Goal: Task Accomplishment & Management: Manage account settings

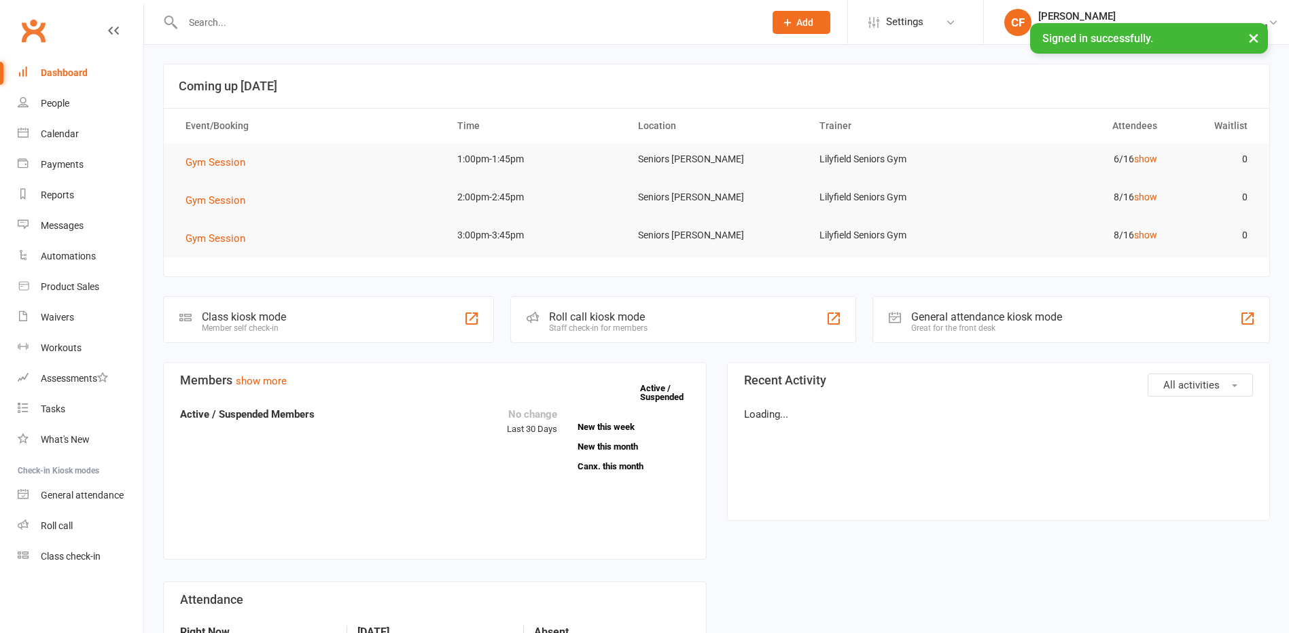
click at [297, 24] on input "text" at bounding box center [467, 22] width 576 height 19
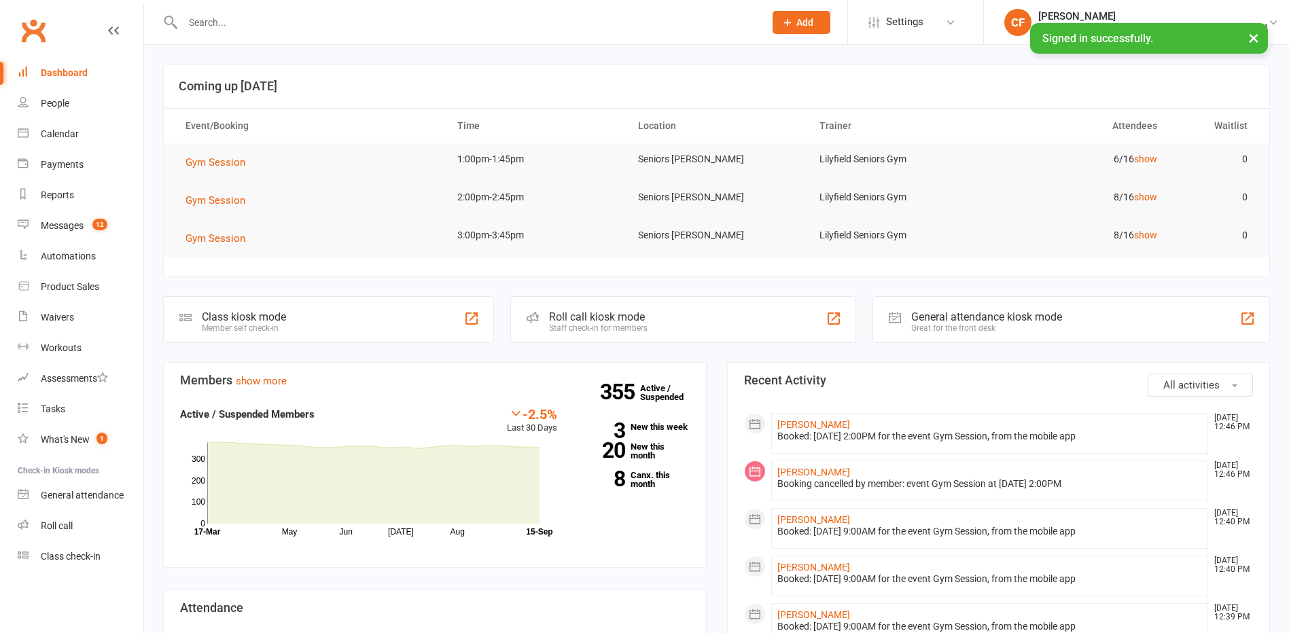
paste input "[PERSON_NAME]) West"
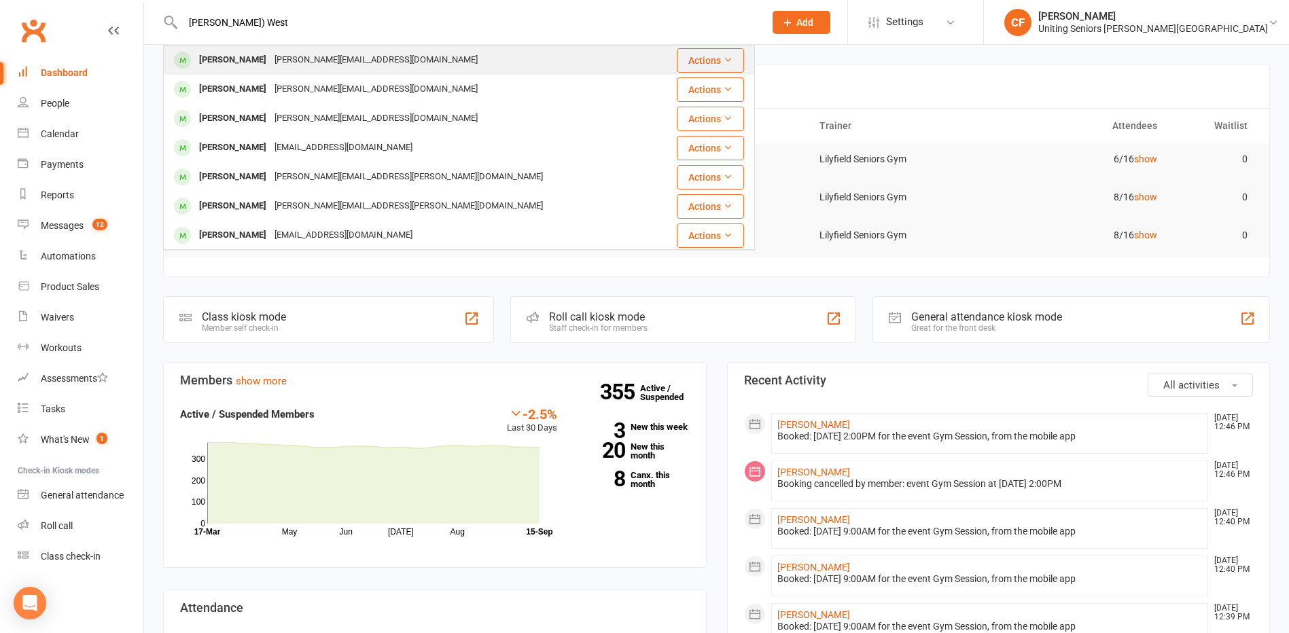
type input "[PERSON_NAME]) West"
click at [276, 58] on div "[PERSON_NAME][EMAIL_ADDRESS][DOMAIN_NAME]" at bounding box center [375, 60] width 211 height 20
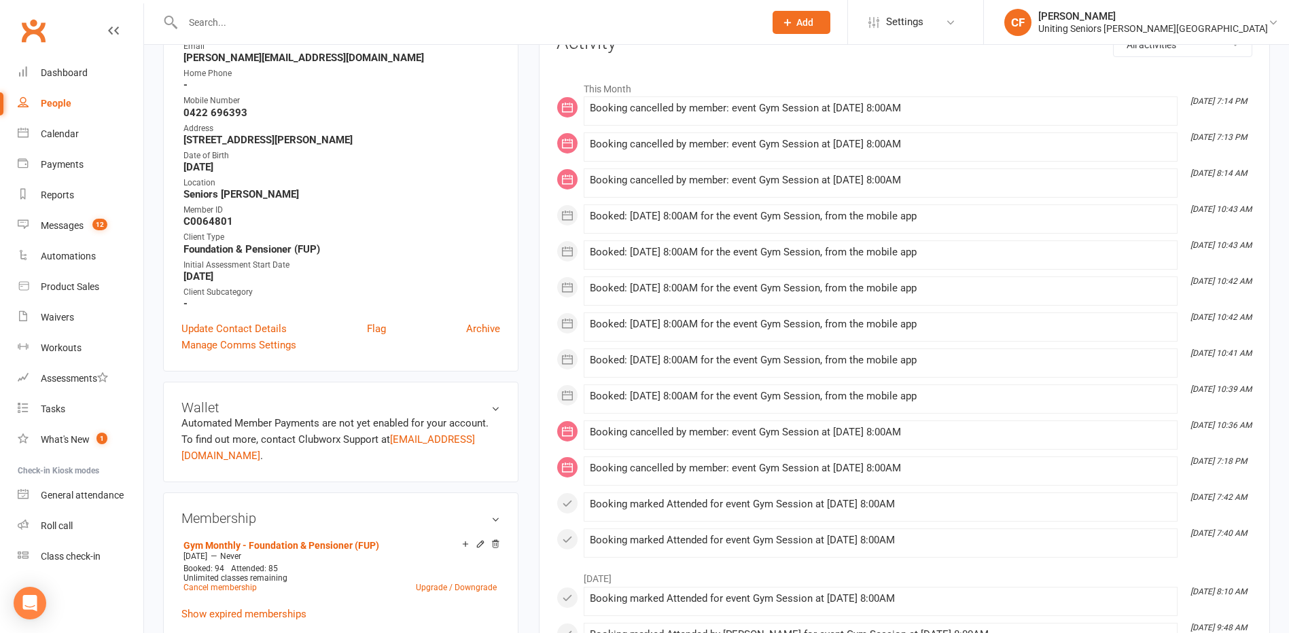
scroll to position [204, 0]
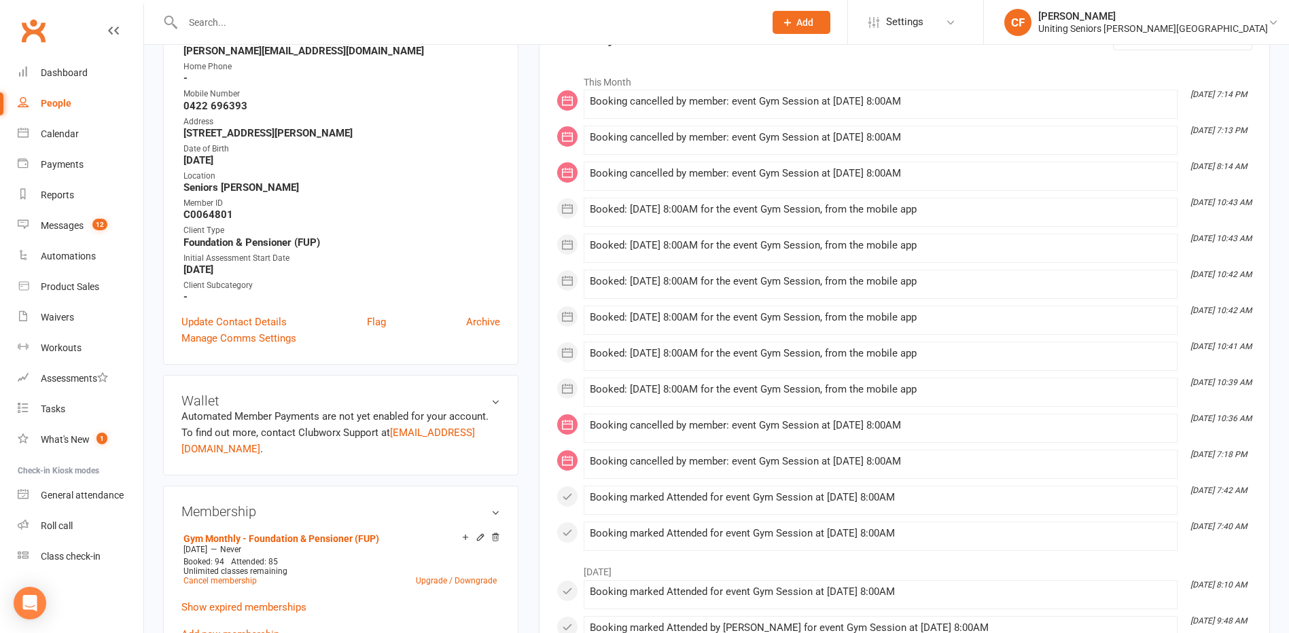
drag, startPoint x: 908, startPoint y: 487, endPoint x: 588, endPoint y: 498, distance: 319.6
click at [588, 498] on li "[DATE] 7:42 AM Booking marked Attended for event Gym Session at [DATE] 8:00AM" at bounding box center [881, 500] width 594 height 29
click at [537, 150] on main "✓ Memberships Gym Monthly - Foundation & Pensioner (FUP) Does not expire $ Bala…" at bounding box center [905, 455] width 752 height 1191
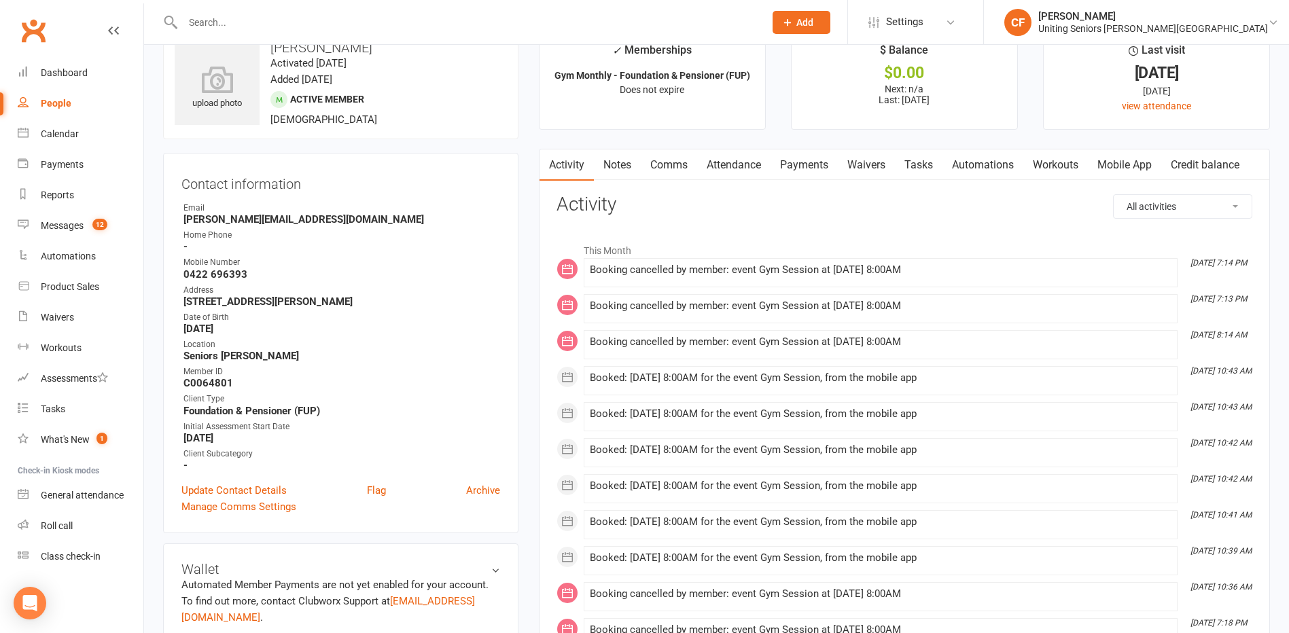
scroll to position [0, 0]
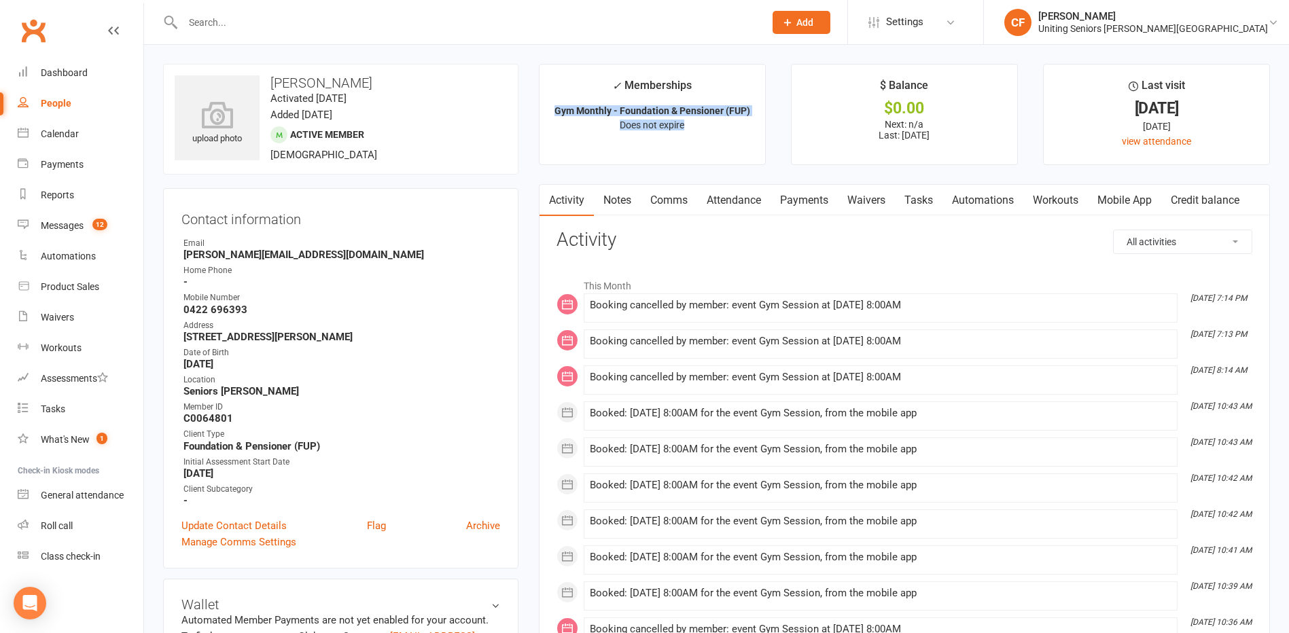
drag, startPoint x: 554, startPoint y: 108, endPoint x: 702, endPoint y: 120, distance: 148.6
click at [702, 120] on li "✓ Memberships Gym Monthly - Foundation & Pensioner (FUP) Does not expire" at bounding box center [652, 114] width 227 height 101
click at [368, 22] on input "text" at bounding box center [467, 22] width 576 height 19
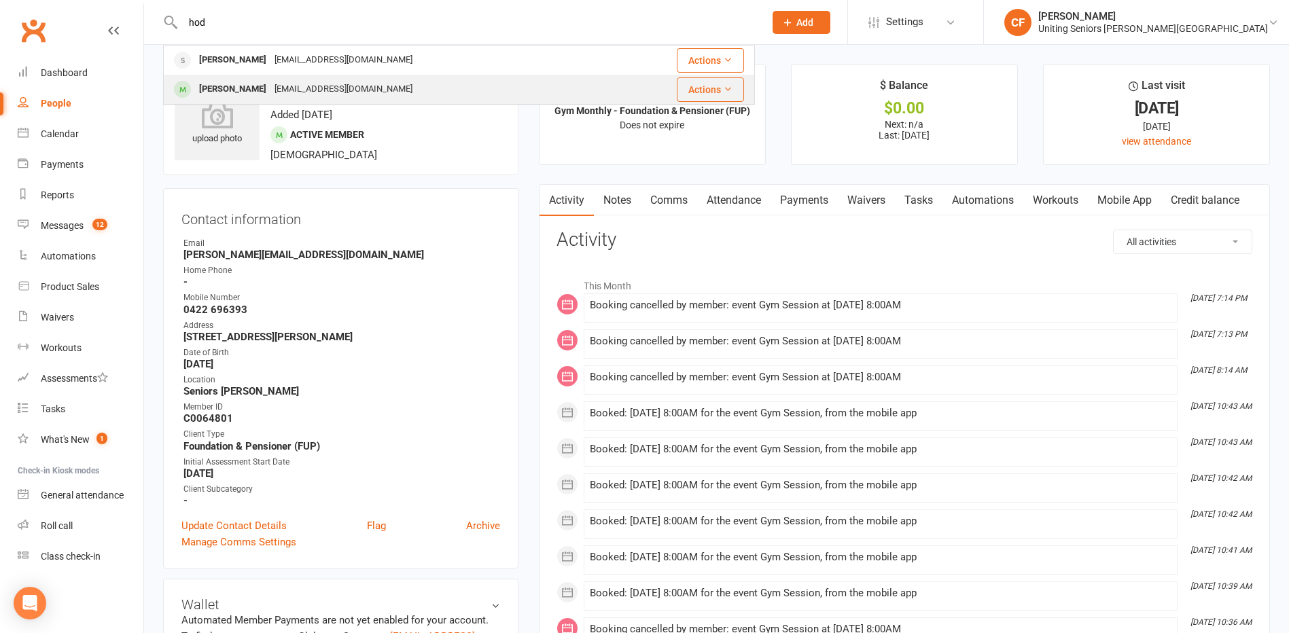
type input "hod"
click at [375, 86] on div "[PERSON_NAME] [EMAIL_ADDRESS][DOMAIN_NAME]" at bounding box center [390, 89] width 453 height 28
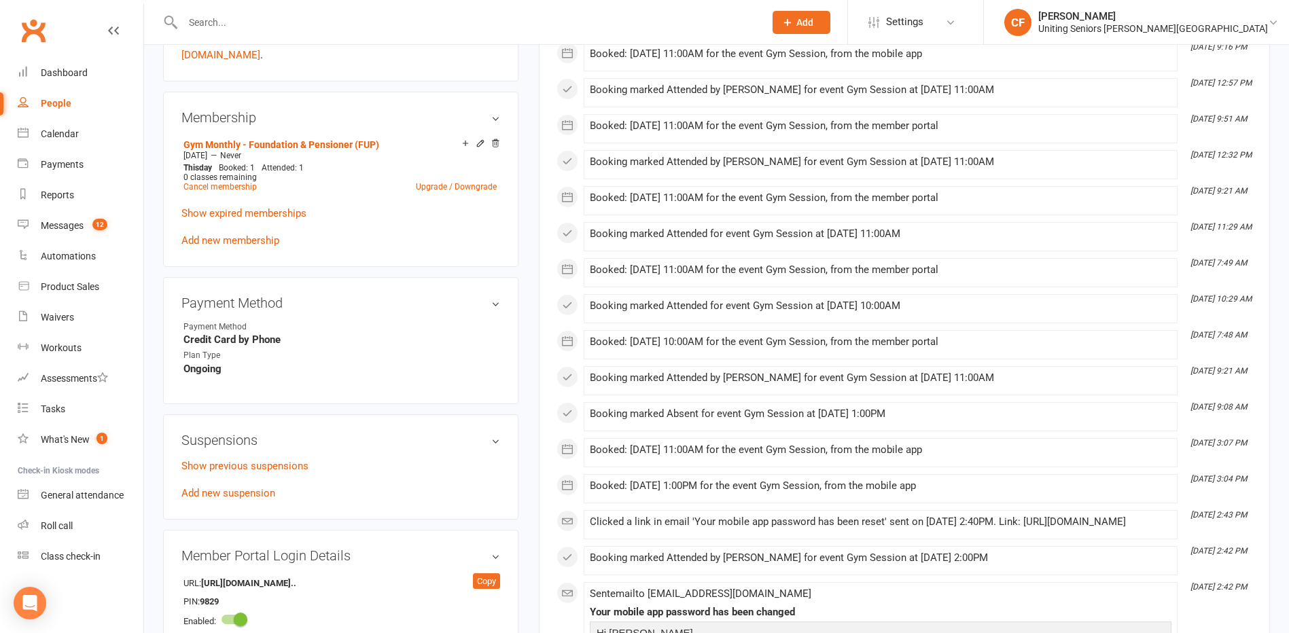
scroll to position [612, 0]
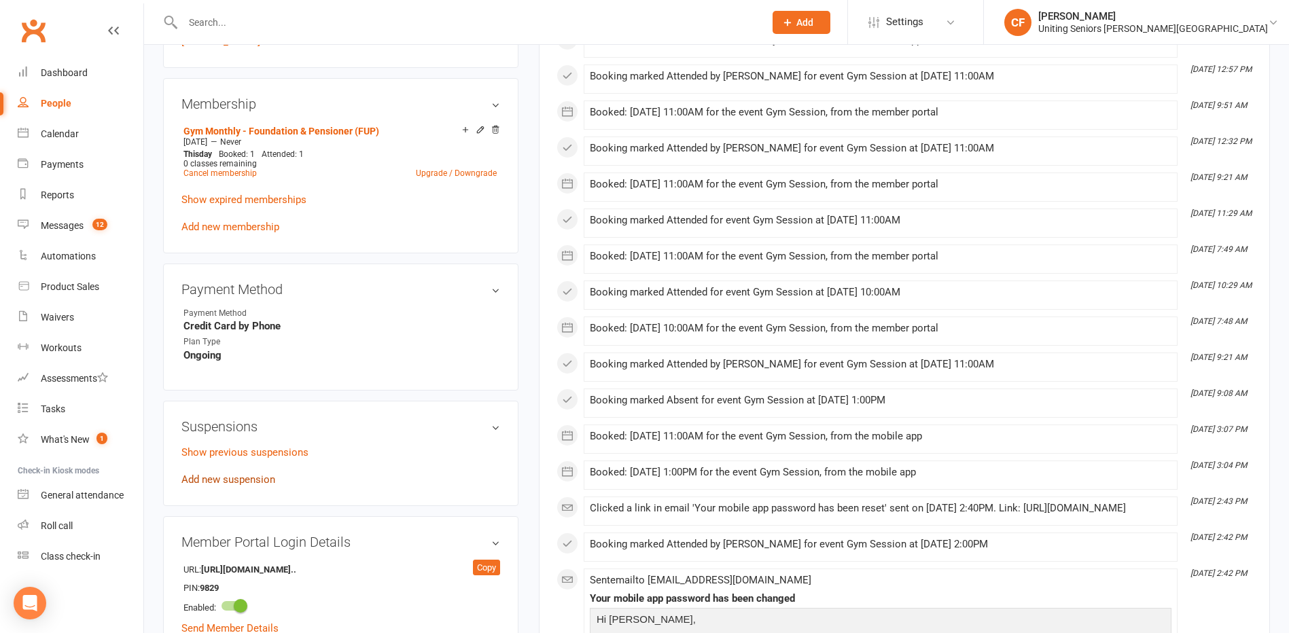
click at [243, 482] on link "Add new suspension" at bounding box center [228, 480] width 94 height 12
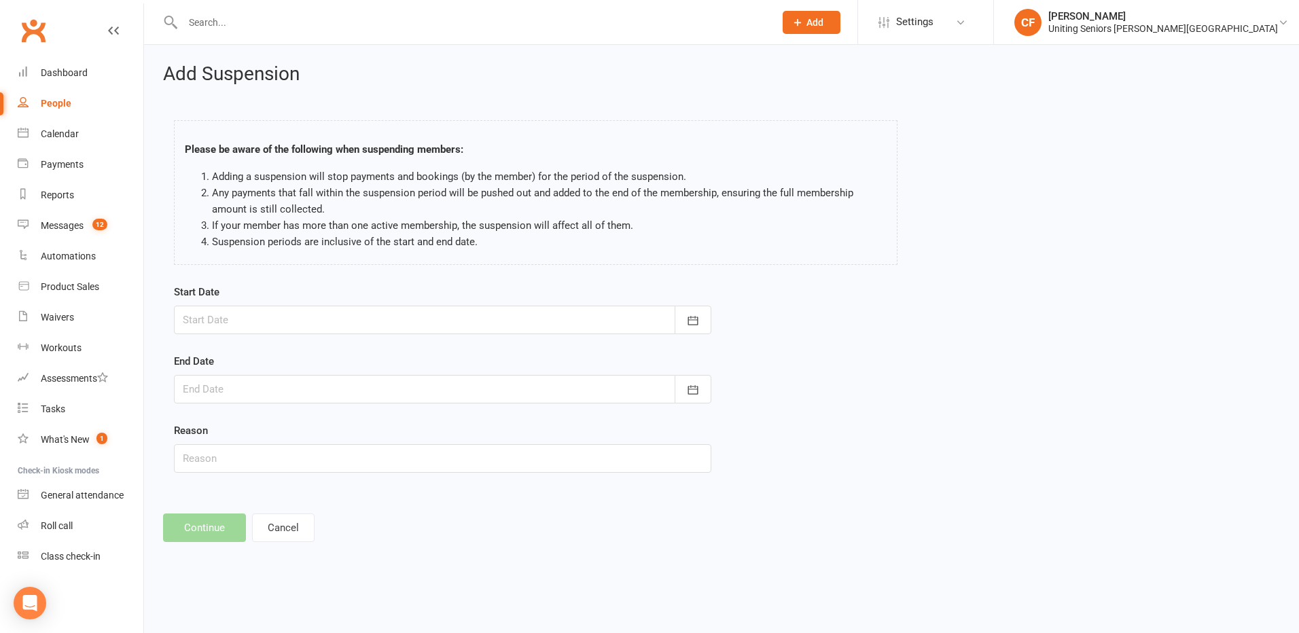
click at [512, 321] on div at bounding box center [442, 320] width 537 height 29
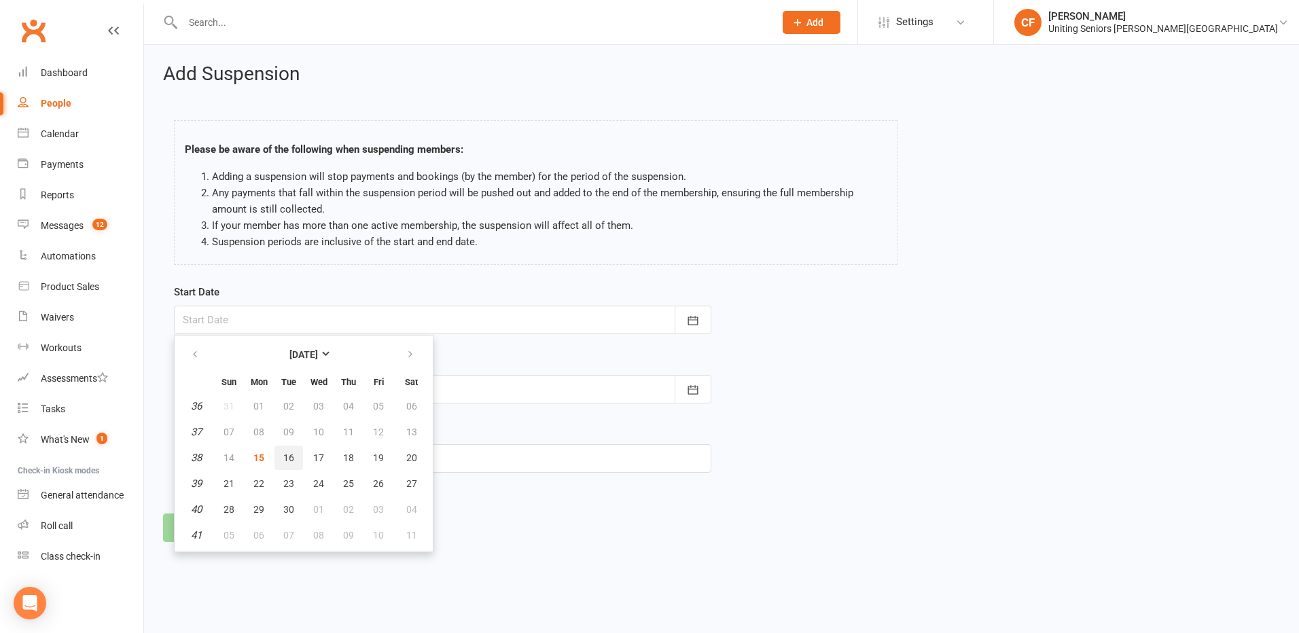
click at [294, 461] on button "16" at bounding box center [289, 458] width 29 height 24
type input "[DATE]"
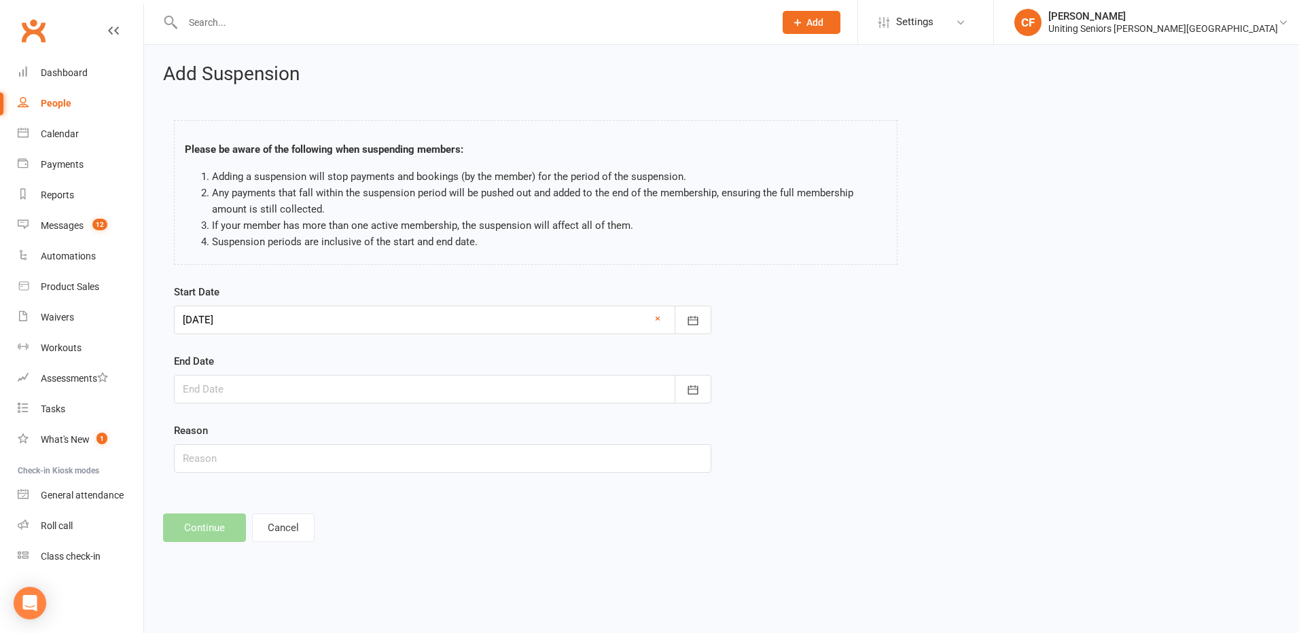
click at [339, 384] on div at bounding box center [442, 389] width 537 height 29
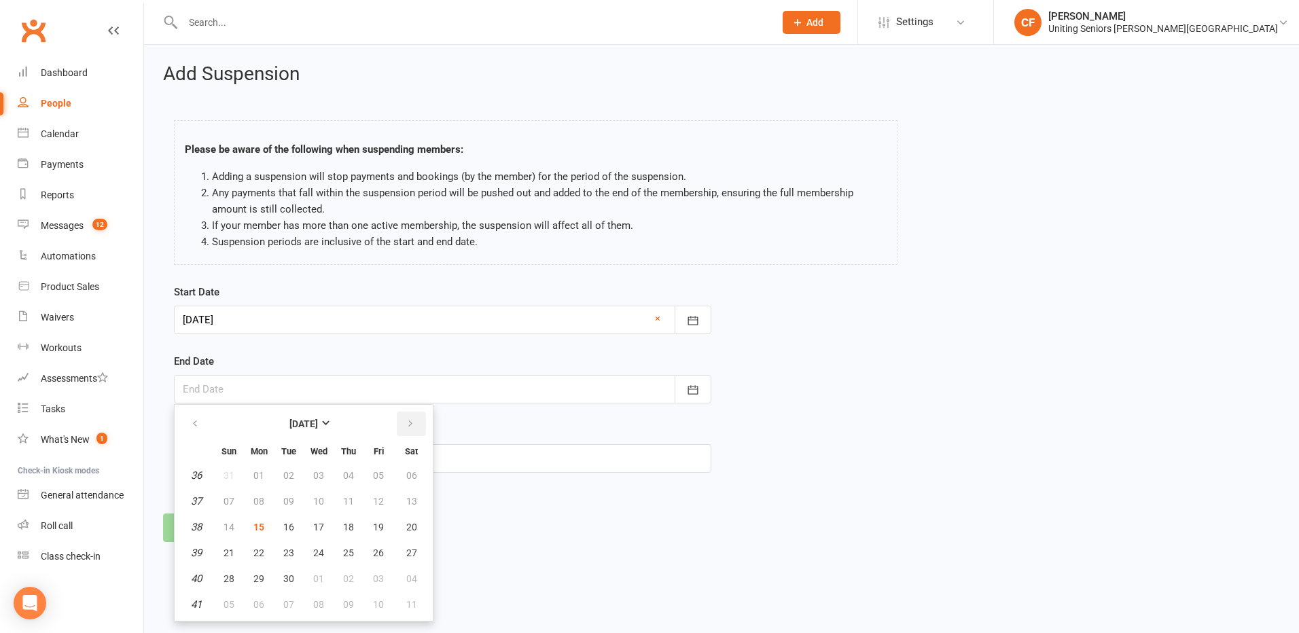
click at [407, 421] on icon "button" at bounding box center [411, 424] width 10 height 11
click at [266, 552] on button "20" at bounding box center [259, 553] width 29 height 24
type input "[DATE]"
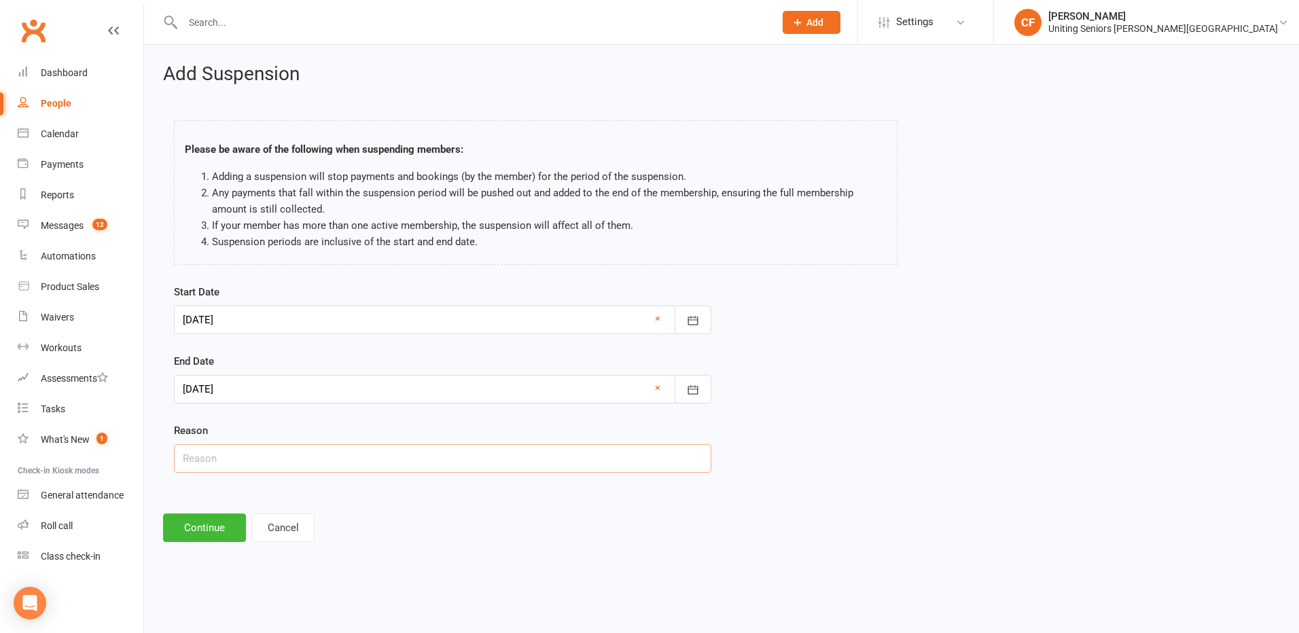
click at [298, 461] on input "text" at bounding box center [442, 458] width 537 height 29
type input "Holiday."
click at [205, 527] on button "Continue" at bounding box center [204, 528] width 83 height 29
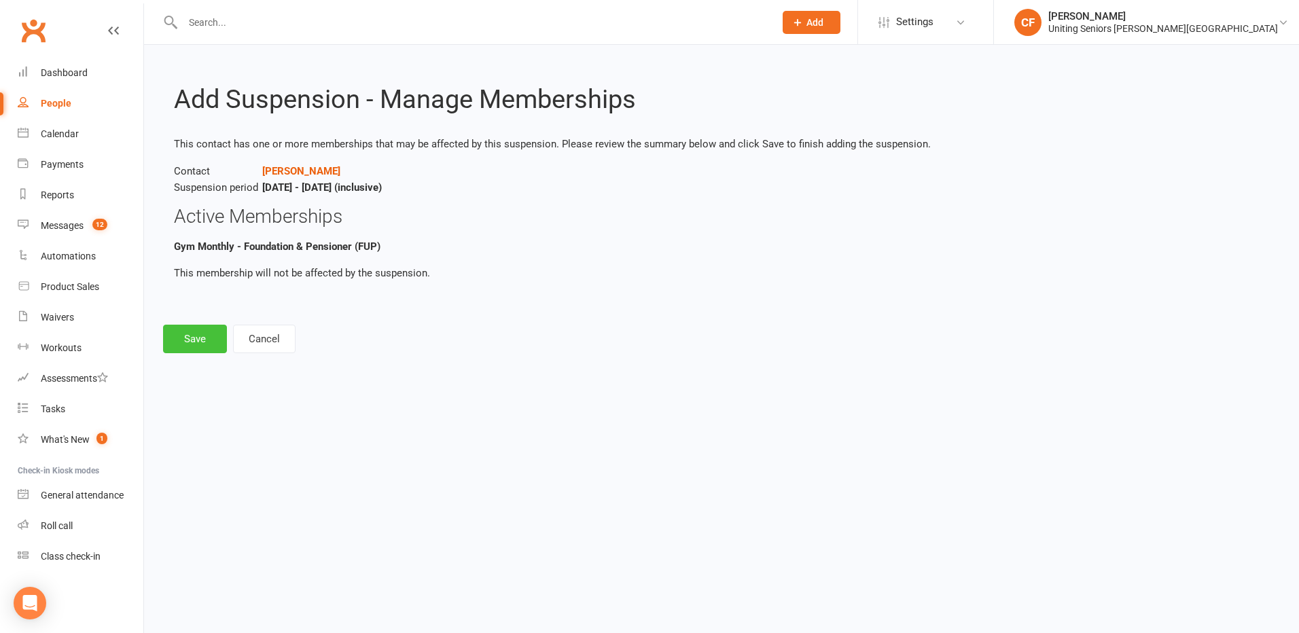
click at [212, 341] on button "Save" at bounding box center [195, 339] width 64 height 29
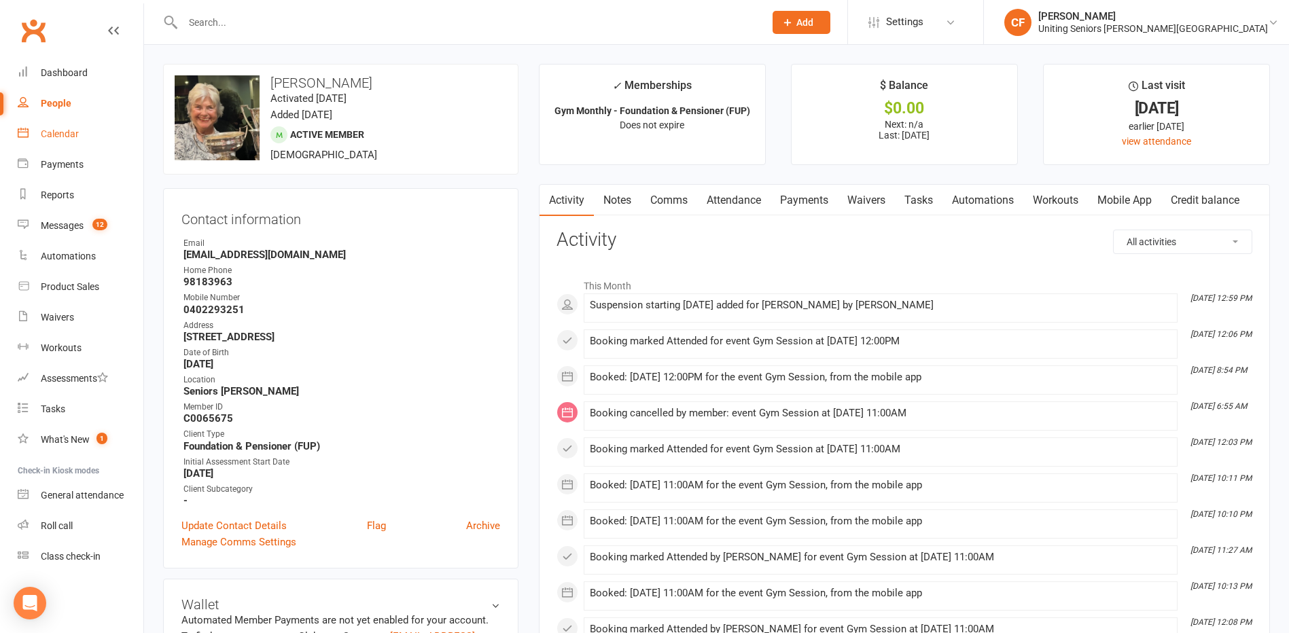
click at [75, 141] on link "Calendar" at bounding box center [81, 134] width 126 height 31
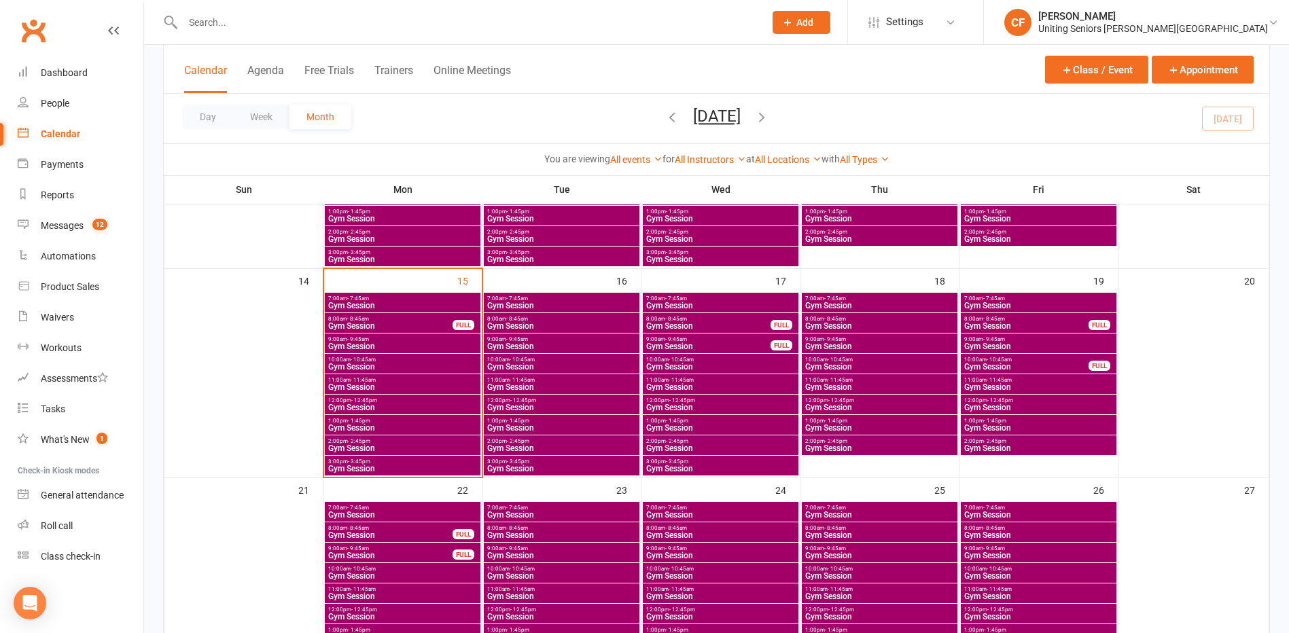
scroll to position [476, 0]
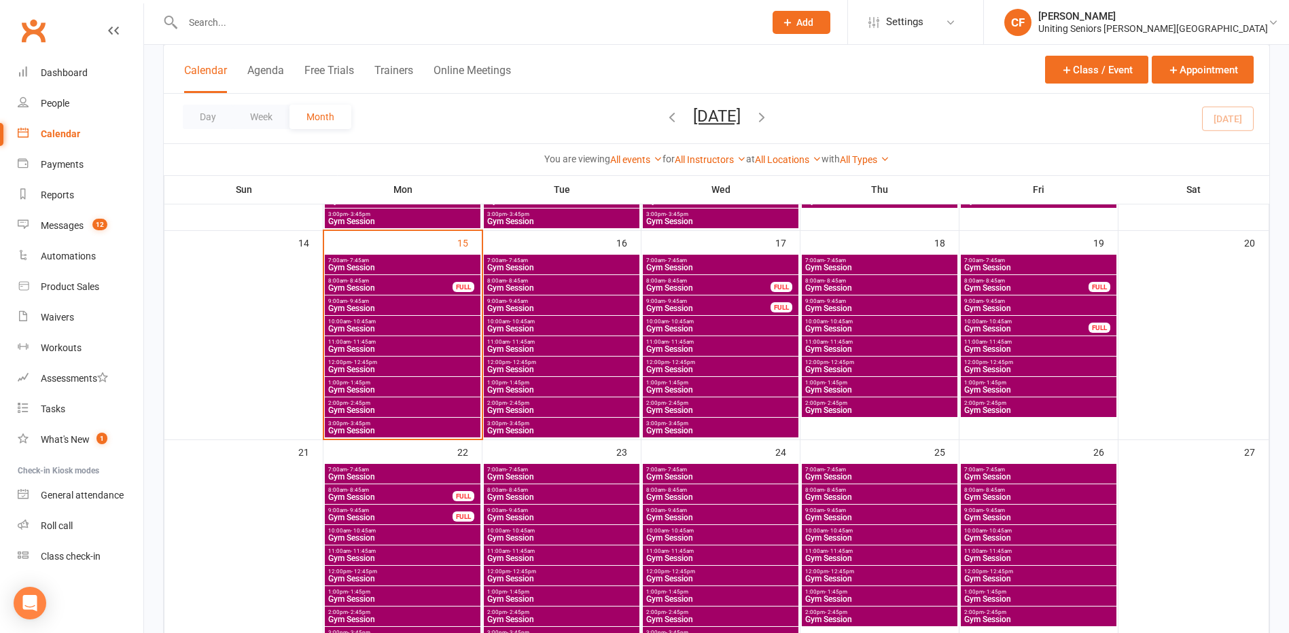
click at [398, 259] on span "7:00am - 7:45am" at bounding box center [403, 261] width 150 height 6
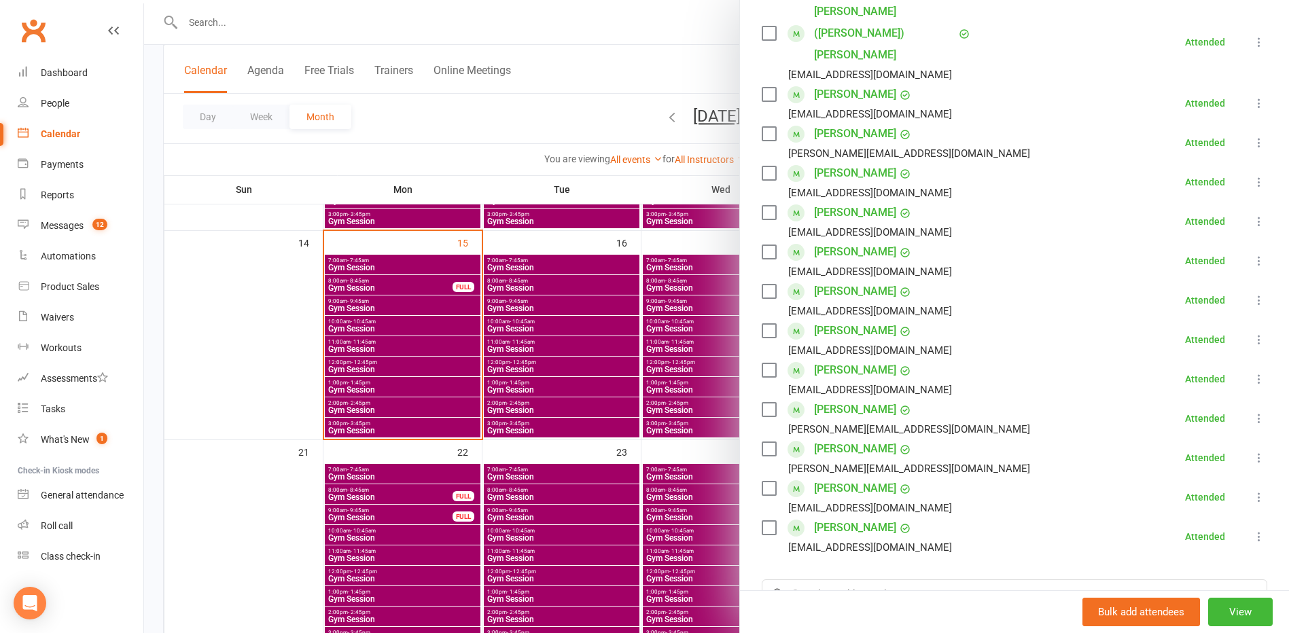
scroll to position [408, 0]
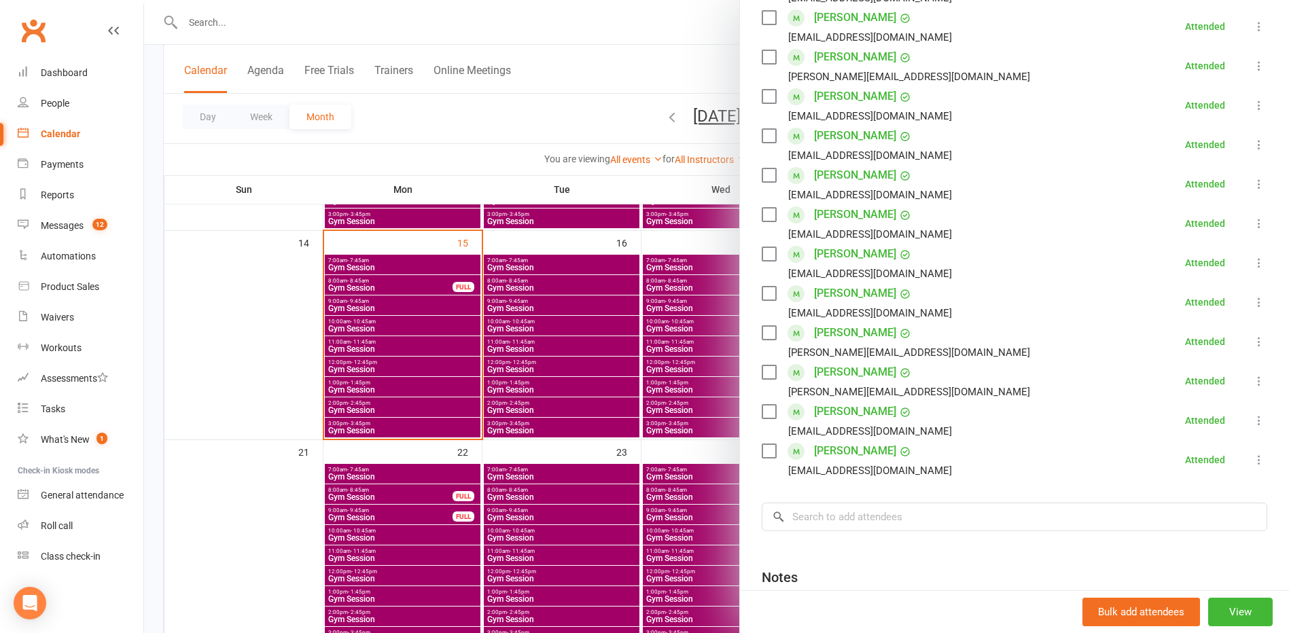
click at [416, 325] on div at bounding box center [716, 316] width 1145 height 633
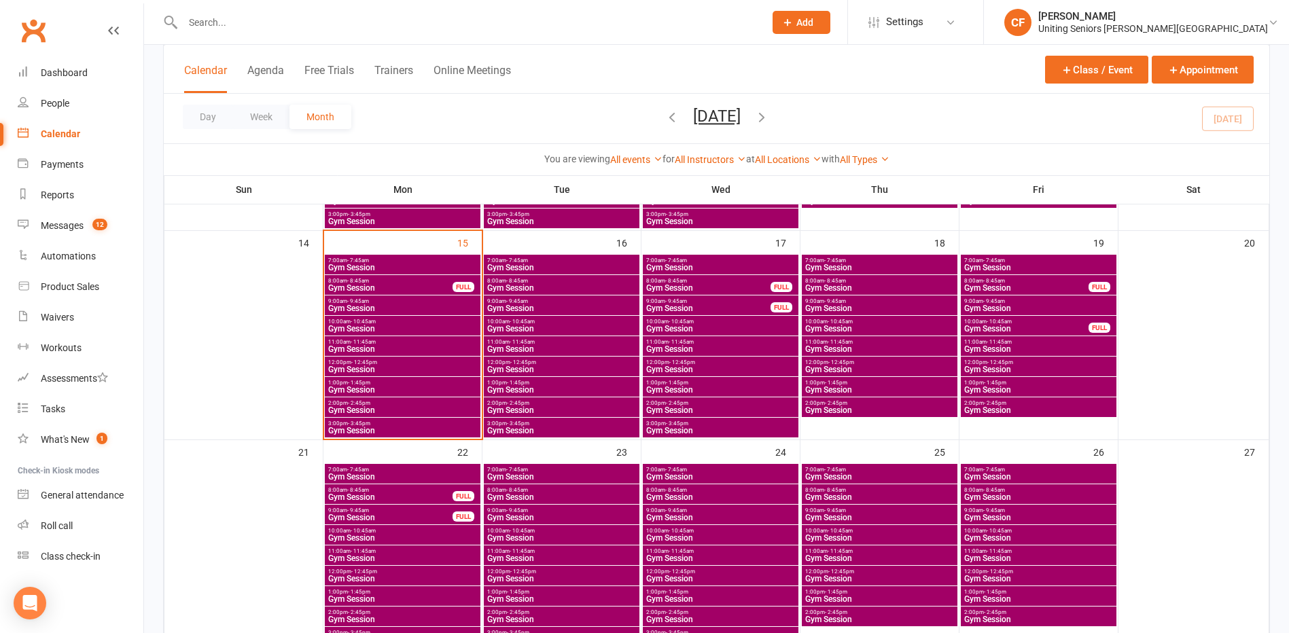
click at [434, 282] on span "8:00am - 8:45am" at bounding box center [391, 281] width 126 height 6
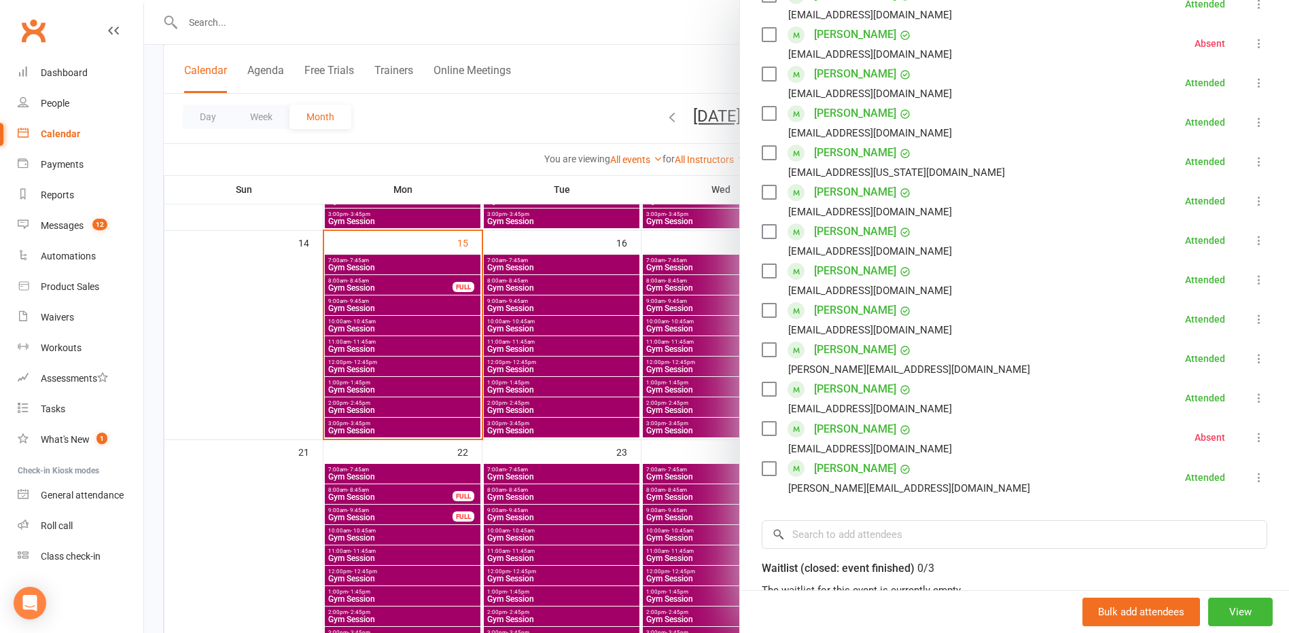
scroll to position [476, 0]
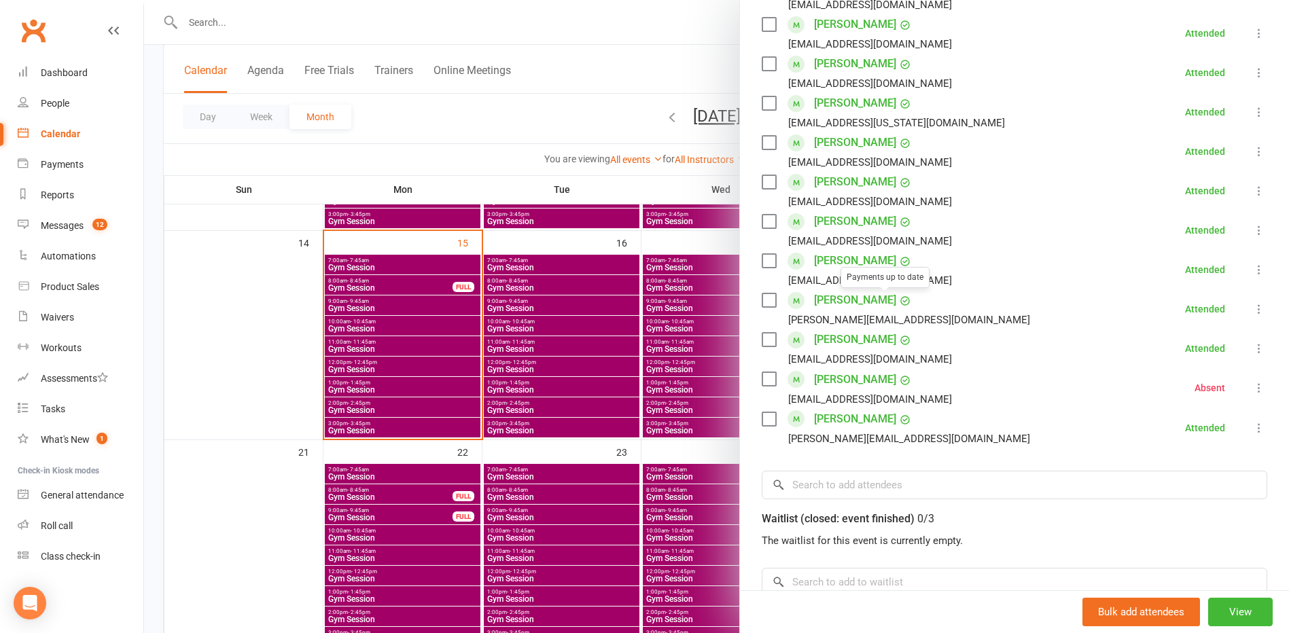
click at [586, 355] on div at bounding box center [716, 316] width 1145 height 633
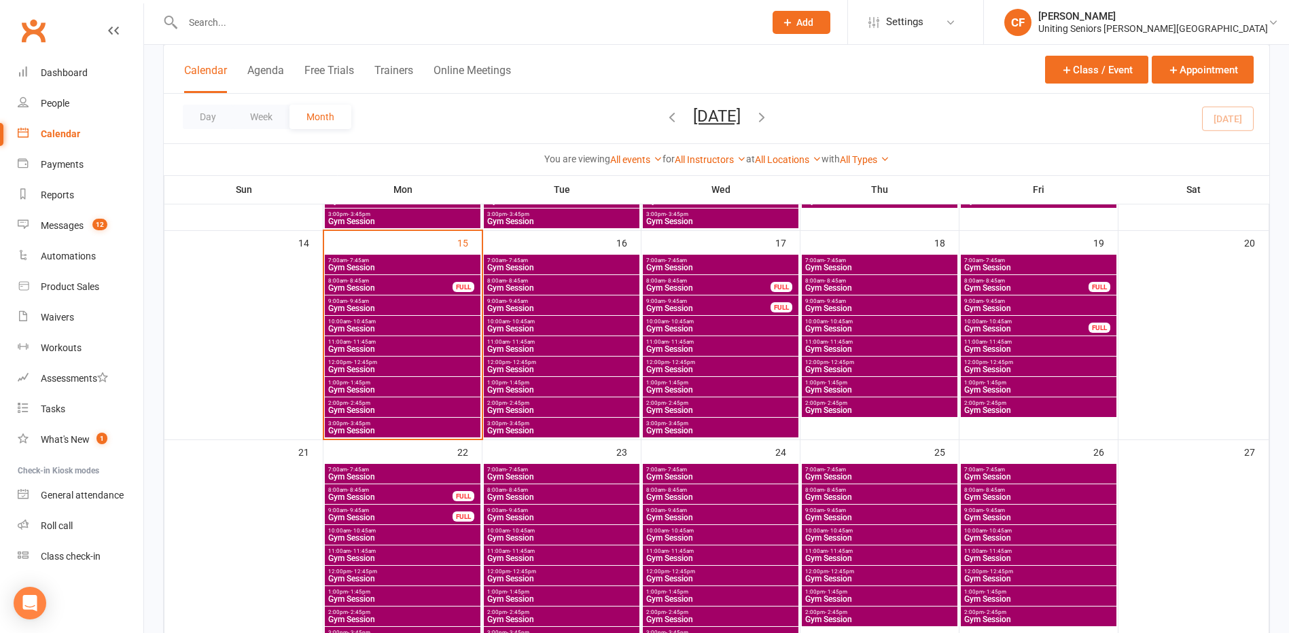
click at [399, 306] on span "Gym Session" at bounding box center [403, 308] width 150 height 8
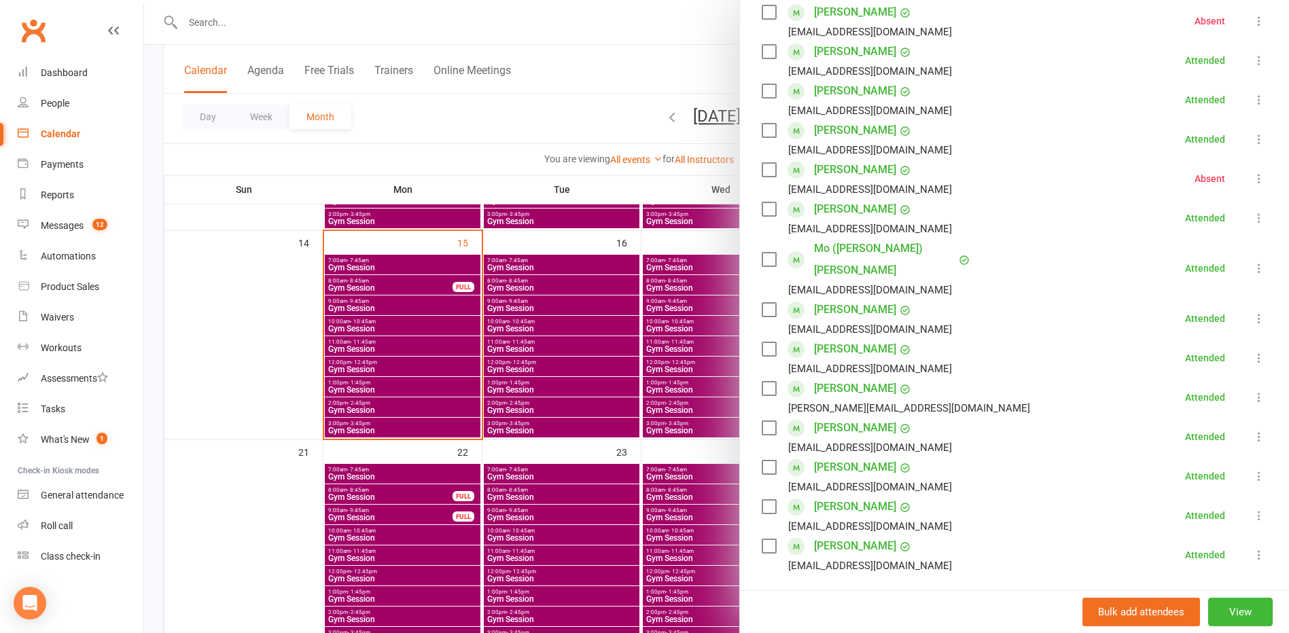
scroll to position [272, 0]
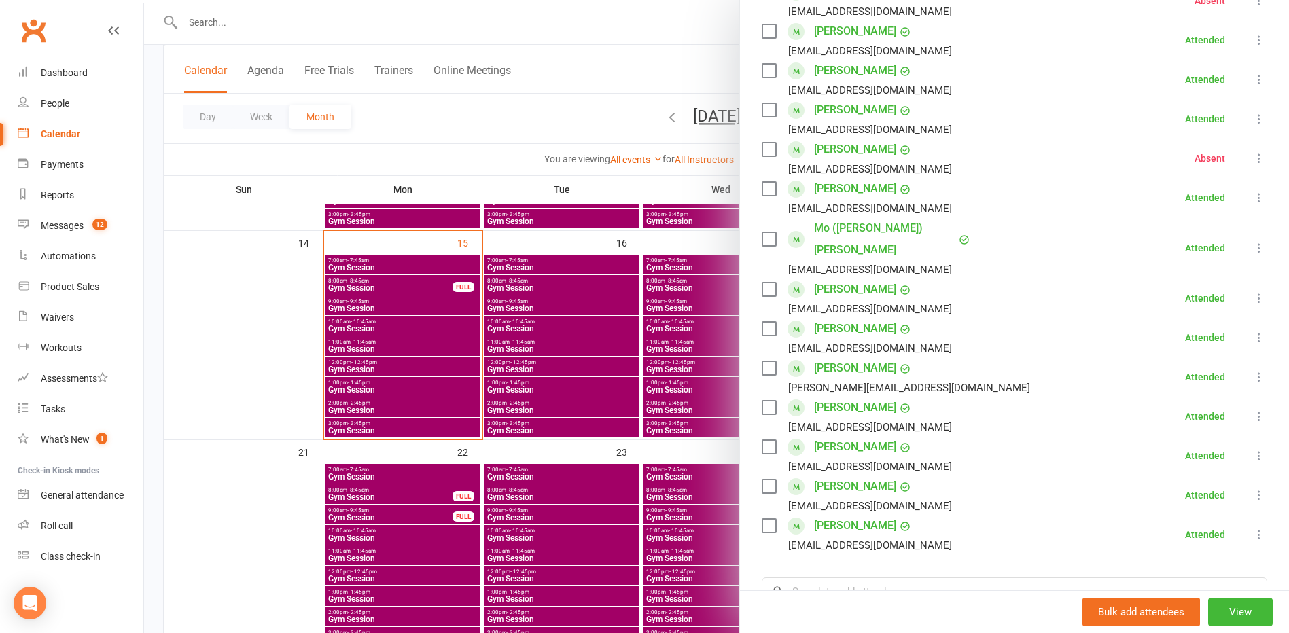
click at [474, 380] on div at bounding box center [716, 316] width 1145 height 633
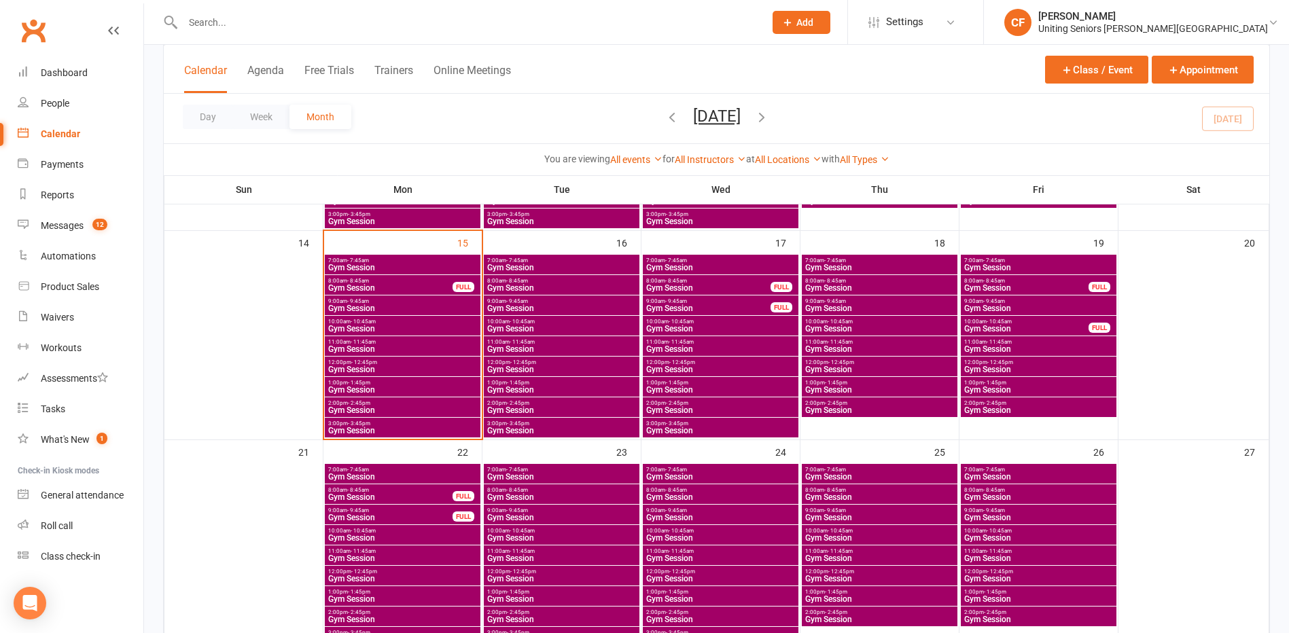
click at [398, 345] on span "Gym Session" at bounding box center [403, 349] width 150 height 8
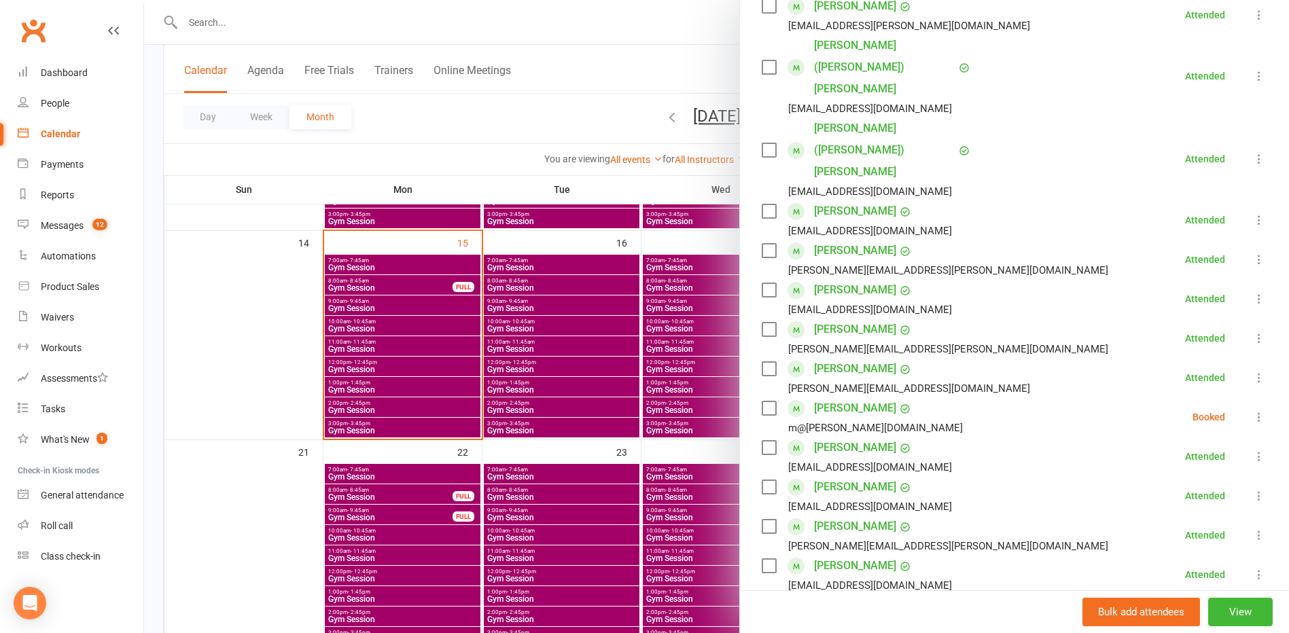
scroll to position [340, 0]
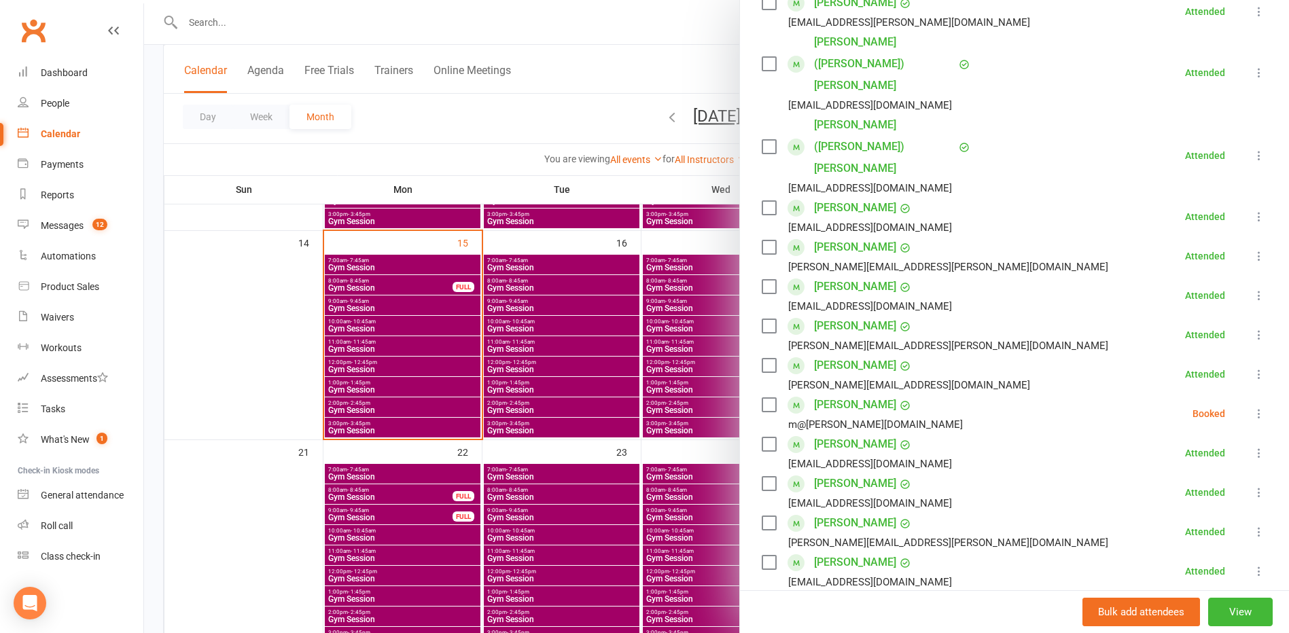
click at [439, 376] on div at bounding box center [716, 316] width 1145 height 633
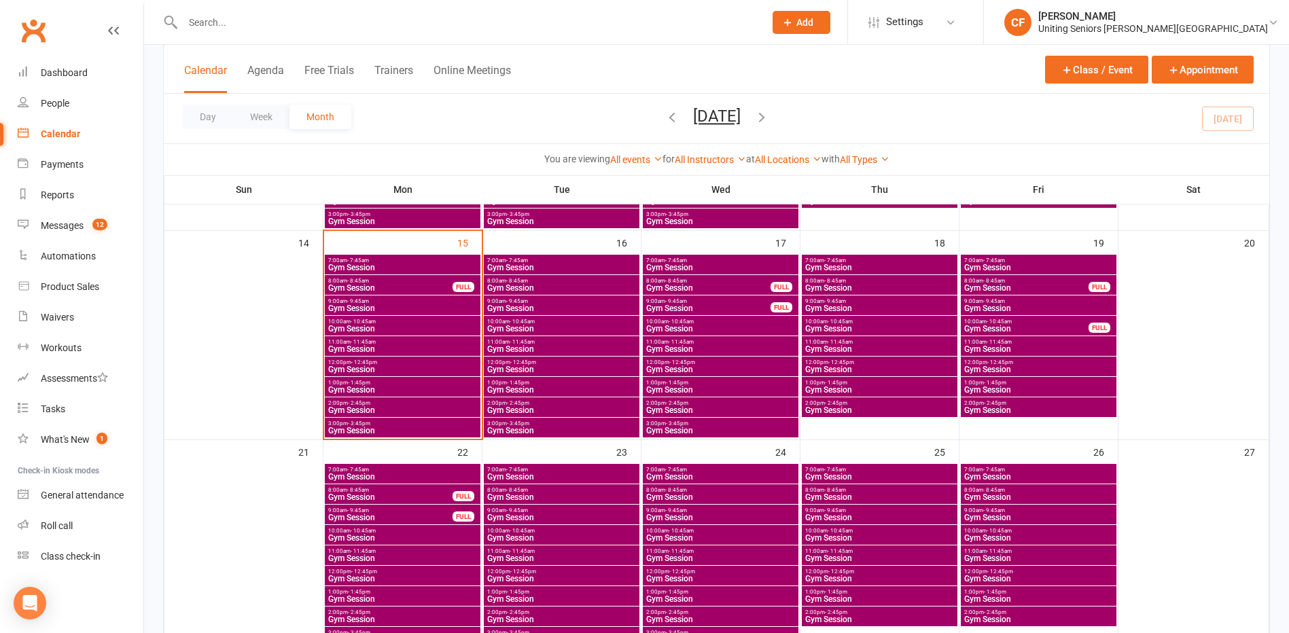
click at [410, 366] on span "Gym Session" at bounding box center [403, 370] width 150 height 8
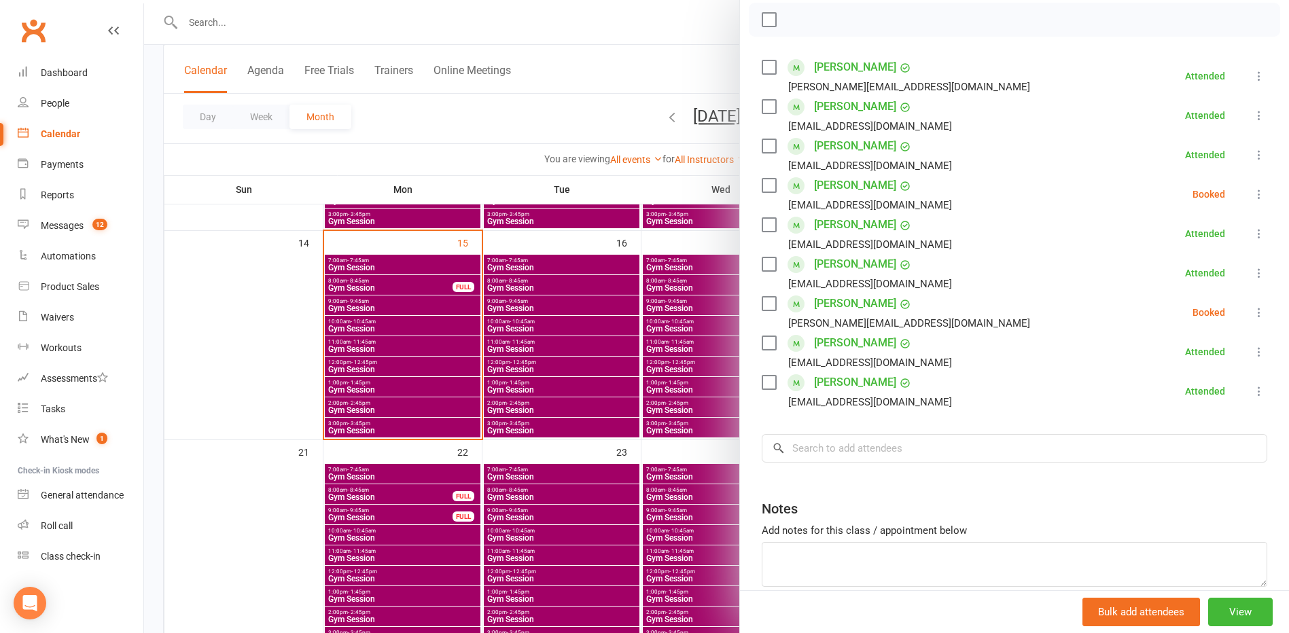
scroll to position [204, 0]
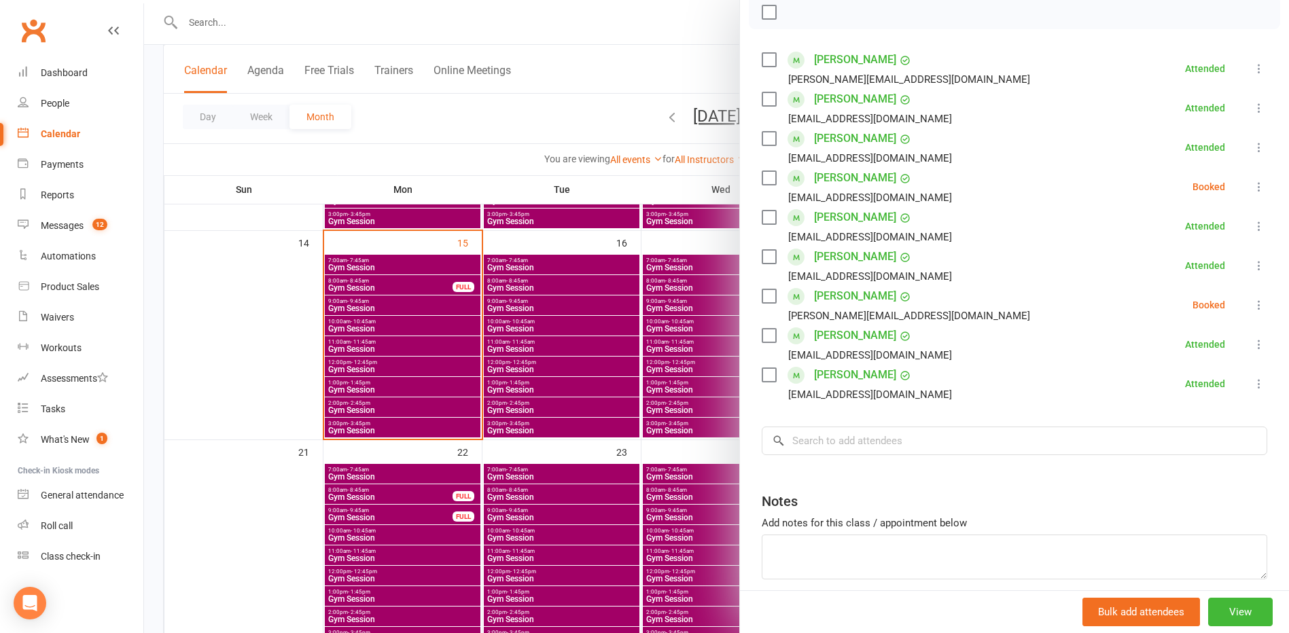
click at [447, 401] on div at bounding box center [716, 316] width 1145 height 633
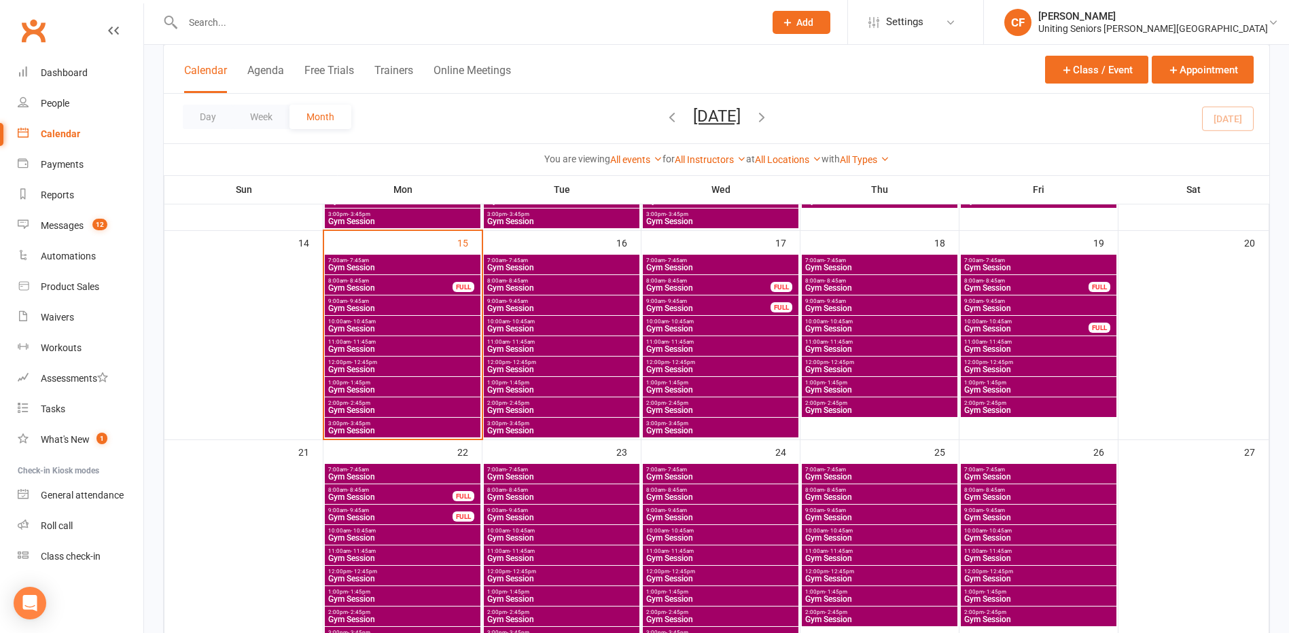
click at [418, 427] on span "Gym Session" at bounding box center [403, 431] width 150 height 8
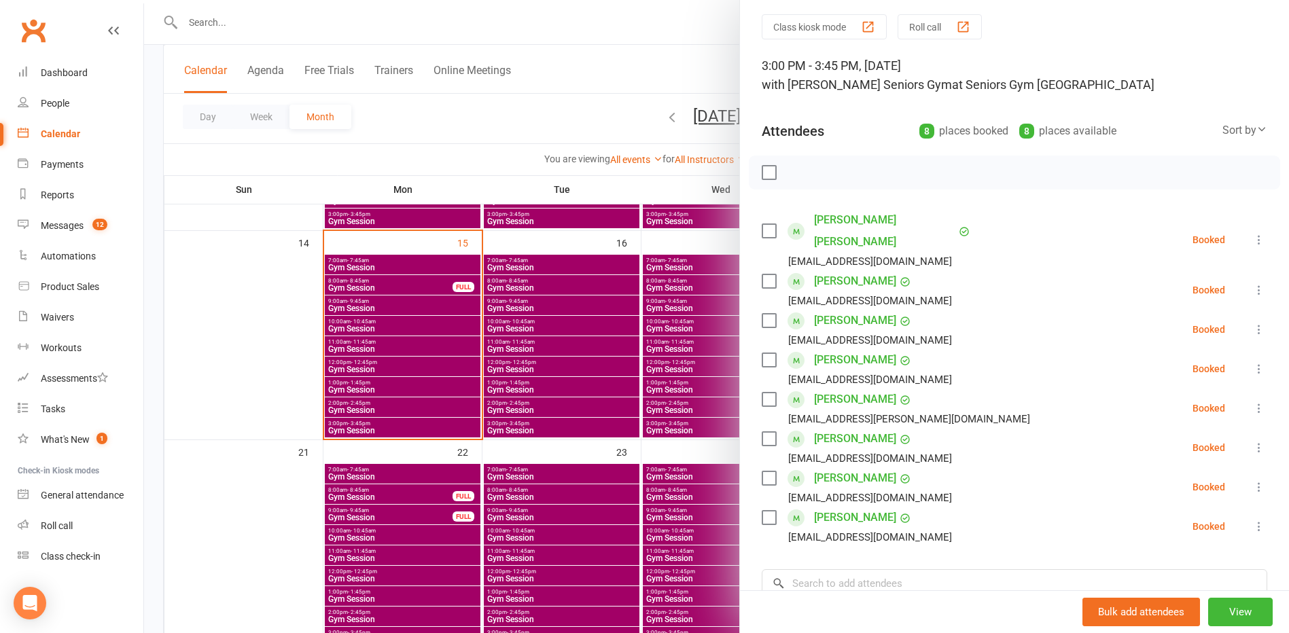
scroll to position [68, 0]
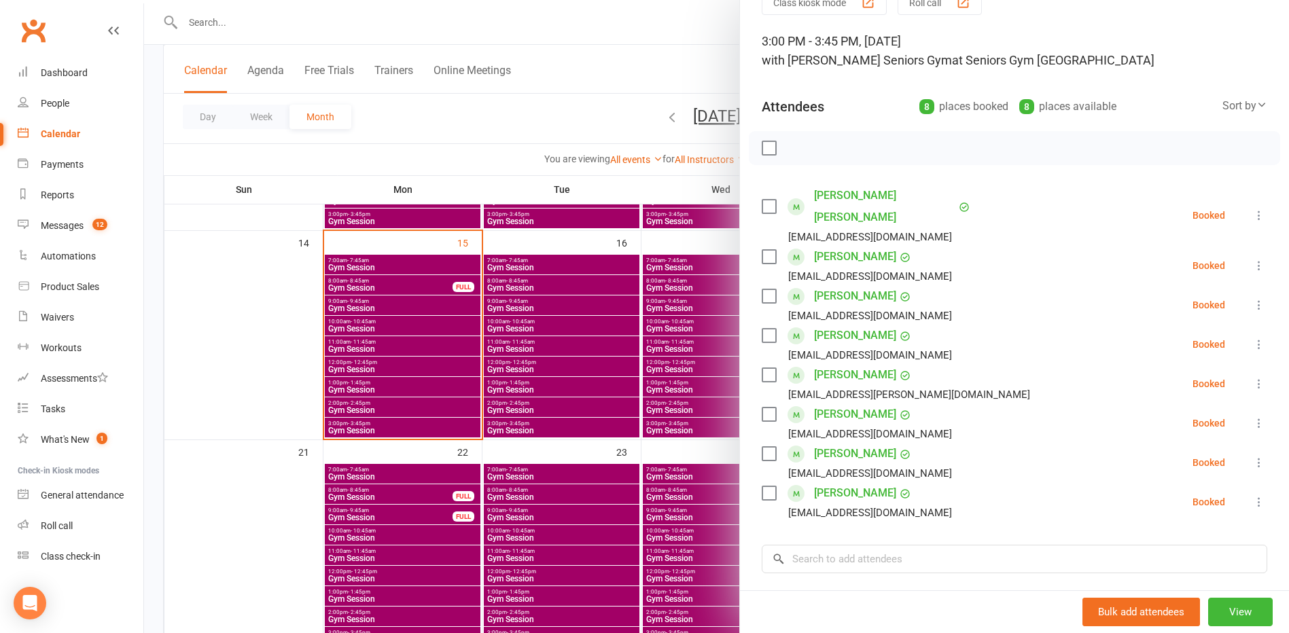
click at [304, 410] on div at bounding box center [716, 316] width 1145 height 633
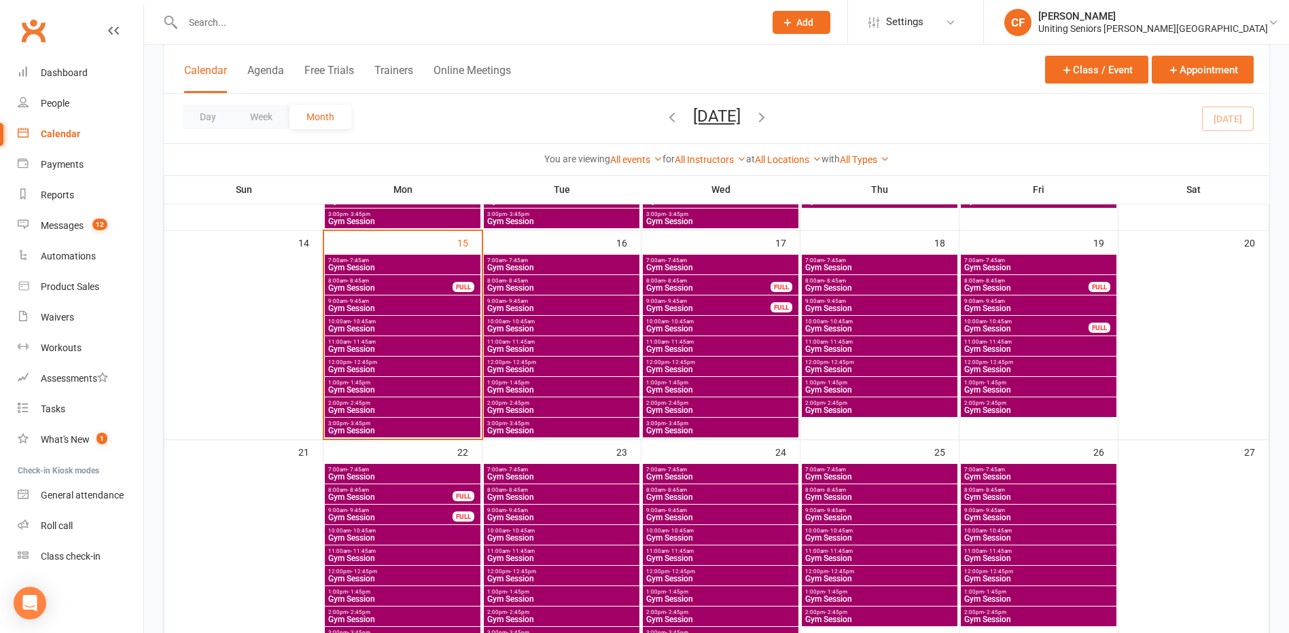
click at [405, 400] on span "2:00pm - 2:45pm" at bounding box center [403, 403] width 150 height 6
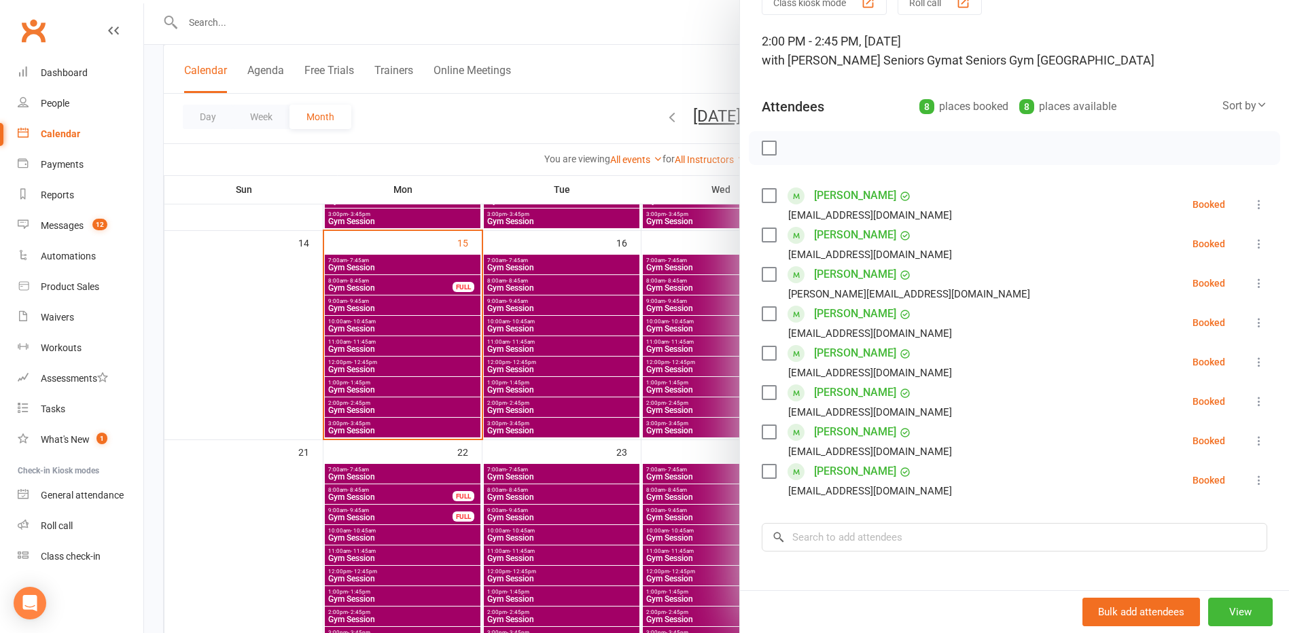
click at [217, 360] on div at bounding box center [716, 316] width 1145 height 633
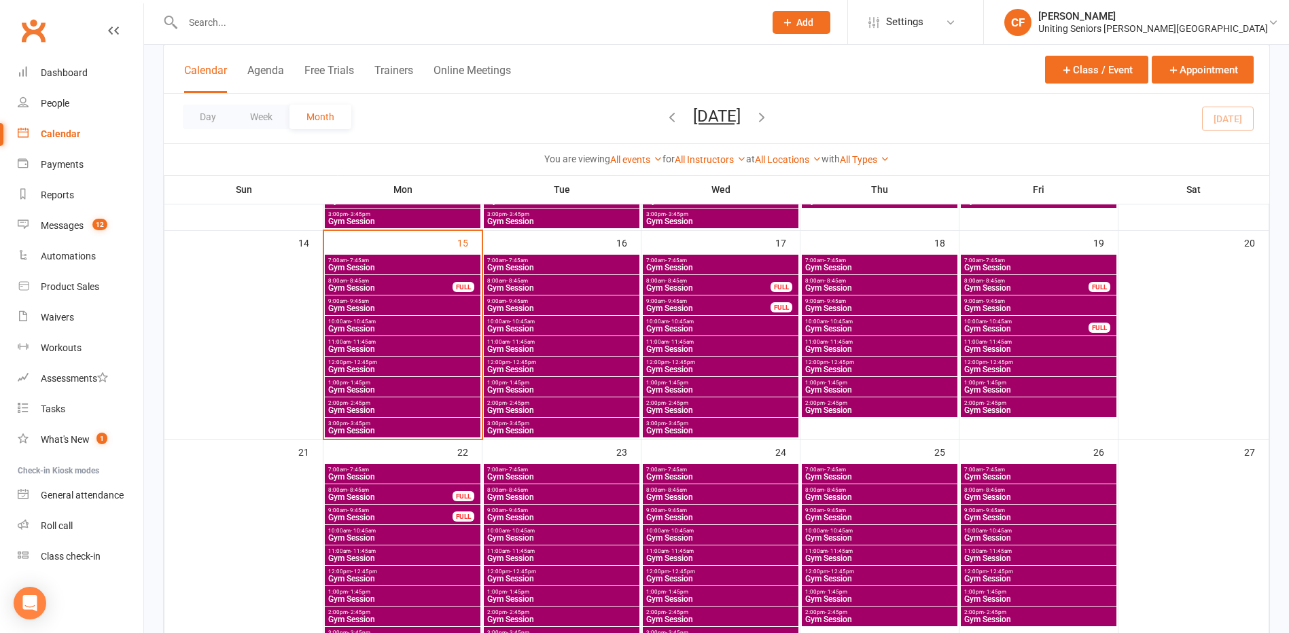
click at [264, 16] on input "text" at bounding box center [467, 22] width 576 height 19
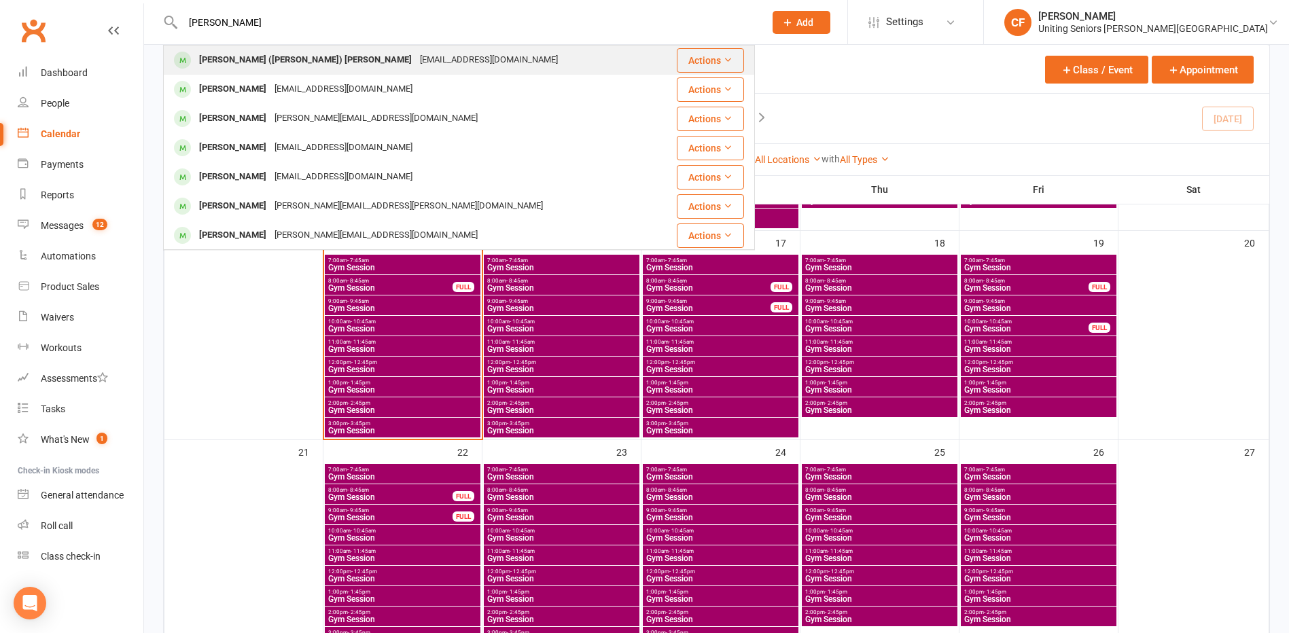
type input "[PERSON_NAME]"
click at [416, 59] on div "[EMAIL_ADDRESS][DOMAIN_NAME]" at bounding box center [489, 60] width 146 height 20
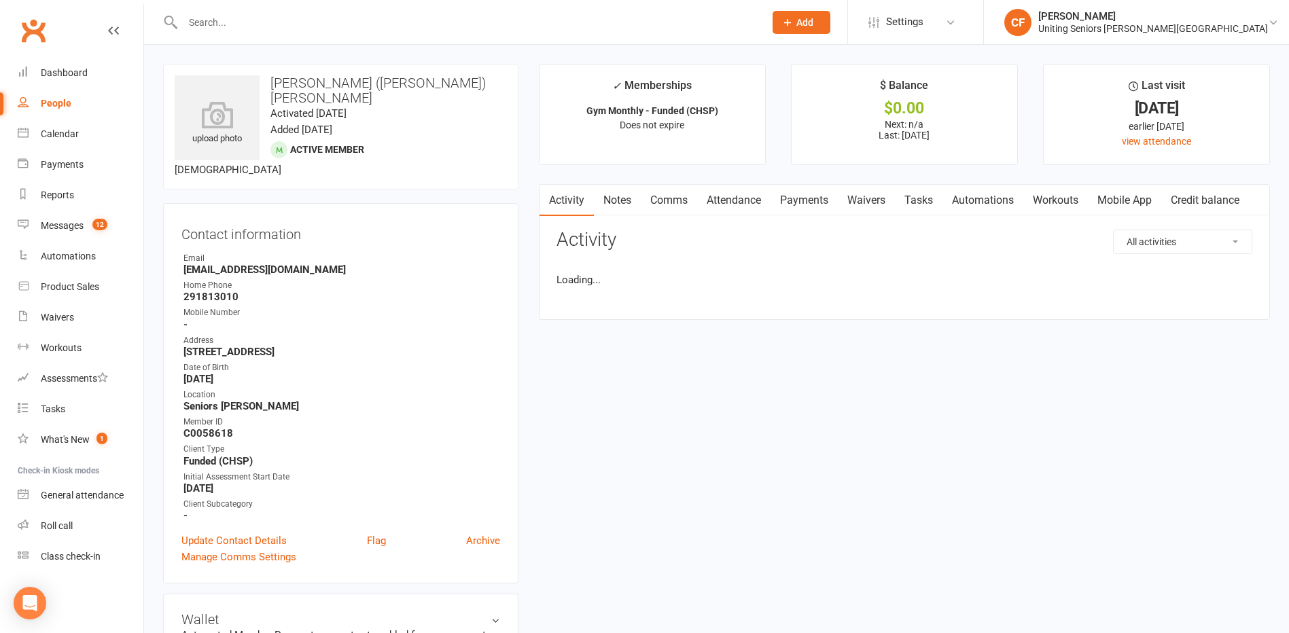
click at [297, 85] on h3 "[PERSON_NAME] ([PERSON_NAME]) [PERSON_NAME]" at bounding box center [341, 90] width 332 height 30
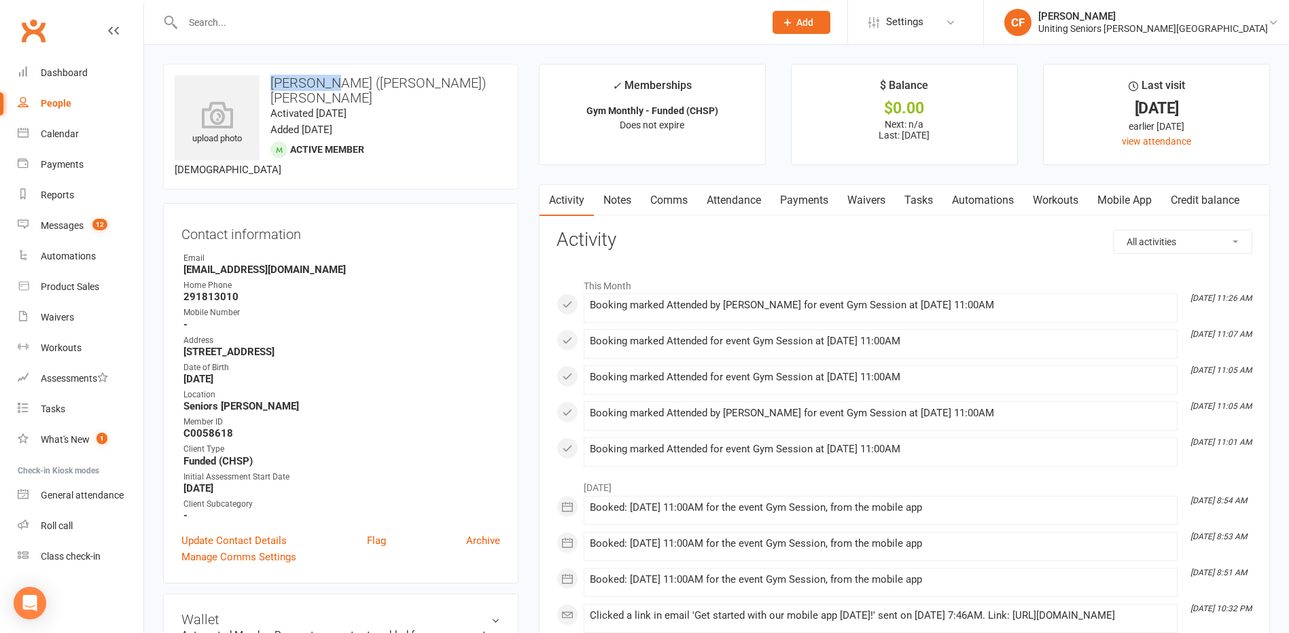
copy h3 "[PERSON_NAME]"
click at [423, 136] on div "upload photo [PERSON_NAME] ([PERSON_NAME]) [PERSON_NAME] Activated [DATE] Added…" at bounding box center [340, 127] width 355 height 126
click at [247, 26] on input "text" at bounding box center [467, 22] width 576 height 19
paste input "[PERSON_NAME]"
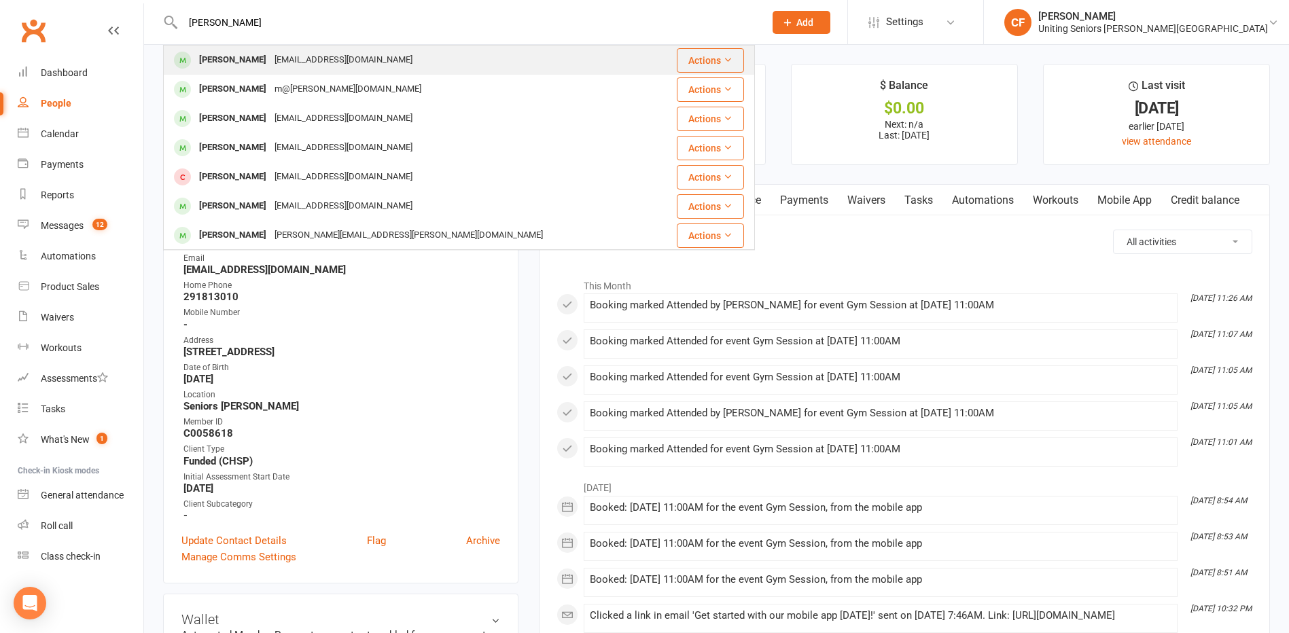
type input "[PERSON_NAME]"
click at [340, 60] on div "[EMAIL_ADDRESS][DOMAIN_NAME]" at bounding box center [343, 60] width 146 height 20
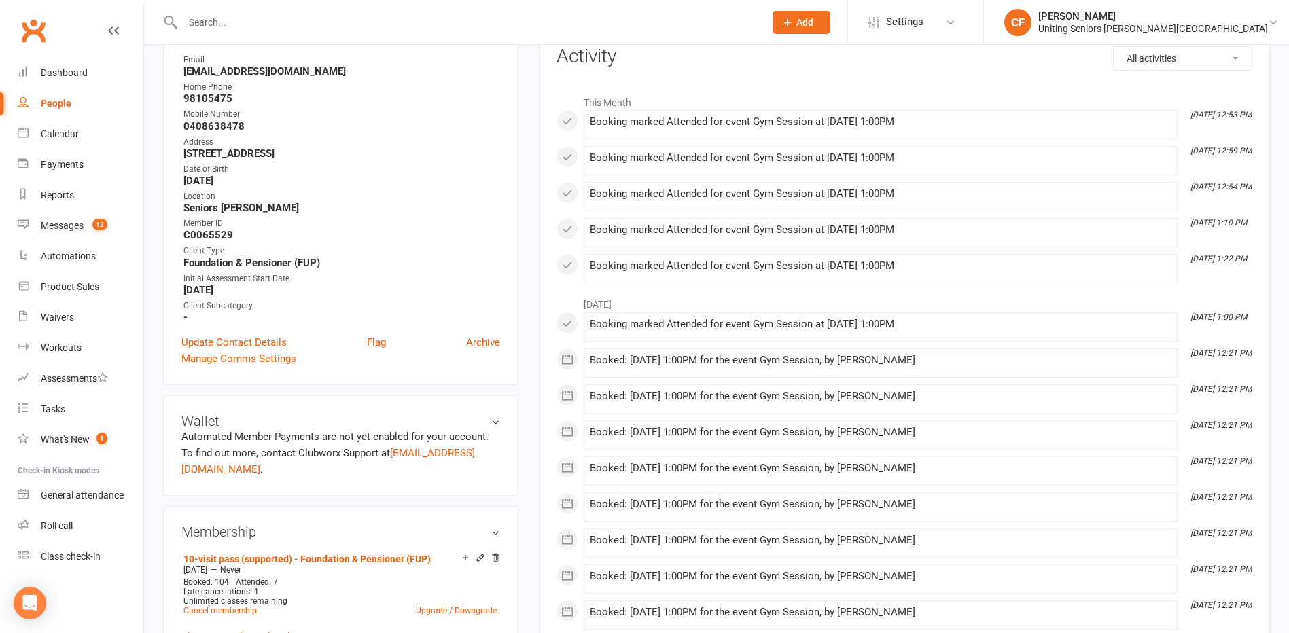
scroll to position [476, 0]
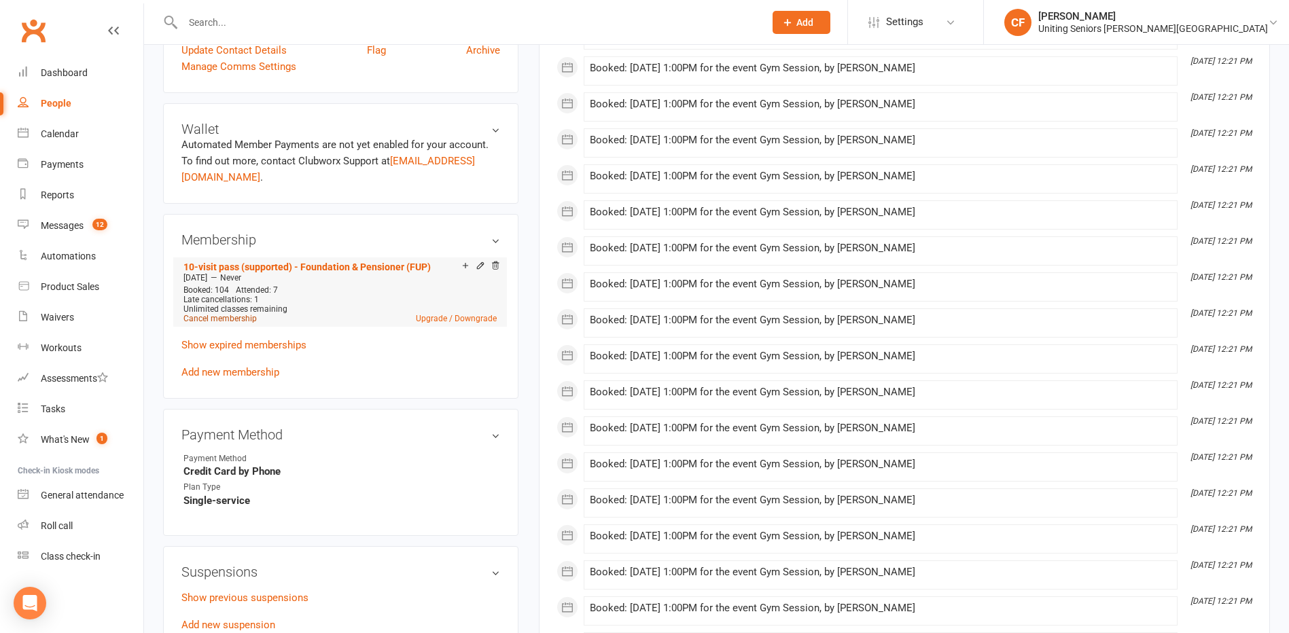
click at [233, 318] on link "Cancel membership" at bounding box center [219, 319] width 73 height 10
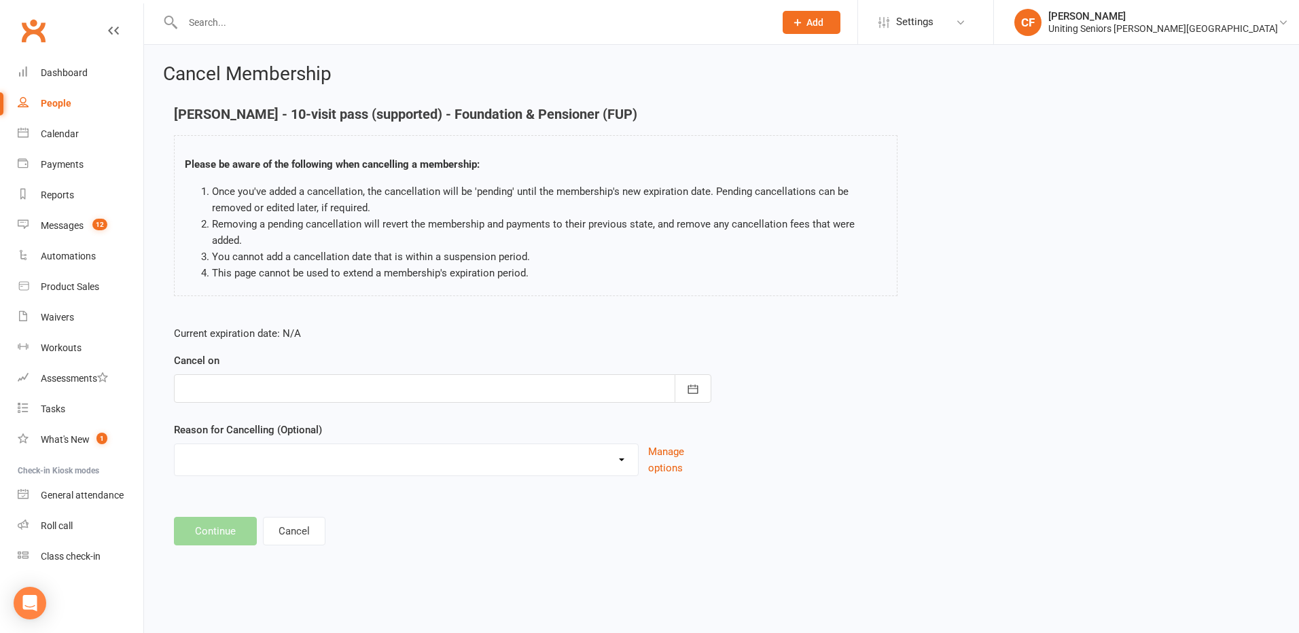
click at [324, 374] on div at bounding box center [442, 388] width 537 height 29
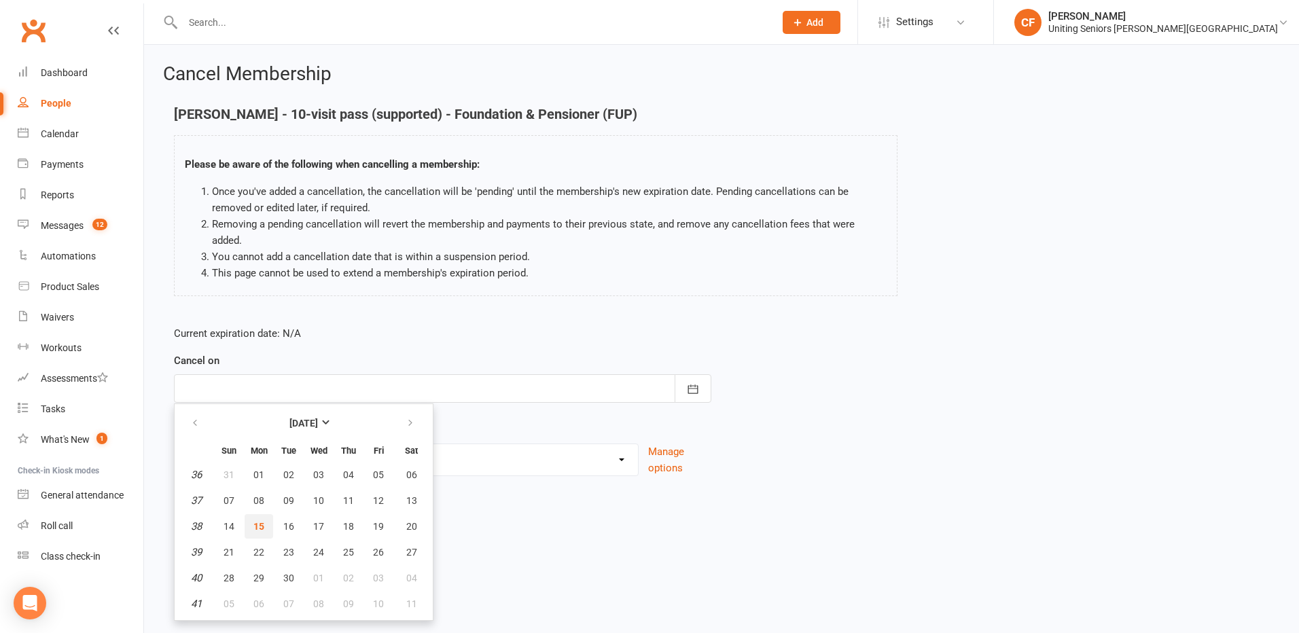
click at [255, 521] on span "15" at bounding box center [258, 526] width 11 height 11
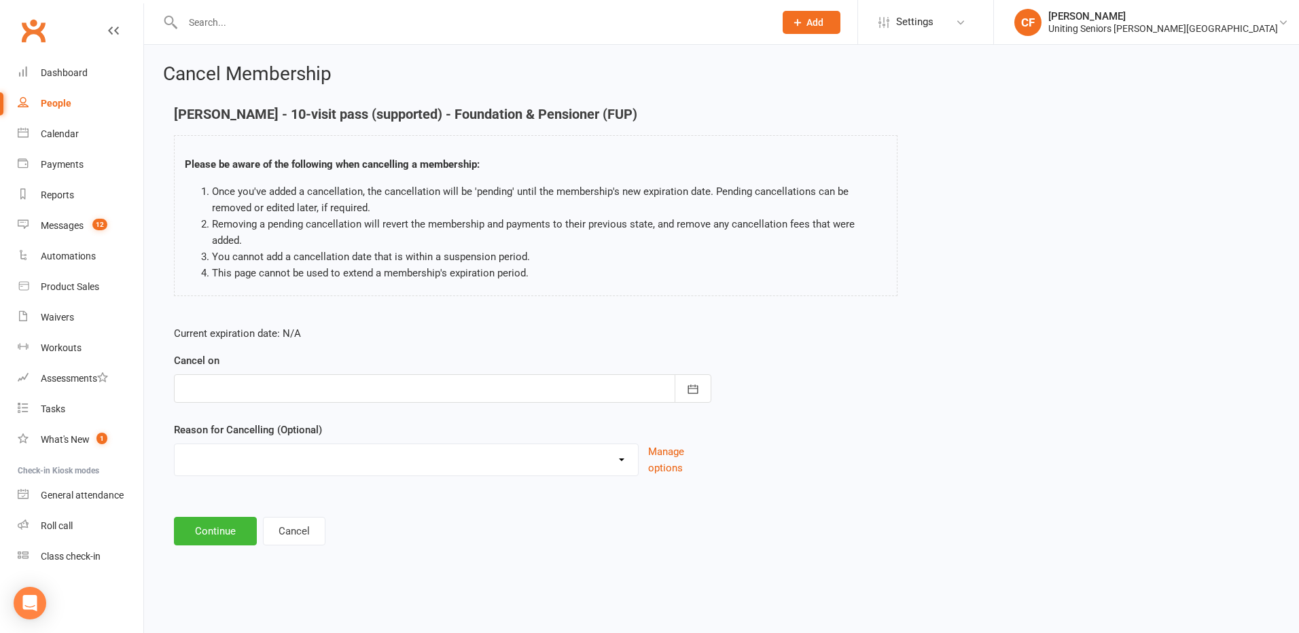
type input "[DATE]"
click at [281, 444] on select "Discharged End 10VP Health Holiday Injury Moving to HCP other Transition to CHS…" at bounding box center [406, 457] width 463 height 27
select select "1"
click at [175, 444] on select "Discharged End 10VP Health Holiday Injury Moving to HCP other Transition to CHS…" at bounding box center [406, 457] width 463 height 27
click at [224, 517] on button "Continue" at bounding box center [215, 531] width 83 height 29
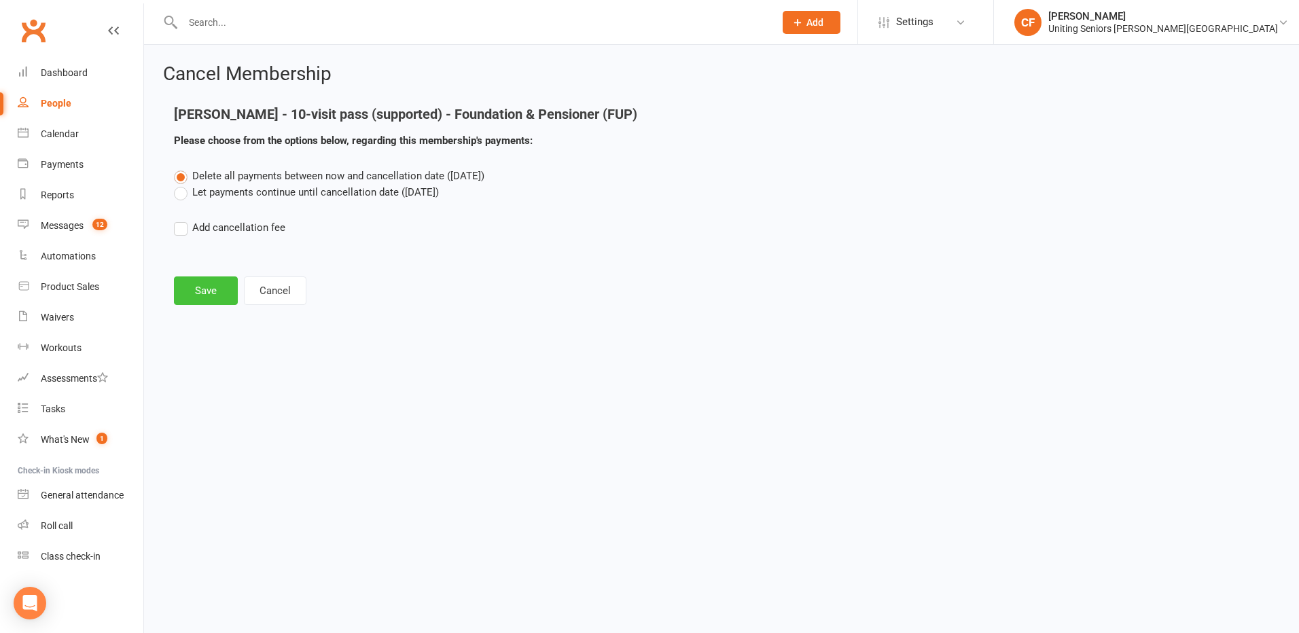
click at [202, 288] on button "Save" at bounding box center [206, 291] width 64 height 29
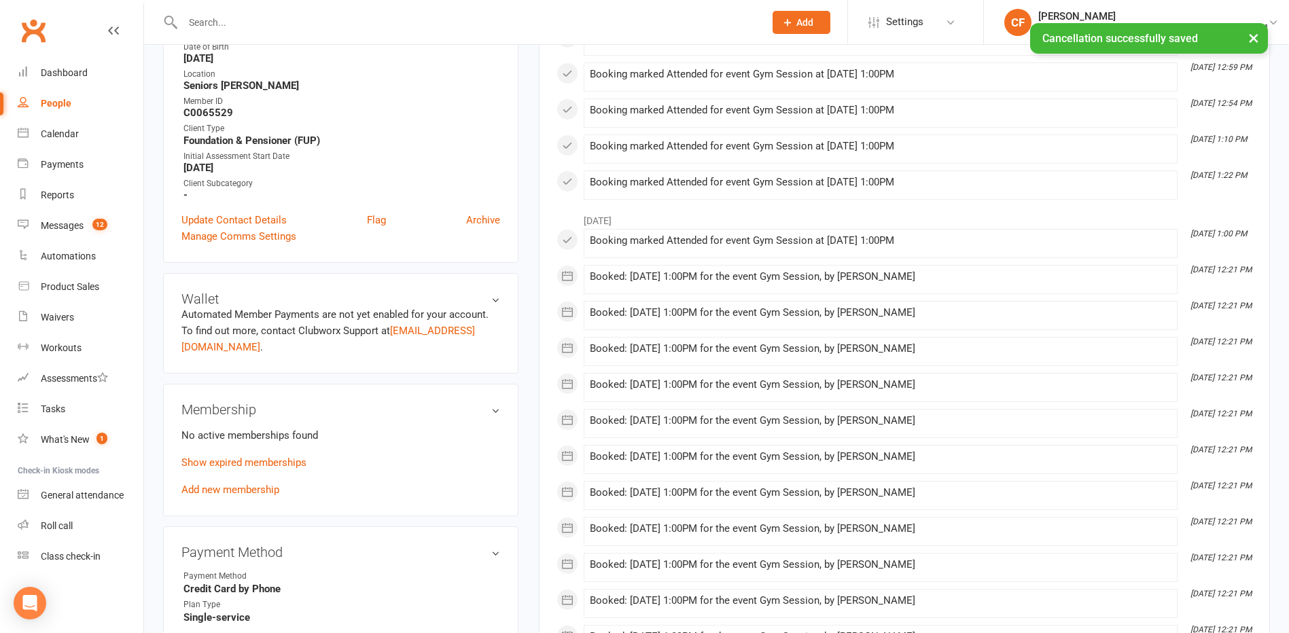
scroll to position [476, 0]
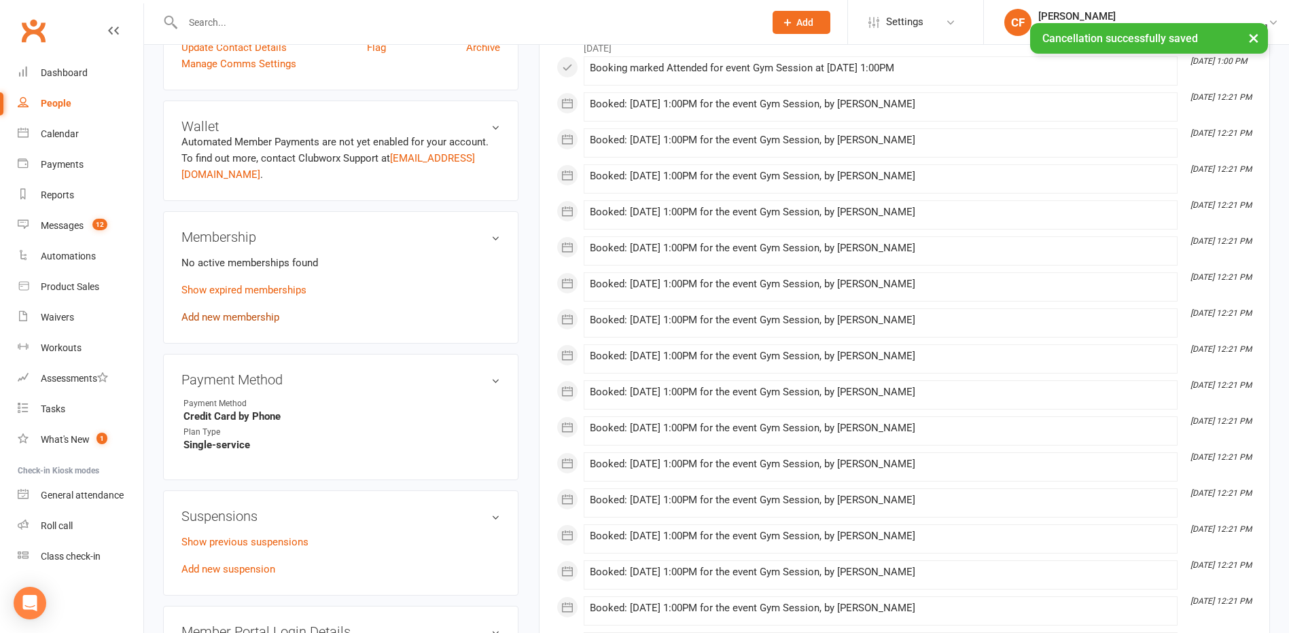
click at [245, 317] on link "Add new membership" at bounding box center [230, 317] width 98 height 12
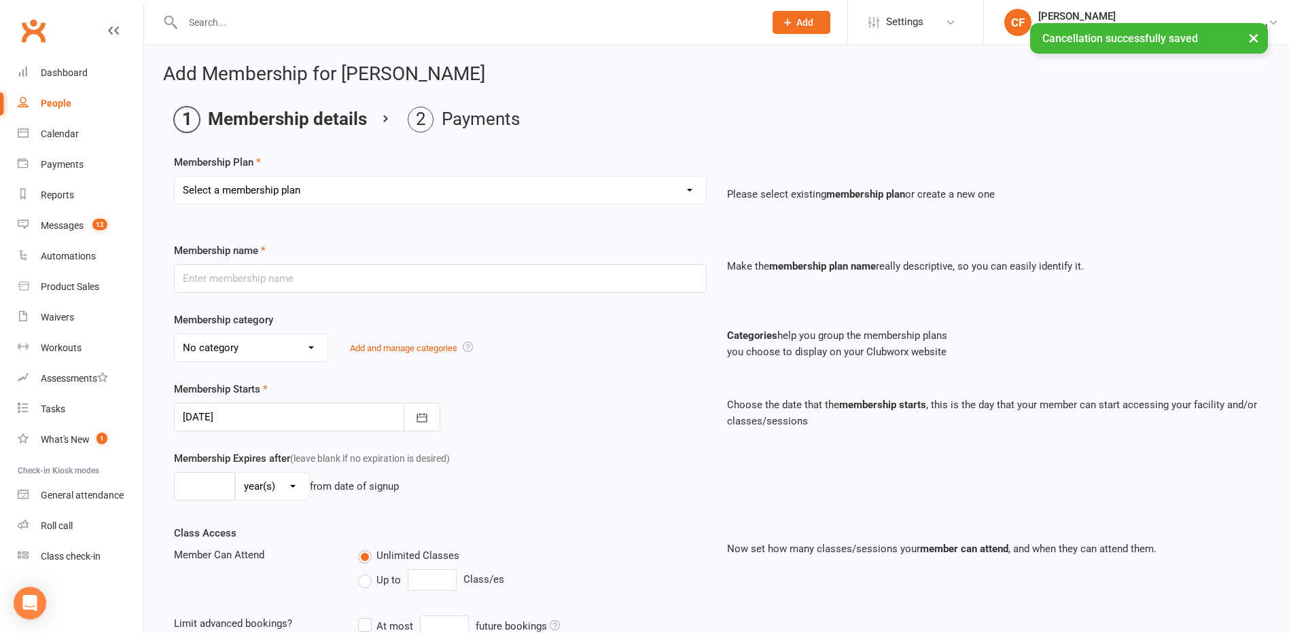
click at [376, 183] on select "Select a membership plan Create new Membership Plan Initial Assessment + Set Up…" at bounding box center [440, 190] width 531 height 27
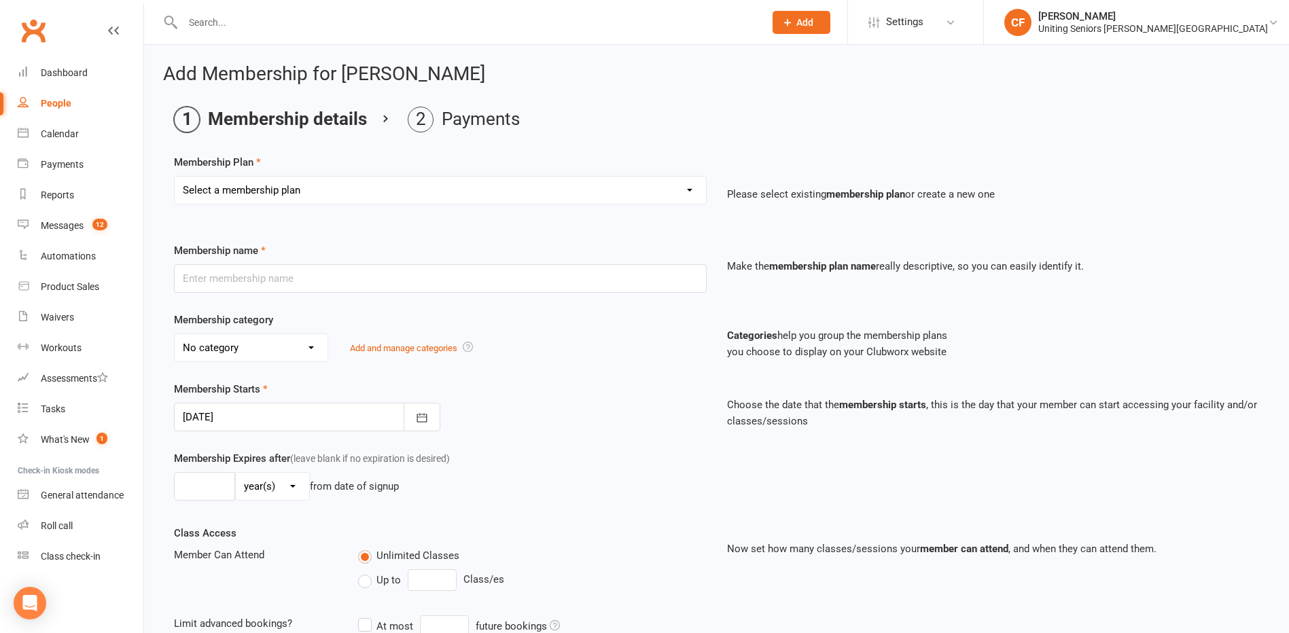
select select "17"
click at [175, 177] on select "Select a membership plan Create new Membership Plan Initial Assessment + Set Up…" at bounding box center [440, 190] width 531 height 27
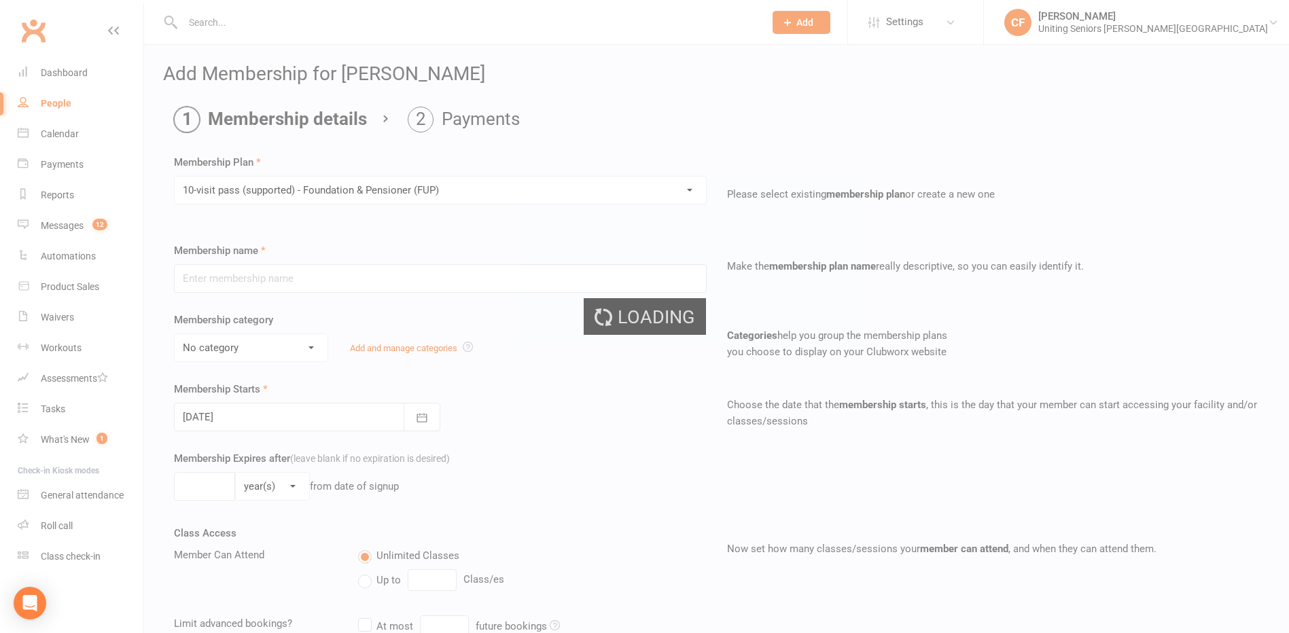
type input "10-visit pass (supported) - Foundation & Pensioner (FUP)"
select select "0"
type input "0"
select select "2"
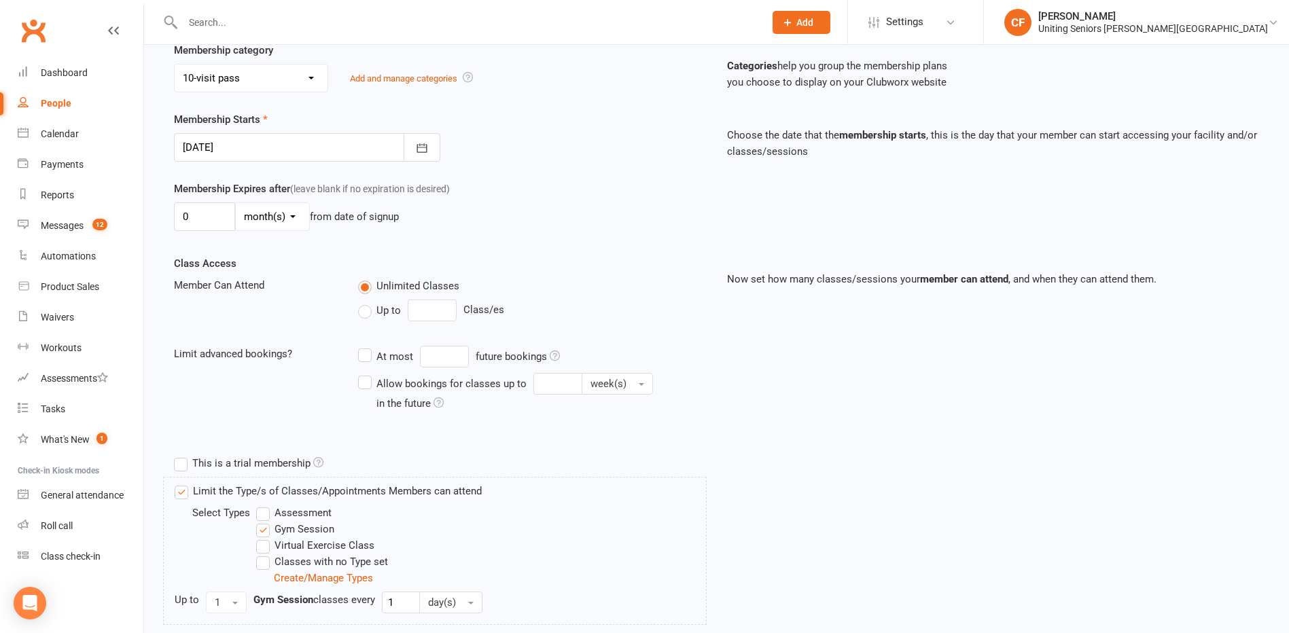
scroll to position [362, 0]
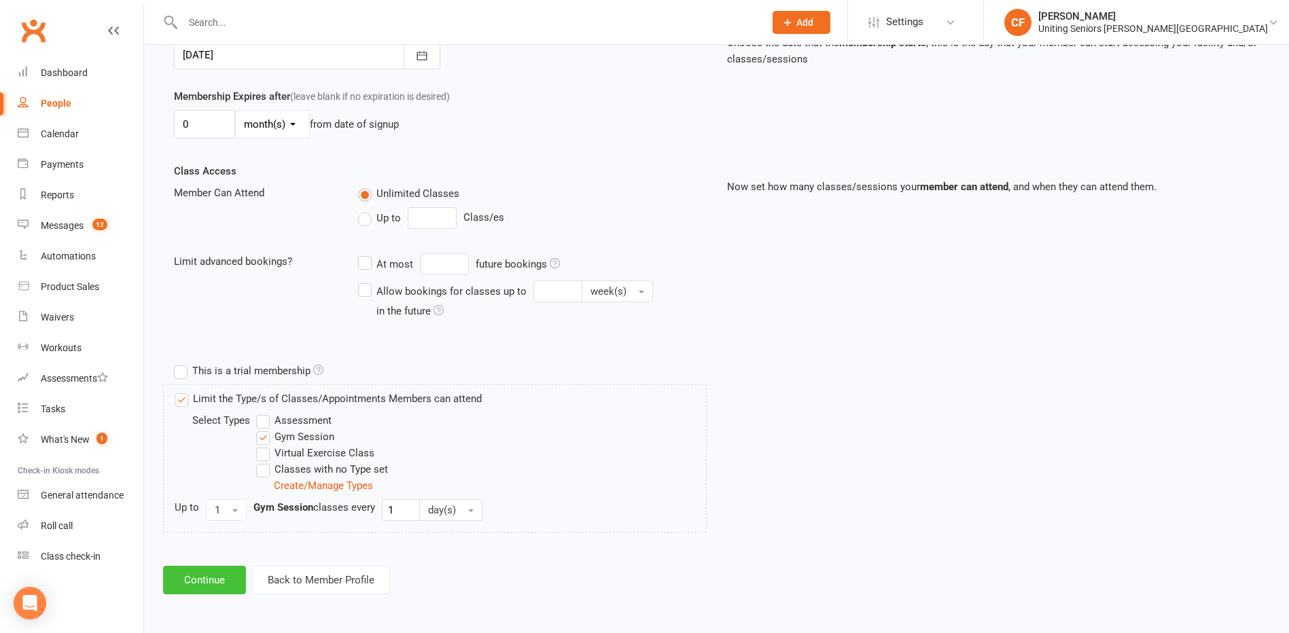
click at [204, 585] on button "Continue" at bounding box center [204, 580] width 83 height 29
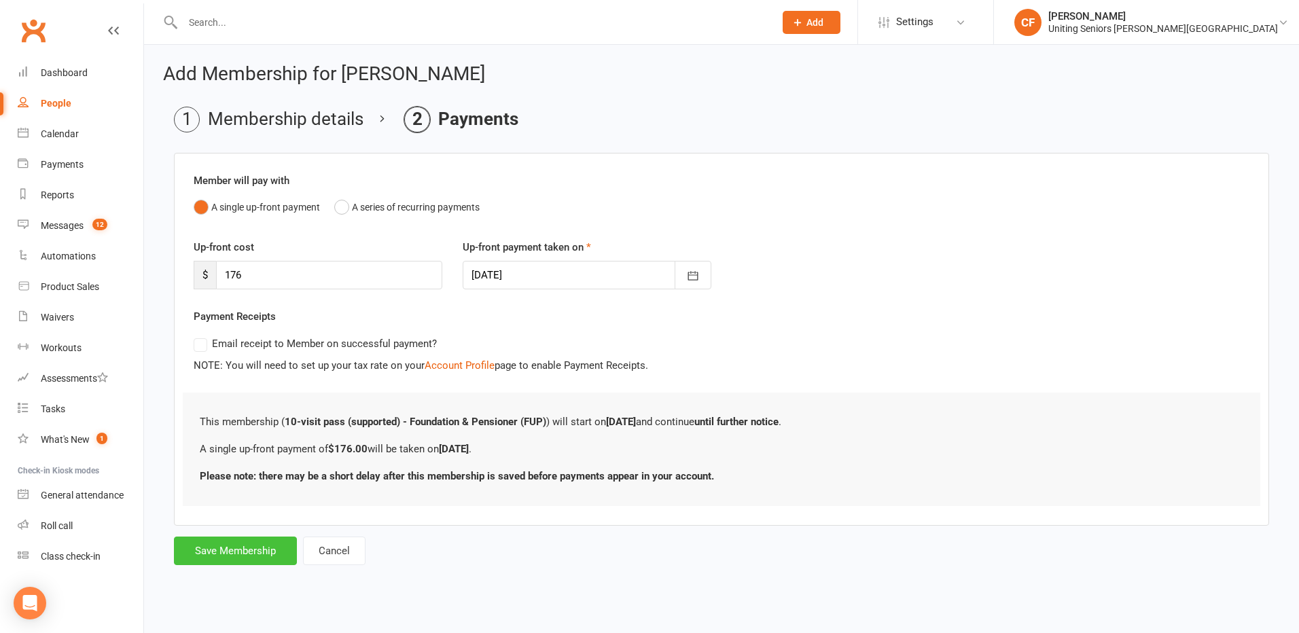
click at [242, 547] on button "Save Membership" at bounding box center [235, 551] width 123 height 29
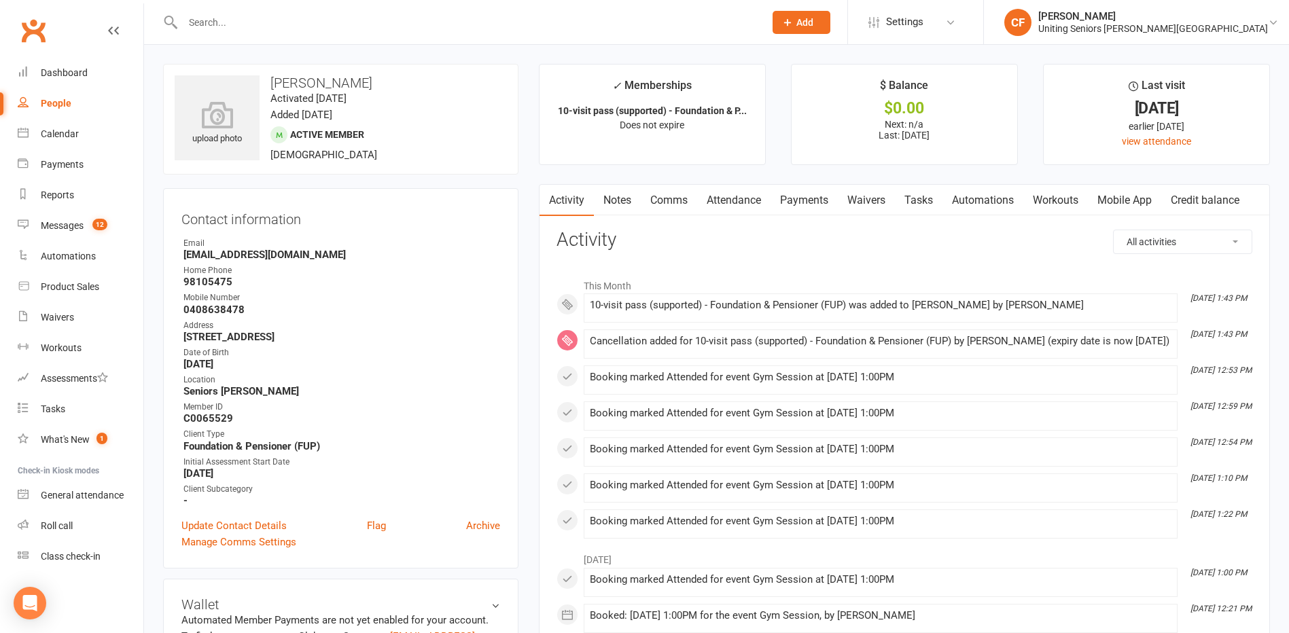
click at [305, 18] on input "text" at bounding box center [467, 22] width 576 height 19
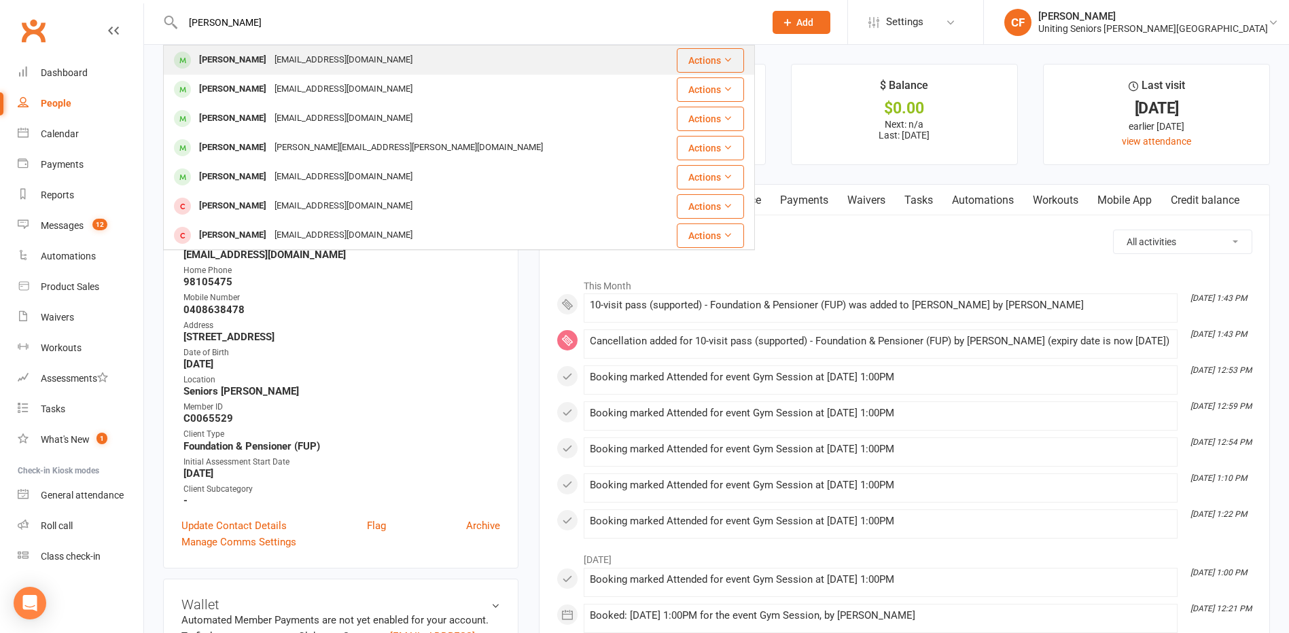
type input "[PERSON_NAME]"
click at [404, 58] on div "[PERSON_NAME] [EMAIL_ADDRESS][DOMAIN_NAME]" at bounding box center [409, 60] width 491 height 28
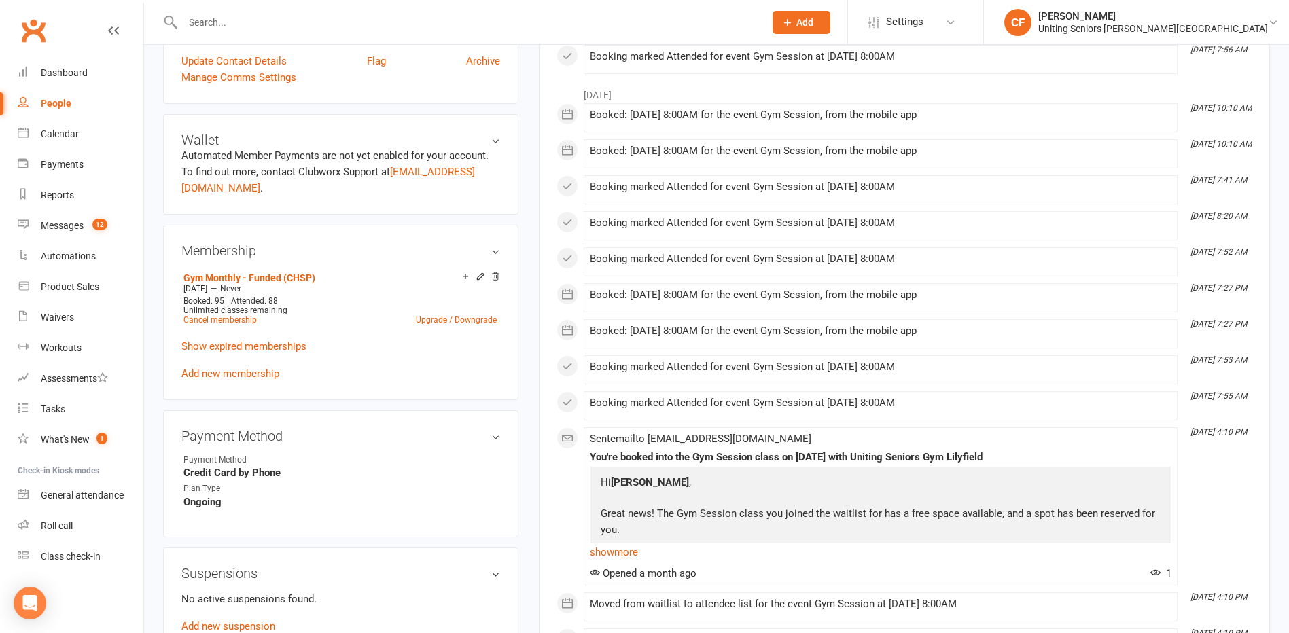
scroll to position [612, 0]
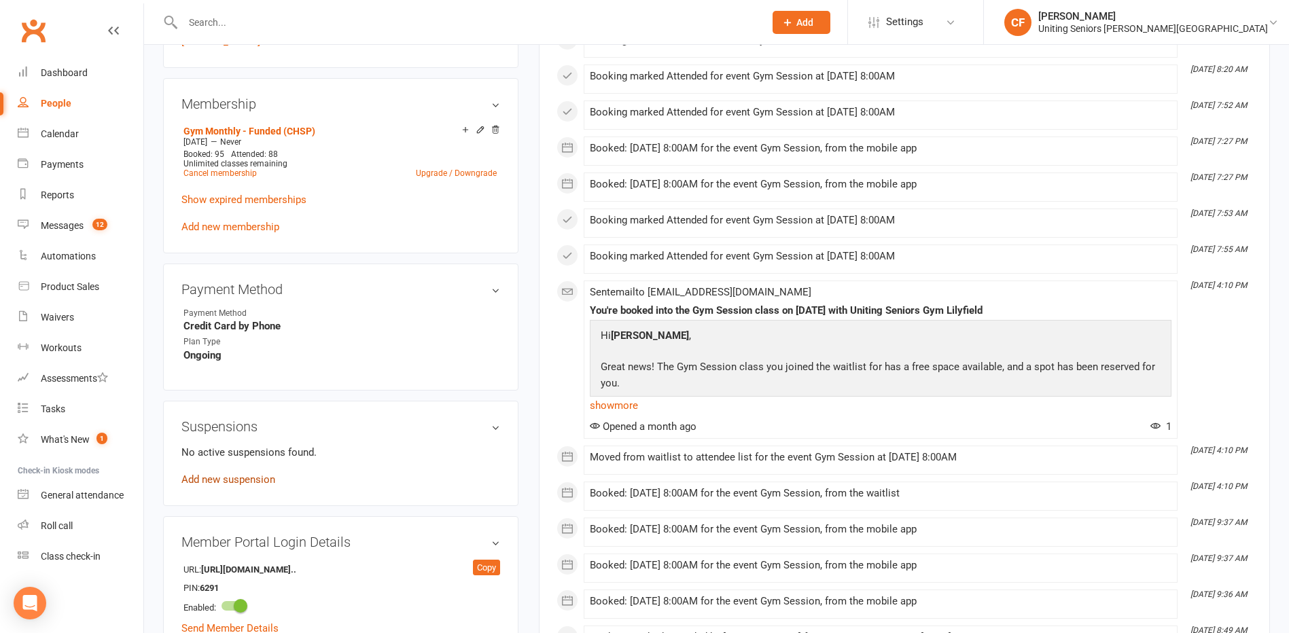
click at [243, 479] on link "Add new suspension" at bounding box center [228, 480] width 94 height 12
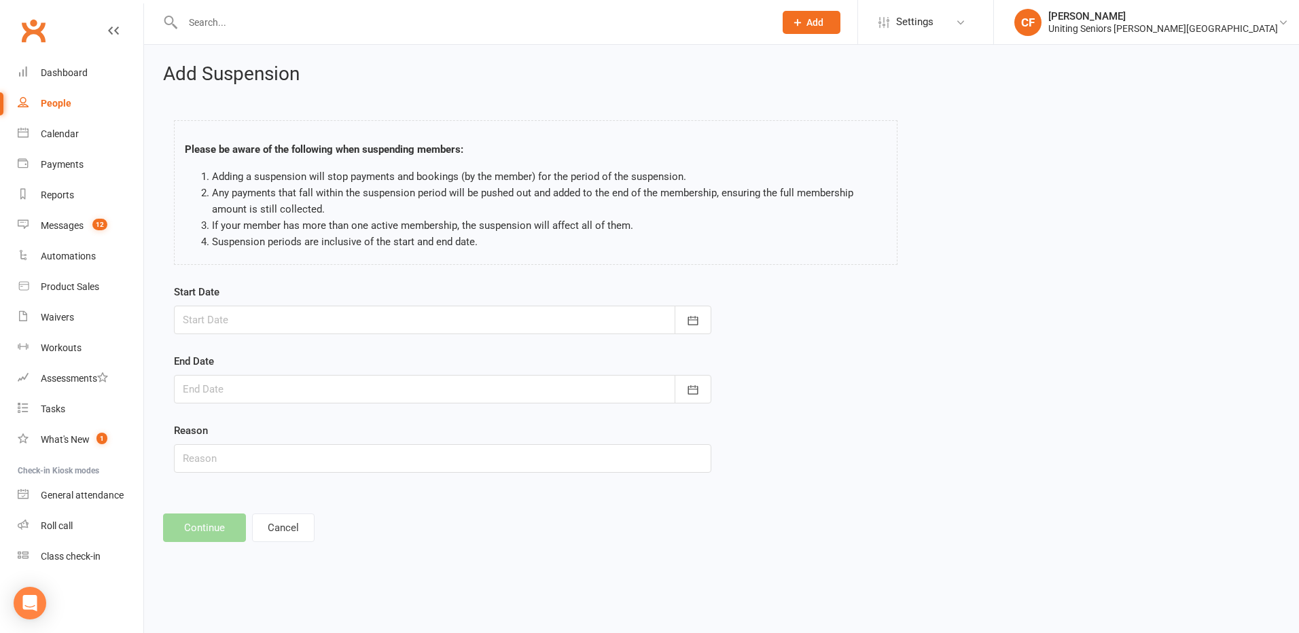
click at [546, 331] on div at bounding box center [442, 320] width 537 height 29
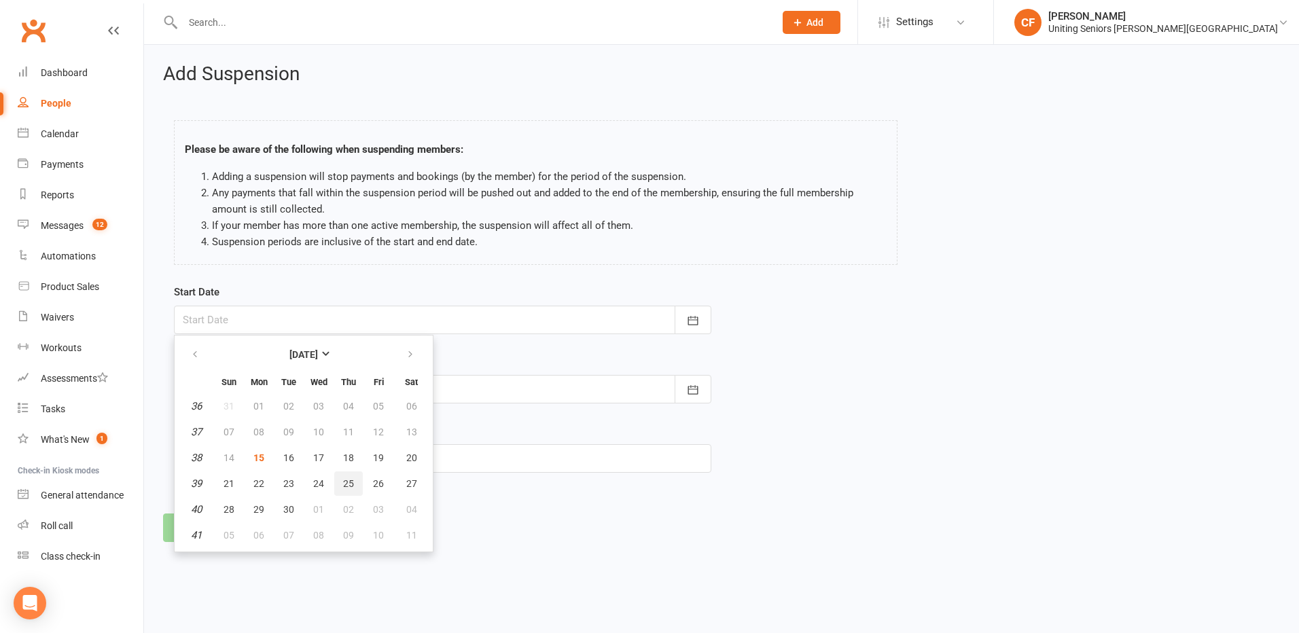
click at [347, 481] on span "25" at bounding box center [348, 483] width 11 height 11
type input "[DATE]"
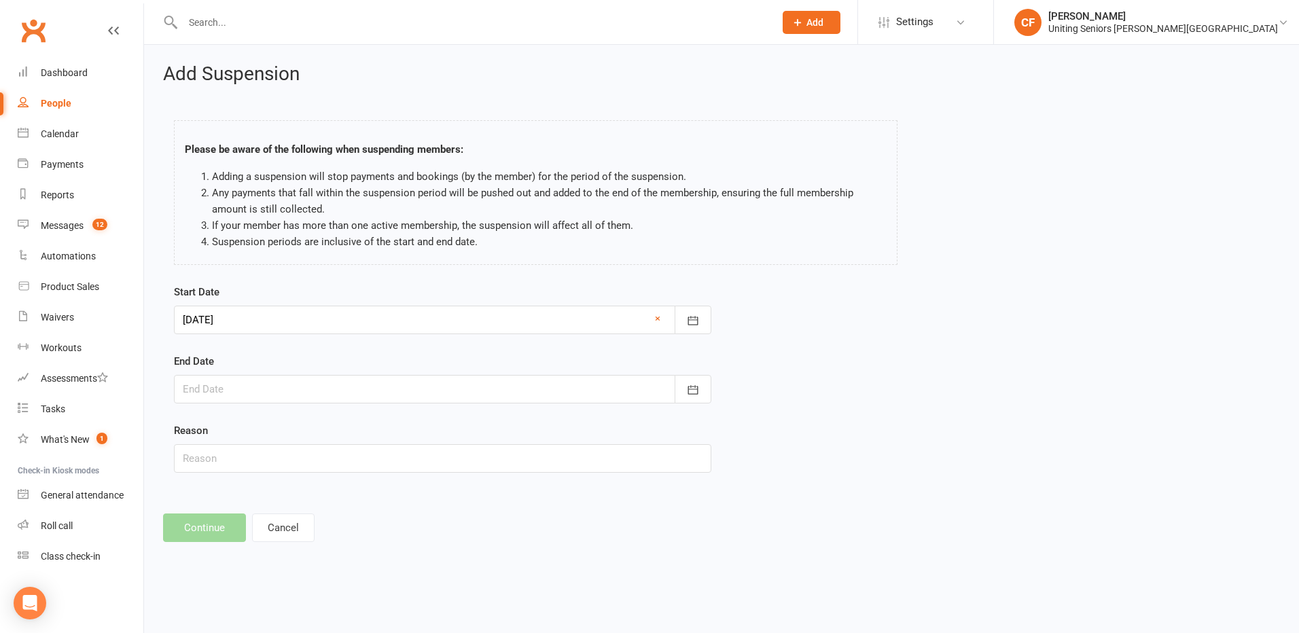
click at [389, 381] on div at bounding box center [442, 389] width 537 height 29
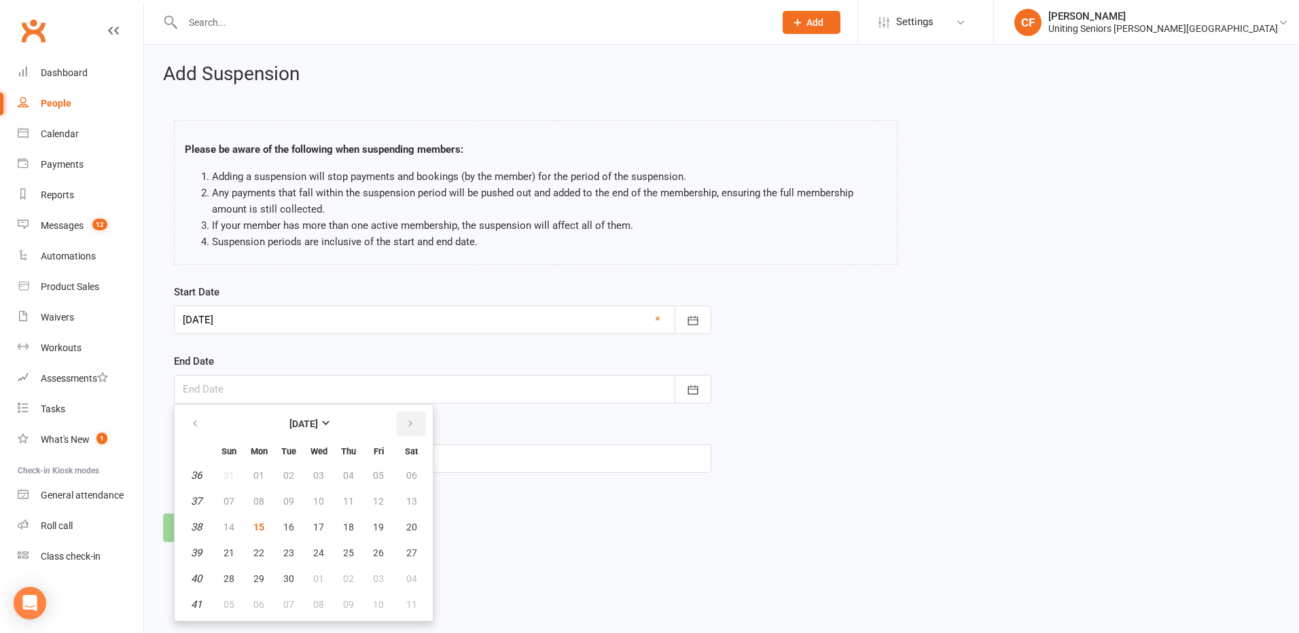
click at [408, 427] on icon "button" at bounding box center [411, 424] width 10 height 11
click at [258, 529] on span "10" at bounding box center [258, 527] width 11 height 11
type input "[DATE]"
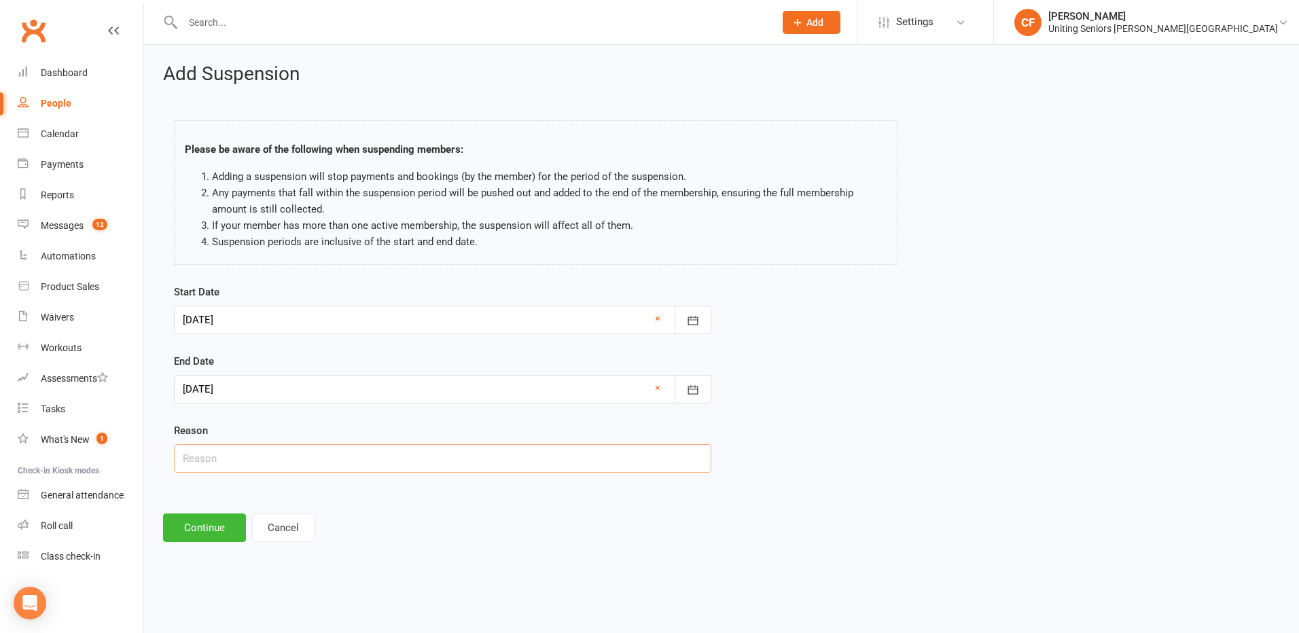
click at [595, 461] on input "text" at bounding box center [442, 458] width 537 height 29
type input "Holiday."
click at [206, 518] on button "Continue" at bounding box center [204, 528] width 83 height 29
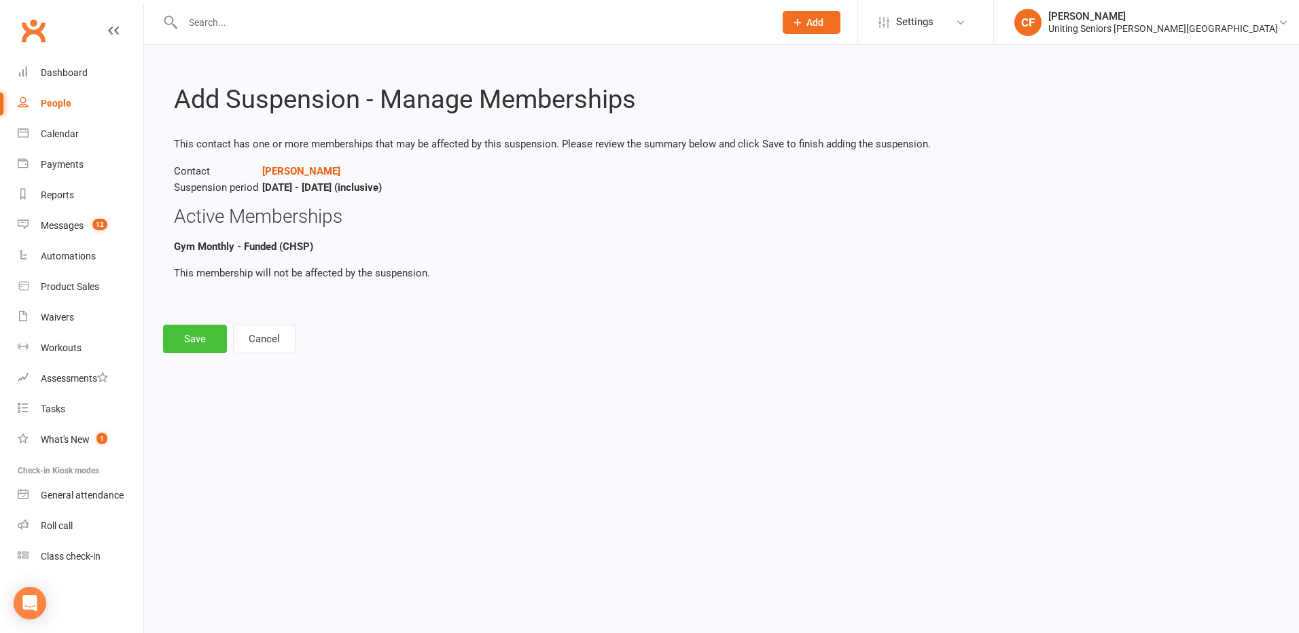
click at [200, 338] on button "Save" at bounding box center [195, 339] width 64 height 29
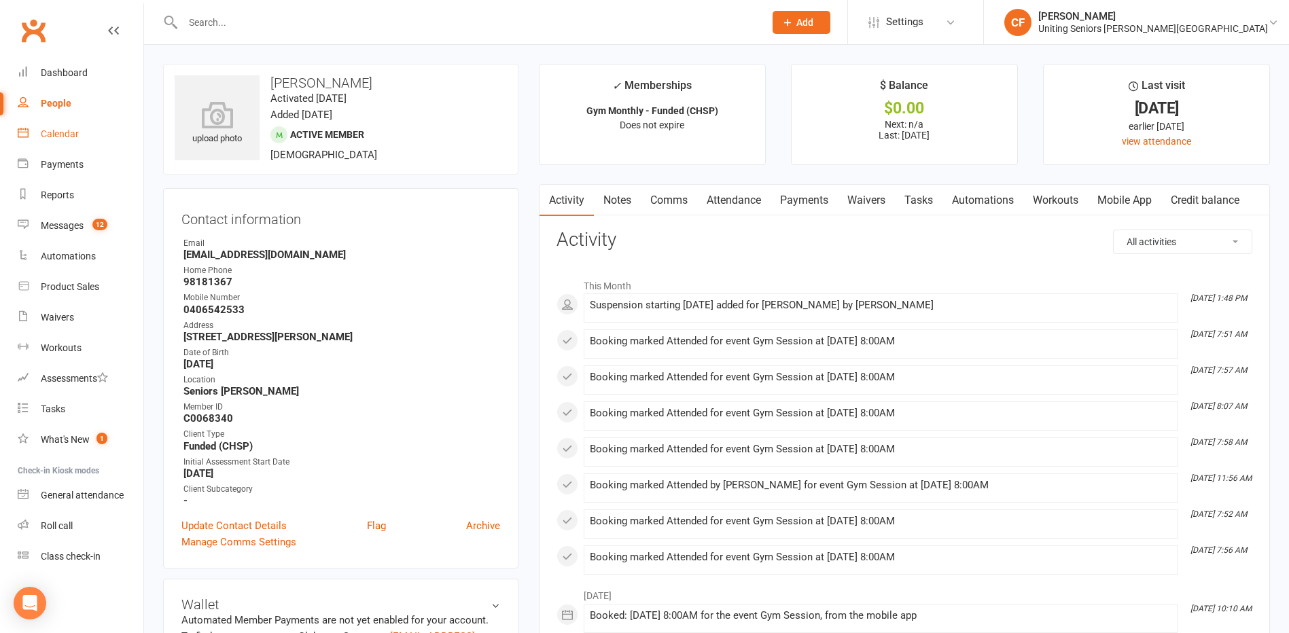
click at [49, 137] on div "Calendar" at bounding box center [60, 133] width 38 height 11
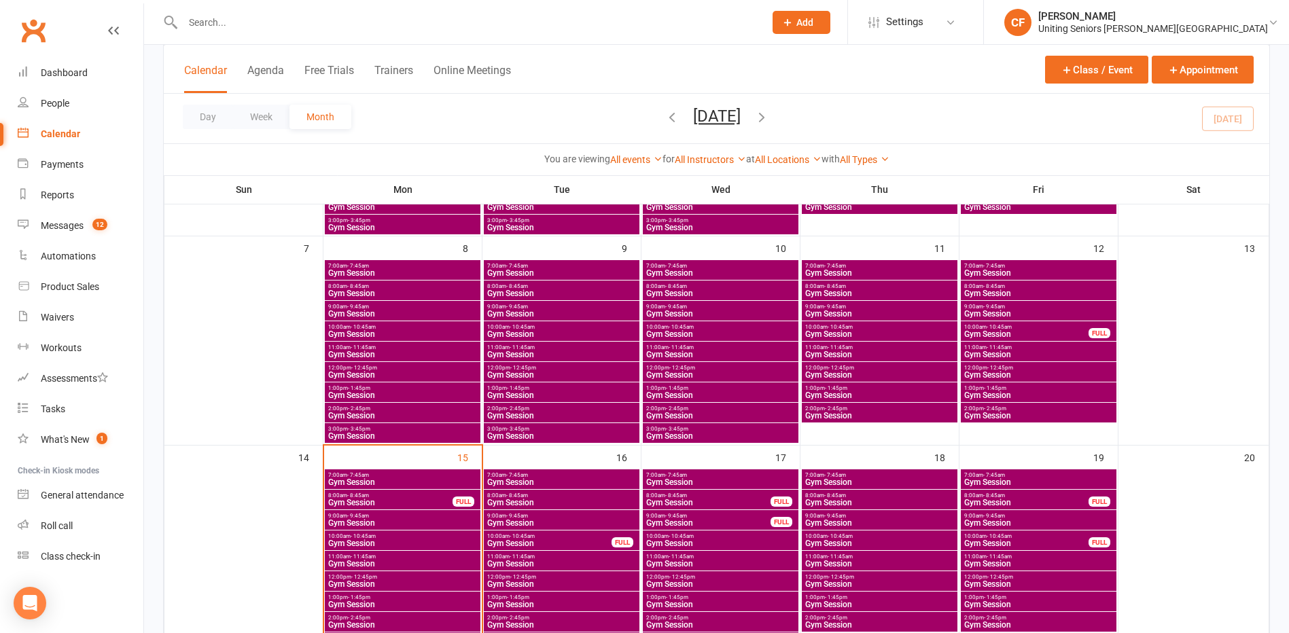
scroll to position [340, 0]
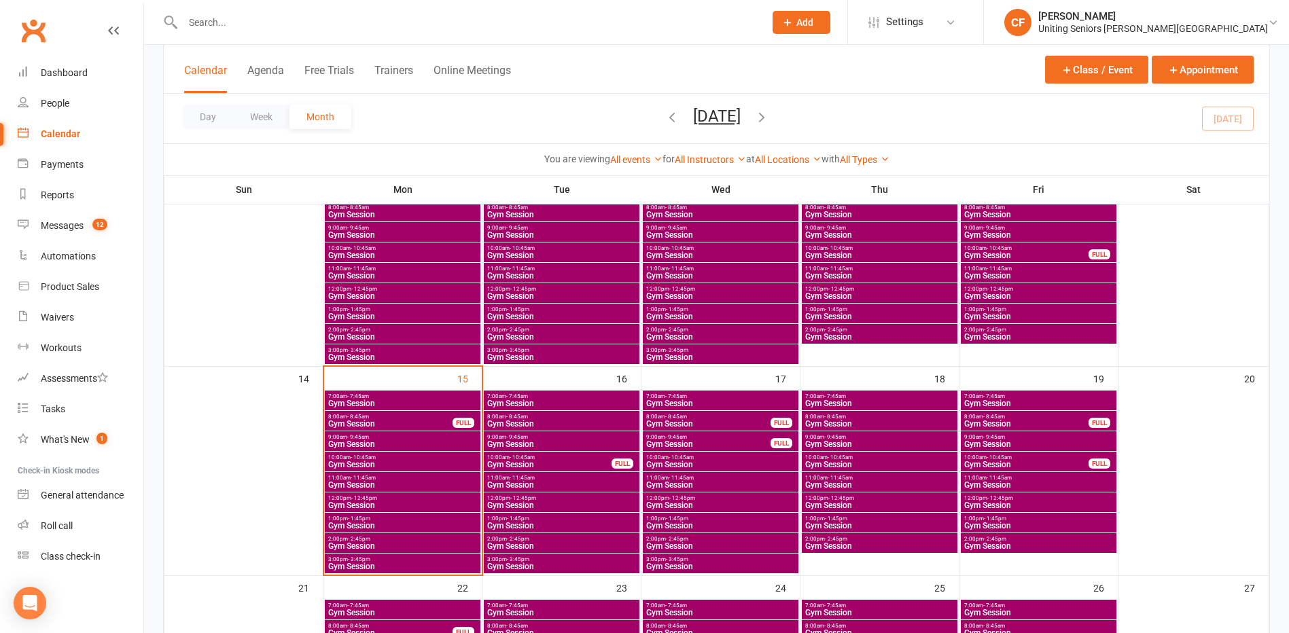
click at [410, 422] on span "Gym Session" at bounding box center [391, 424] width 126 height 8
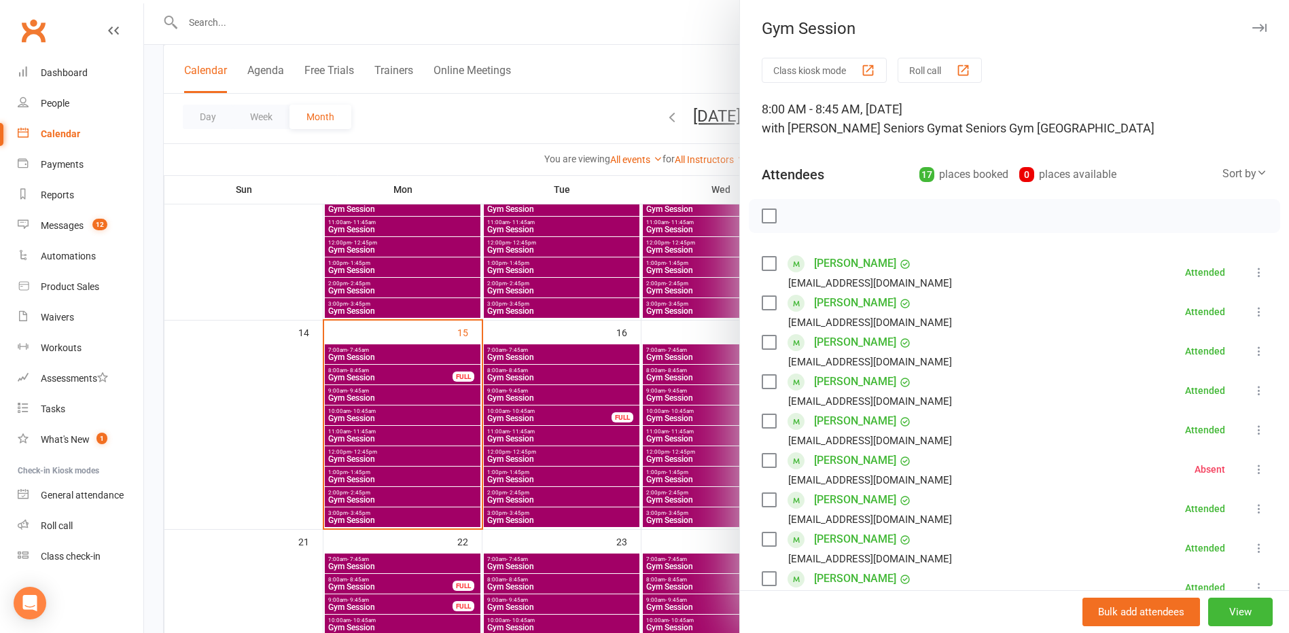
scroll to position [408, 0]
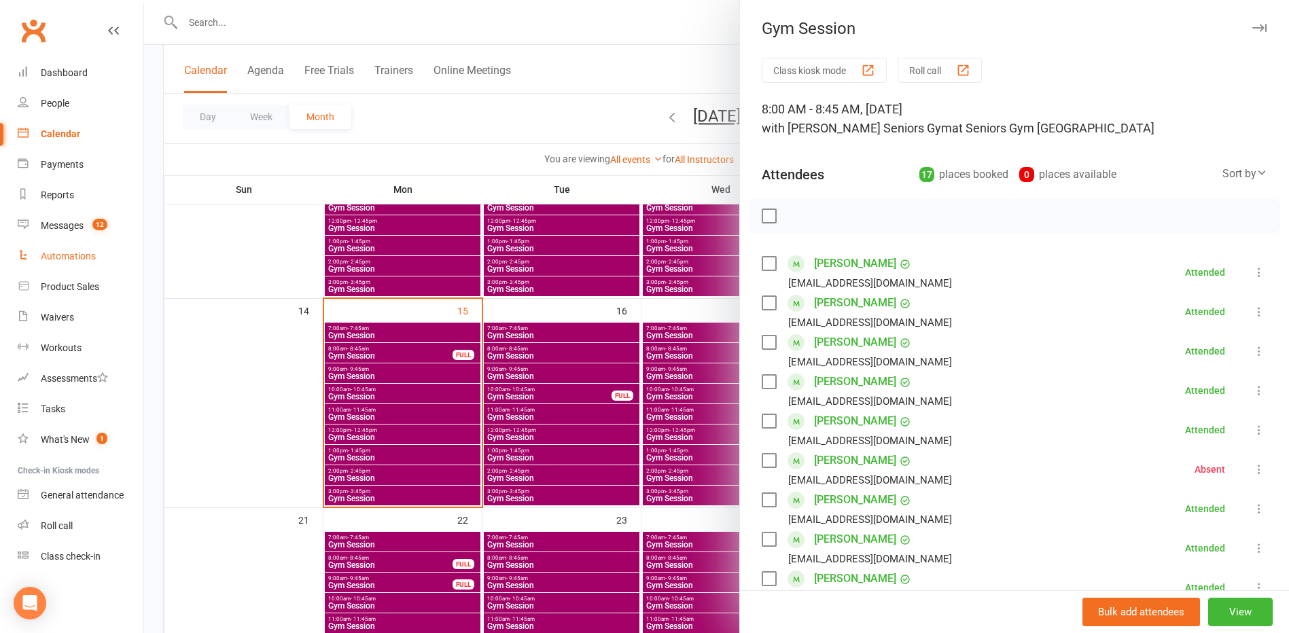
click at [82, 245] on link "Automations" at bounding box center [81, 256] width 126 height 31
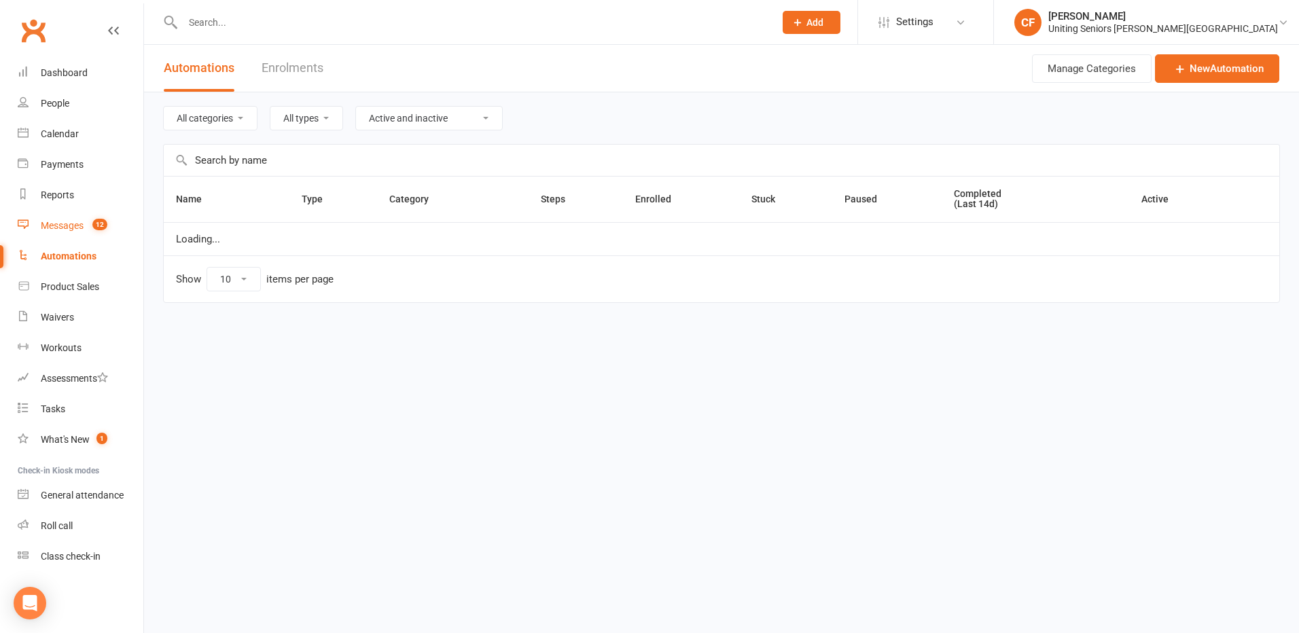
click at [84, 228] on link "Messages 12" at bounding box center [81, 226] width 126 height 31
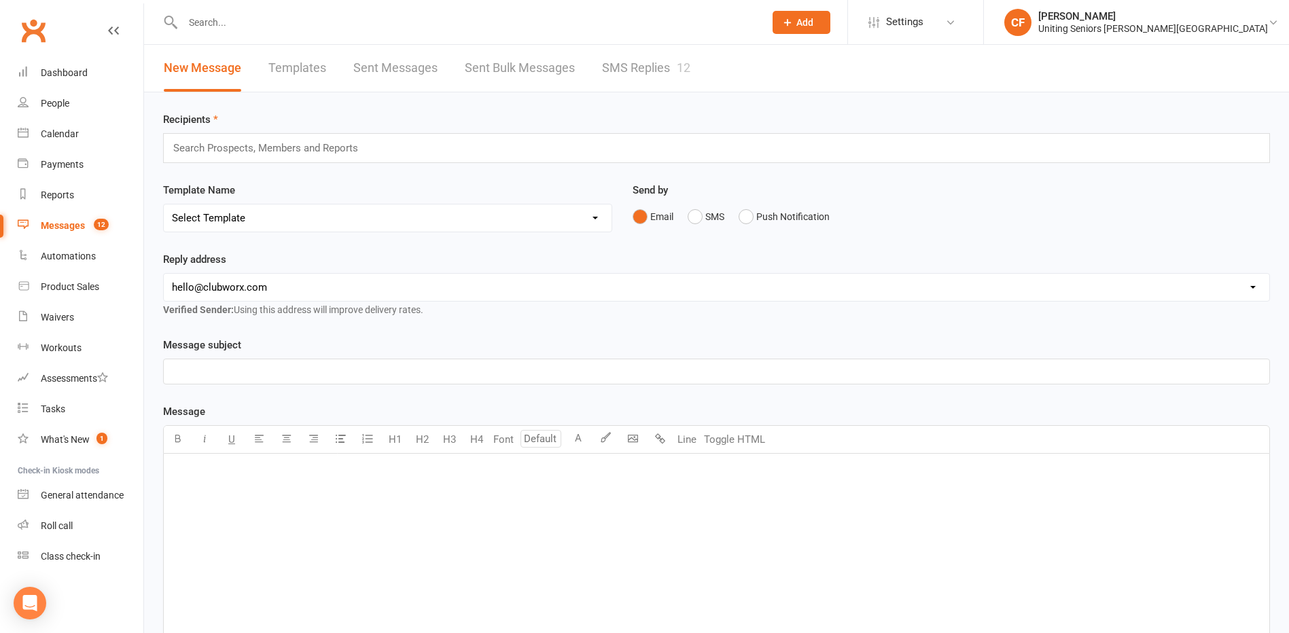
click at [636, 67] on link "SMS Replies 12" at bounding box center [646, 68] width 88 height 47
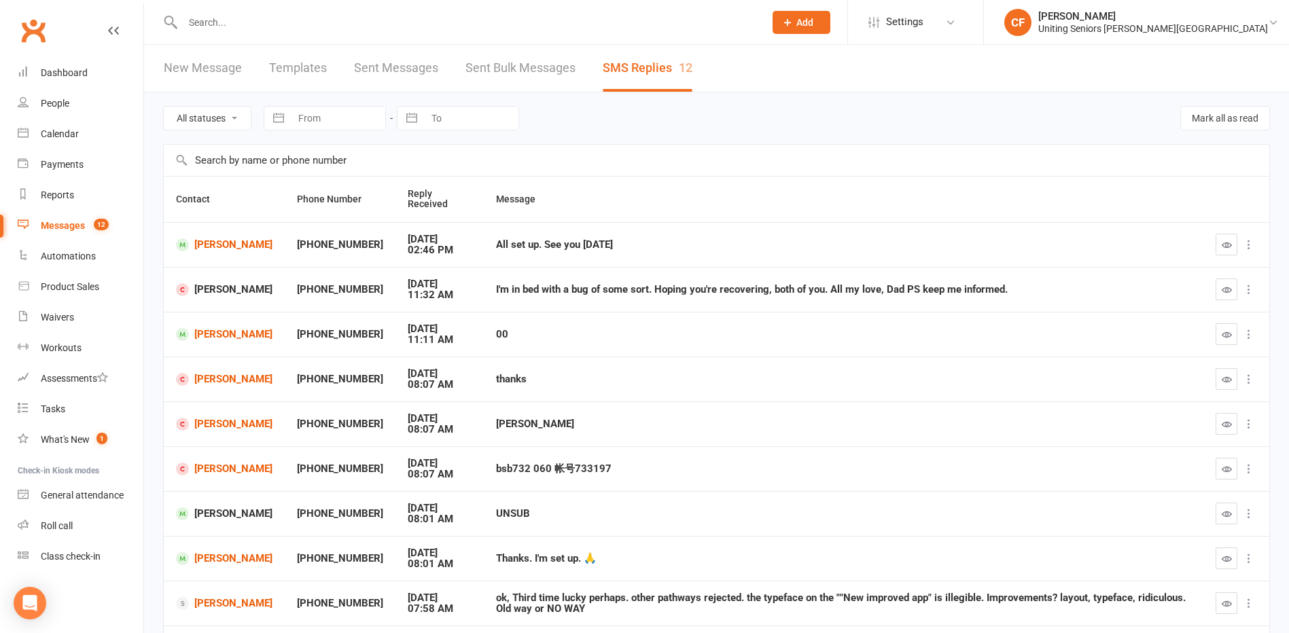
click at [529, 62] on link "Sent Bulk Messages" at bounding box center [520, 68] width 110 height 47
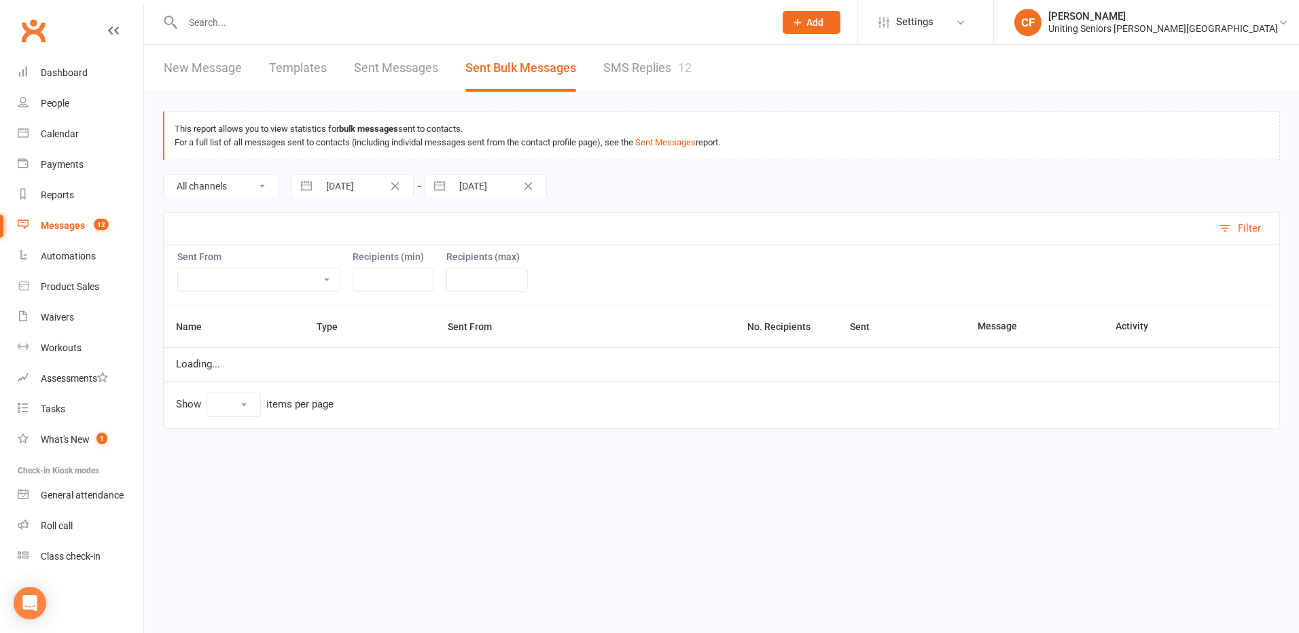
select select "10"
click at [362, 68] on link "Sent Messages" at bounding box center [396, 68] width 84 height 47
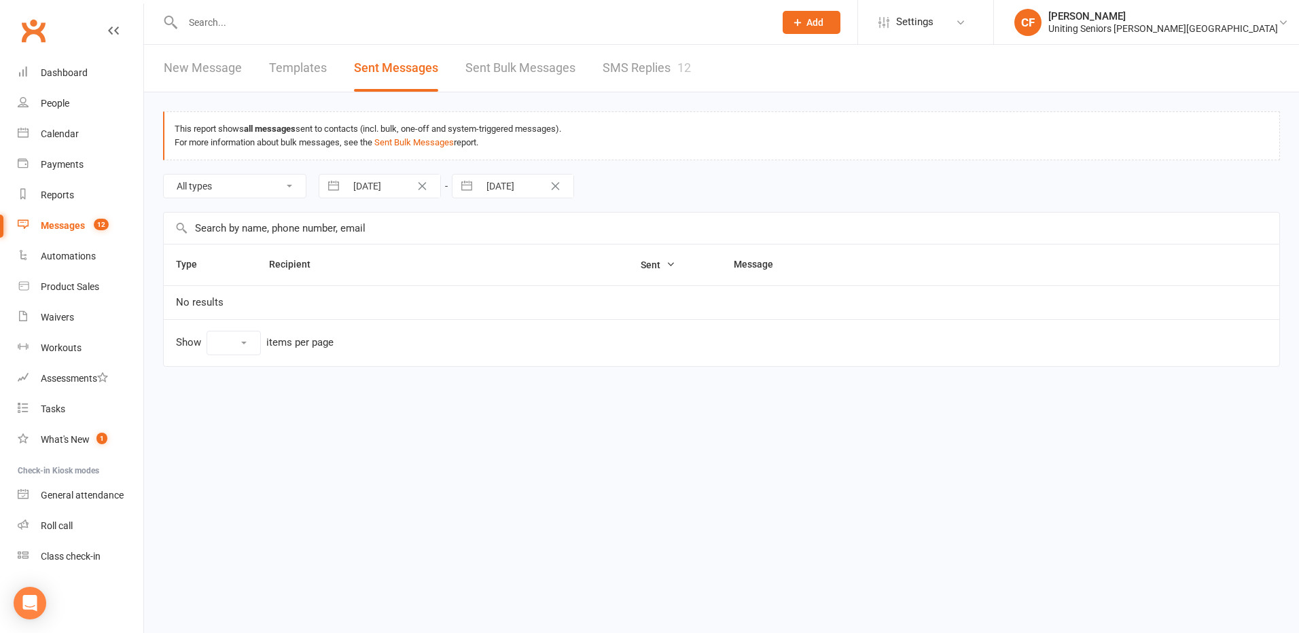
select select "10"
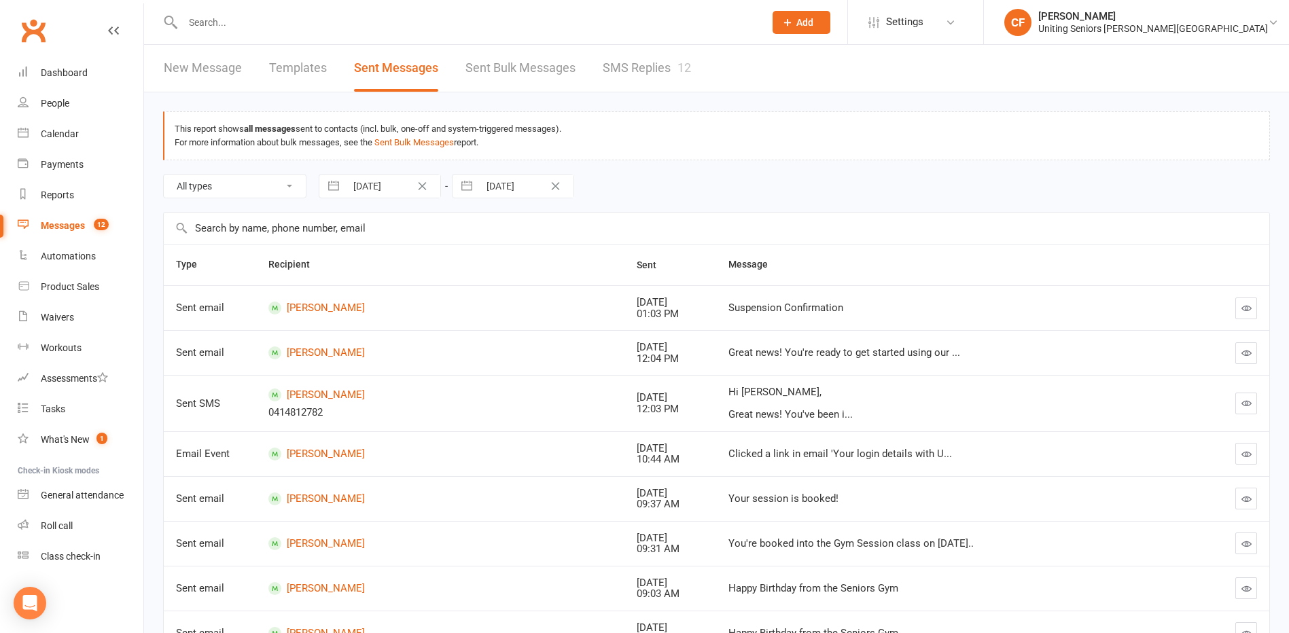
click at [315, 73] on link "Templates" at bounding box center [298, 68] width 58 height 47
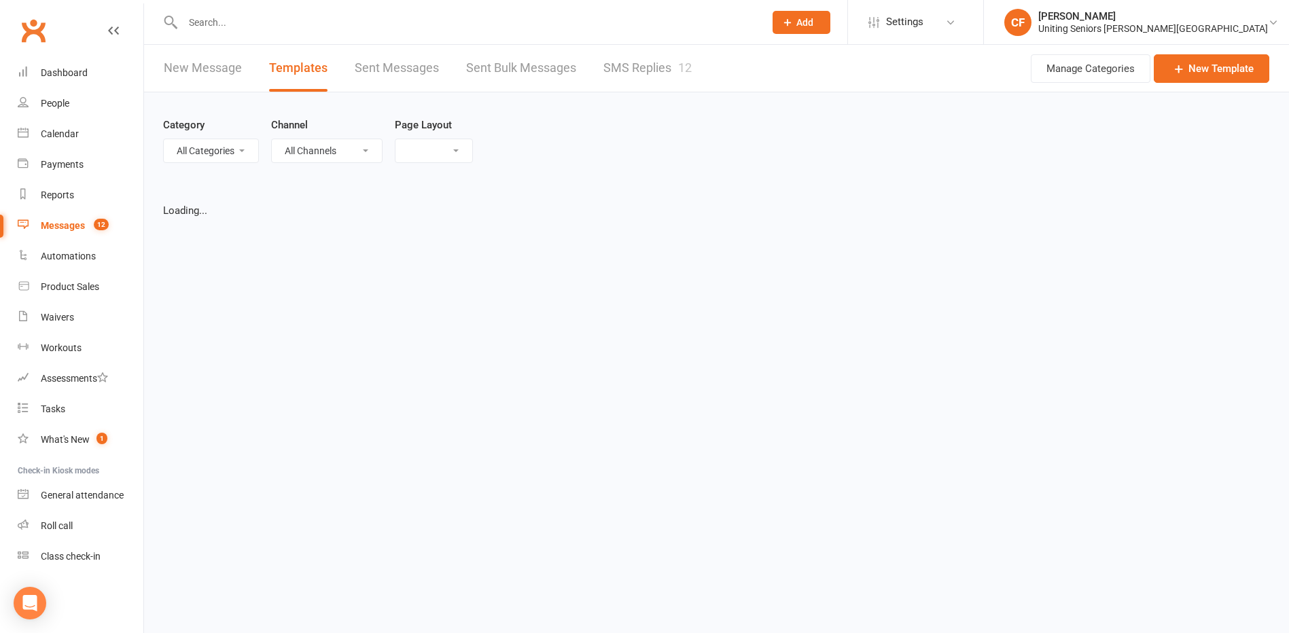
select select "grid"
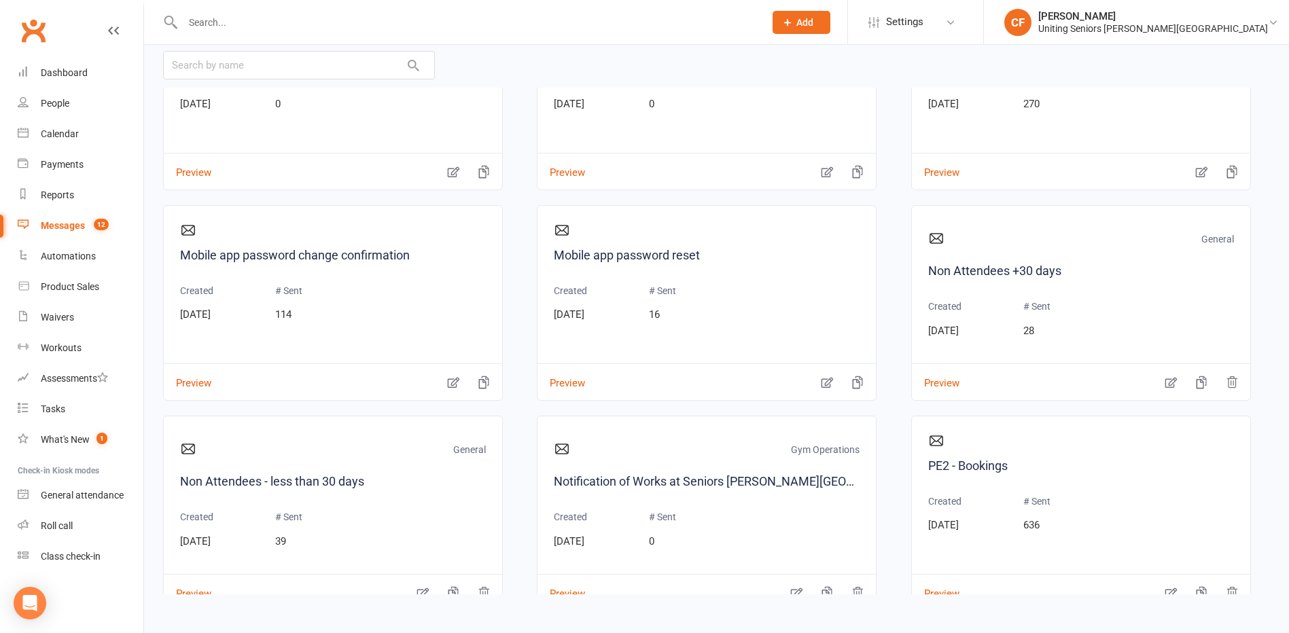
scroll to position [951, 0]
click at [60, 122] on link "Calendar" at bounding box center [81, 134] width 126 height 31
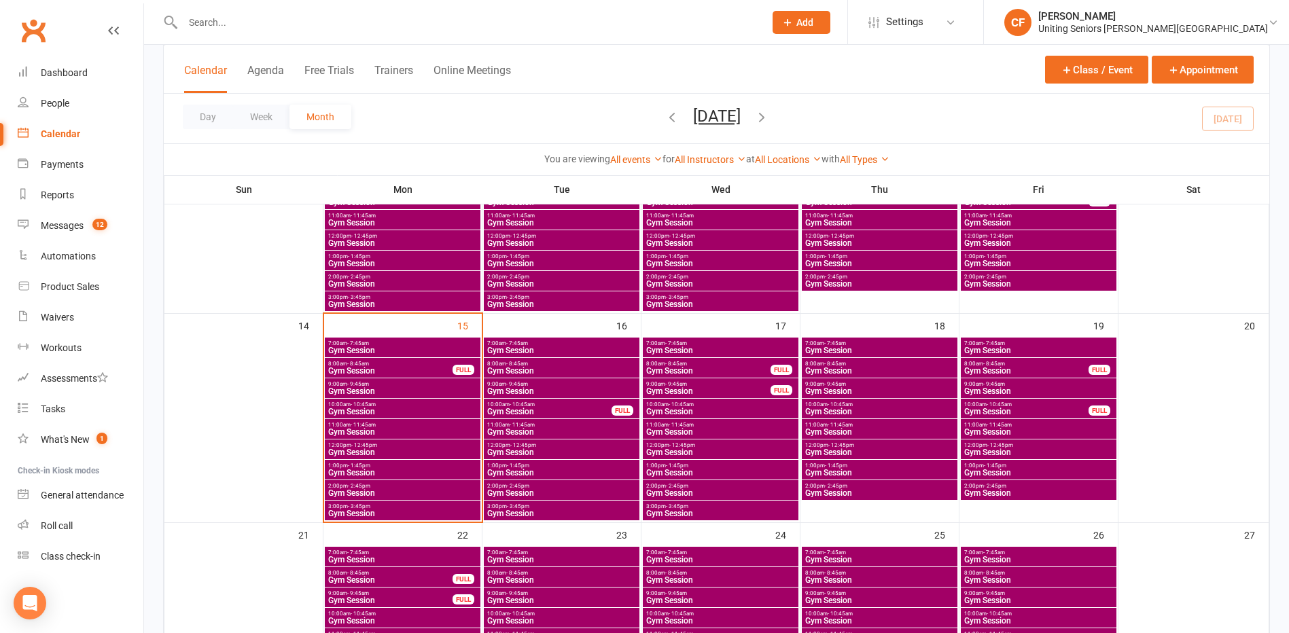
scroll to position [476, 0]
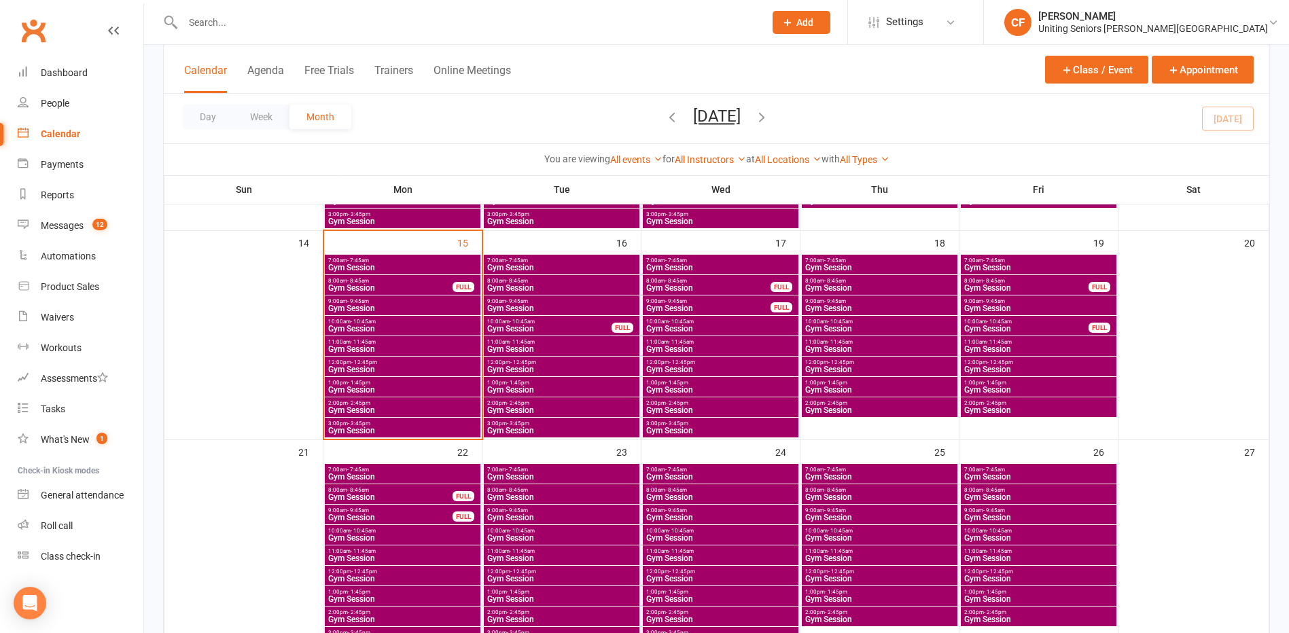
click at [406, 267] on span "Gym Session" at bounding box center [403, 268] width 150 height 8
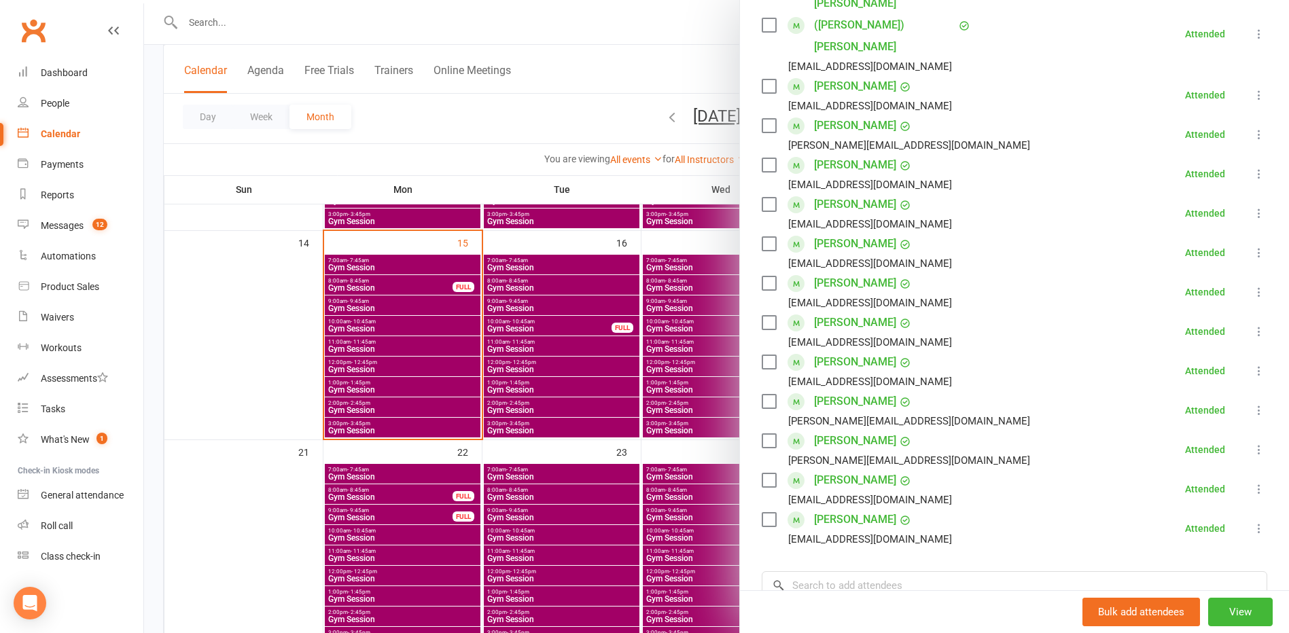
scroll to position [340, 0]
click at [470, 337] on div at bounding box center [716, 316] width 1145 height 633
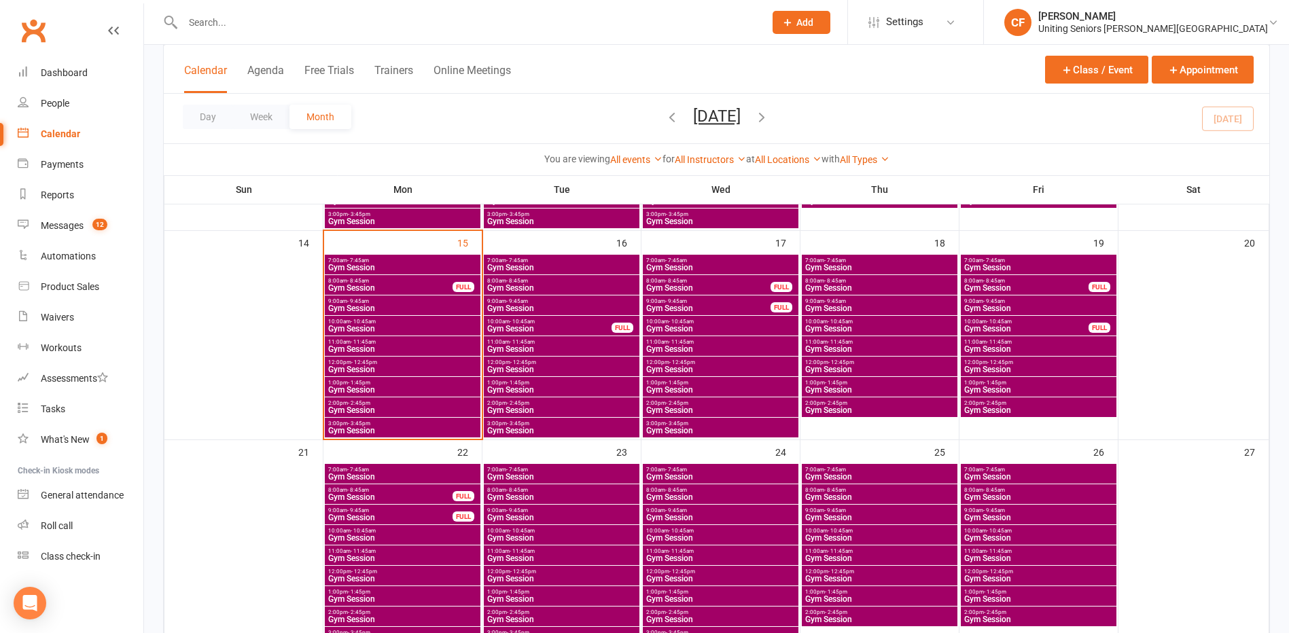
click at [427, 284] on span "Gym Session" at bounding box center [391, 288] width 126 height 8
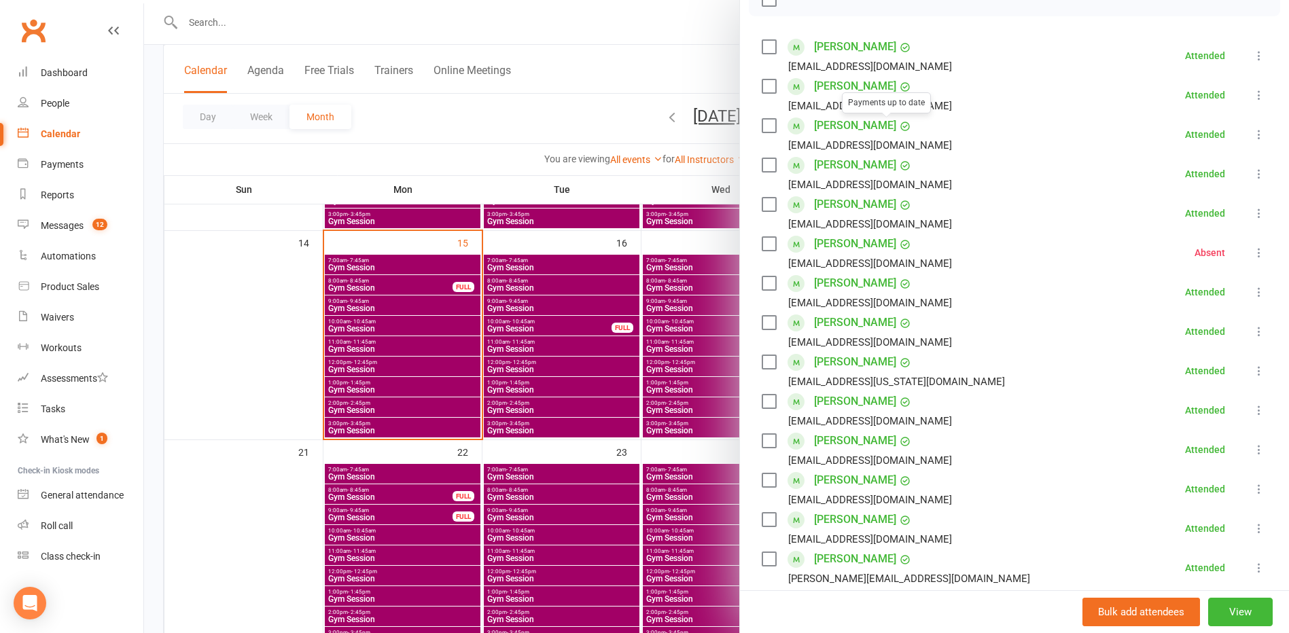
scroll to position [408, 0]
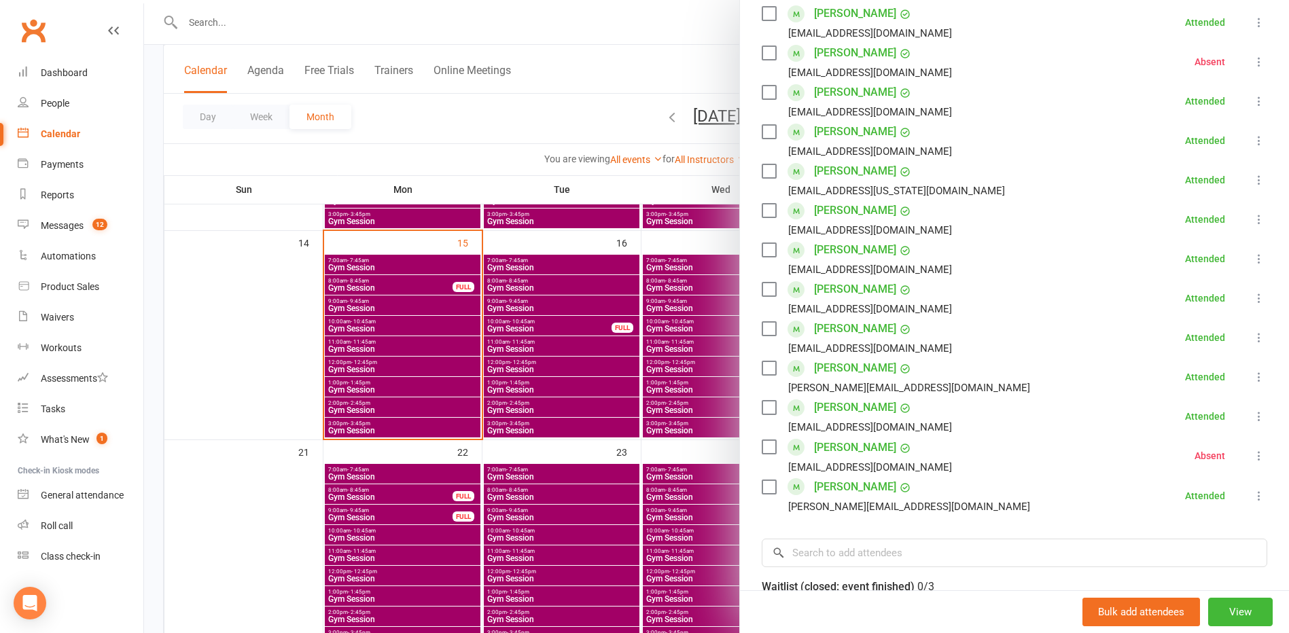
click at [457, 338] on div at bounding box center [716, 316] width 1145 height 633
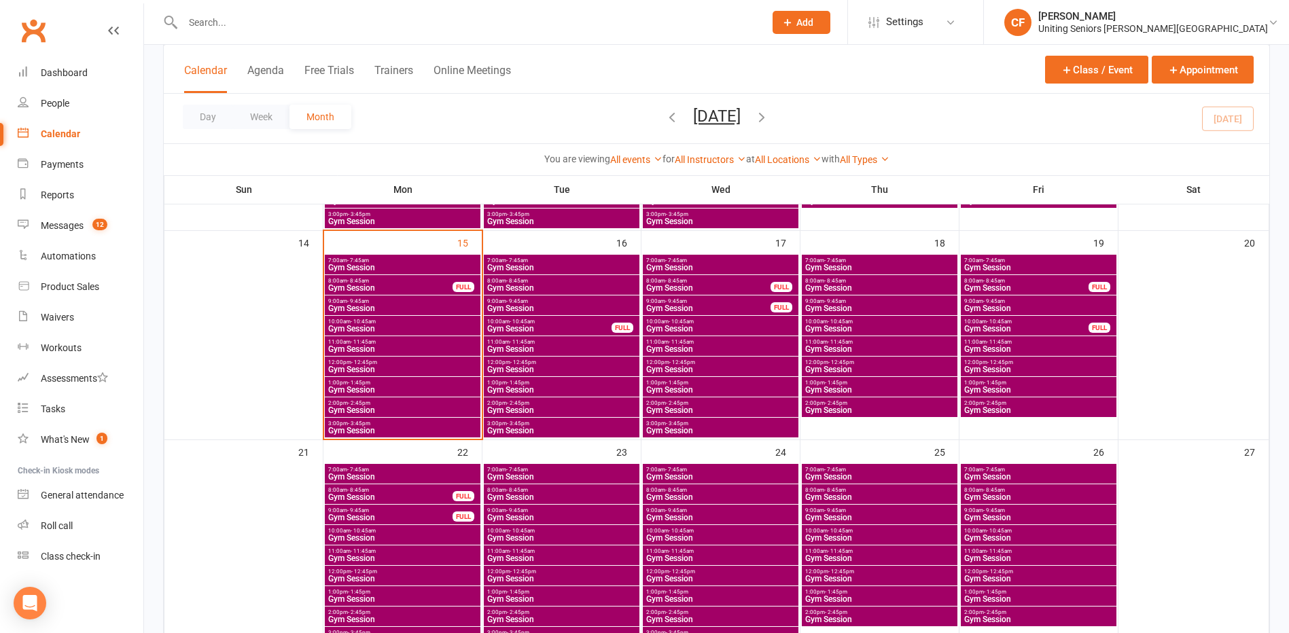
click at [397, 321] on span "10:00am - 10:45am" at bounding box center [403, 322] width 150 height 6
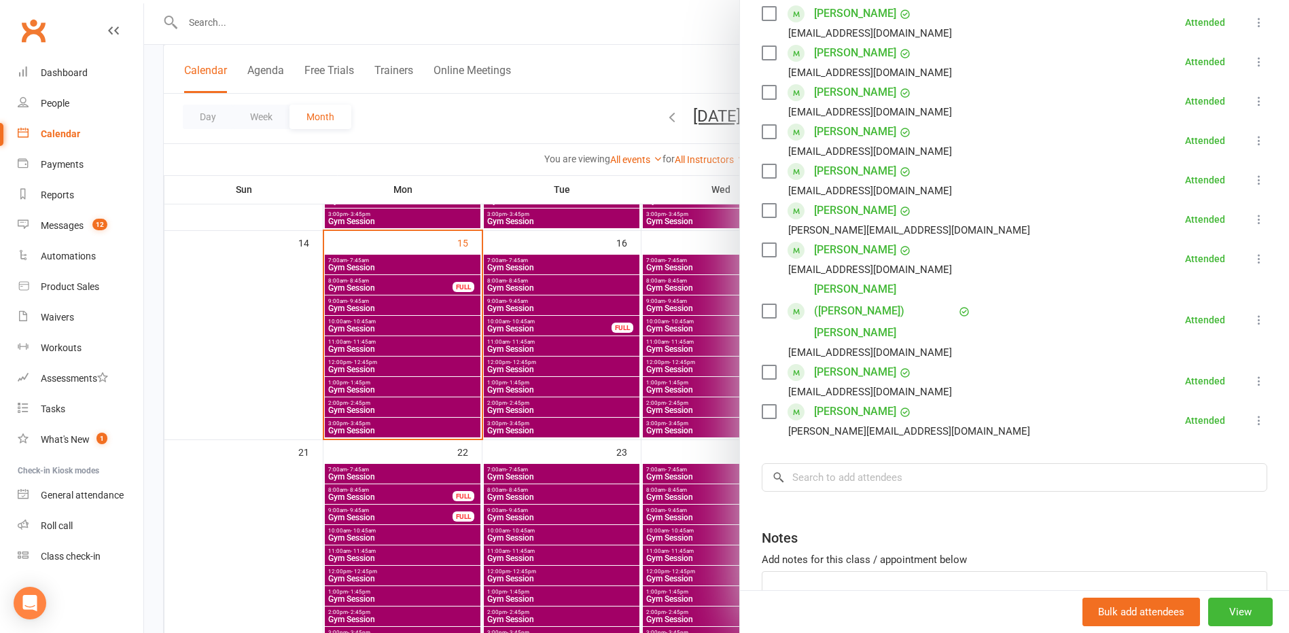
click at [359, 377] on div at bounding box center [716, 316] width 1145 height 633
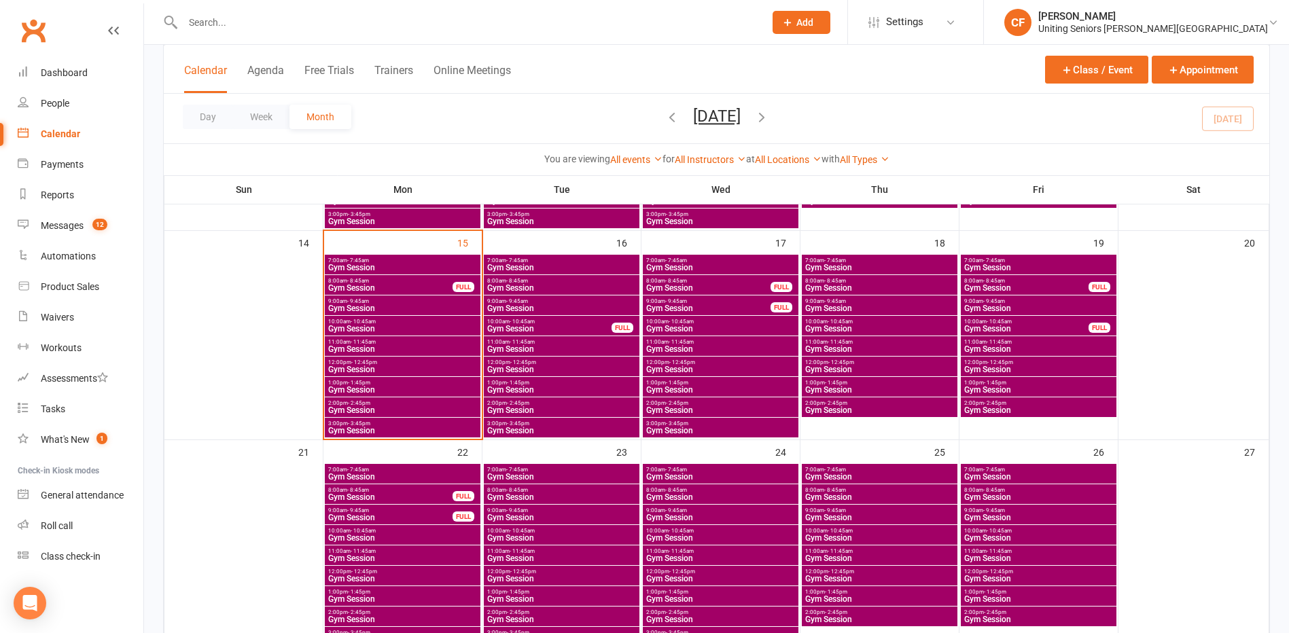
click at [379, 345] on span "Gym Session" at bounding box center [403, 349] width 150 height 8
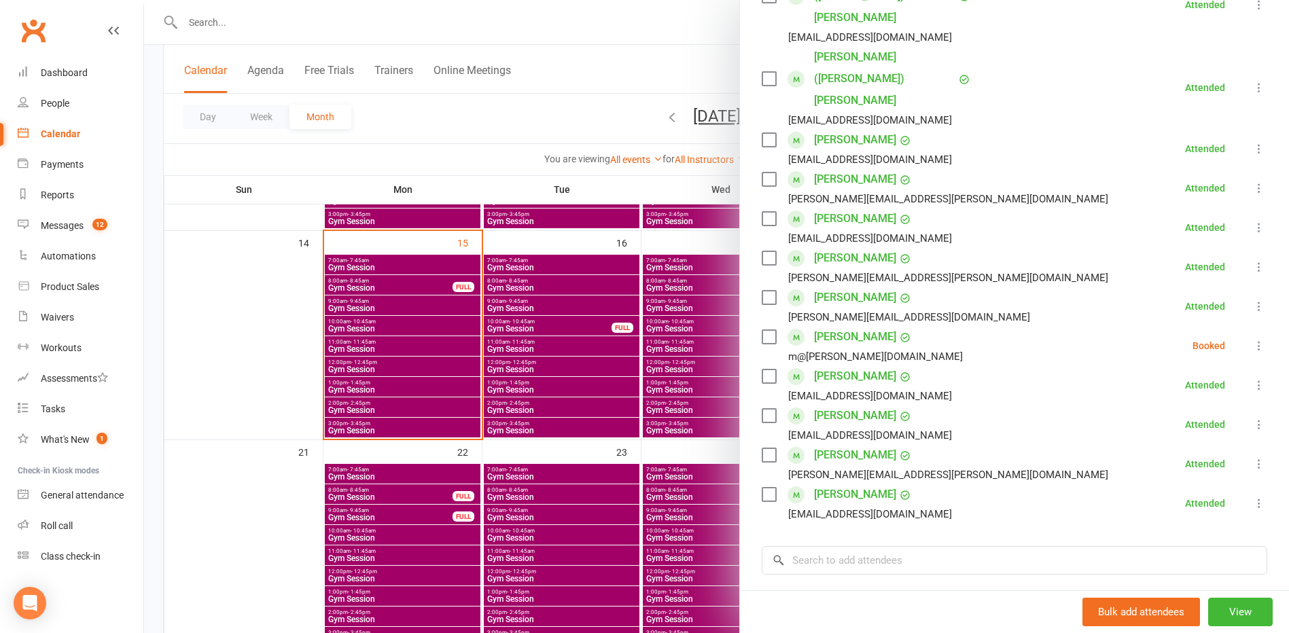
click at [442, 381] on div at bounding box center [716, 316] width 1145 height 633
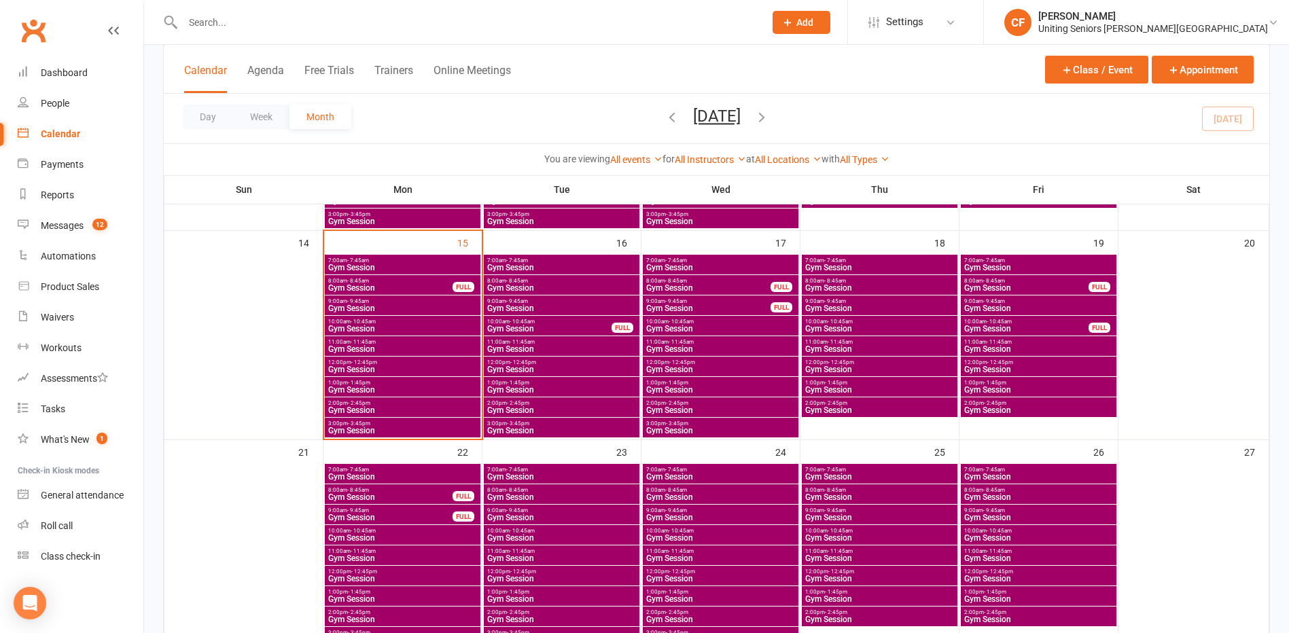
click at [391, 386] on span "Gym Session" at bounding box center [403, 390] width 150 height 8
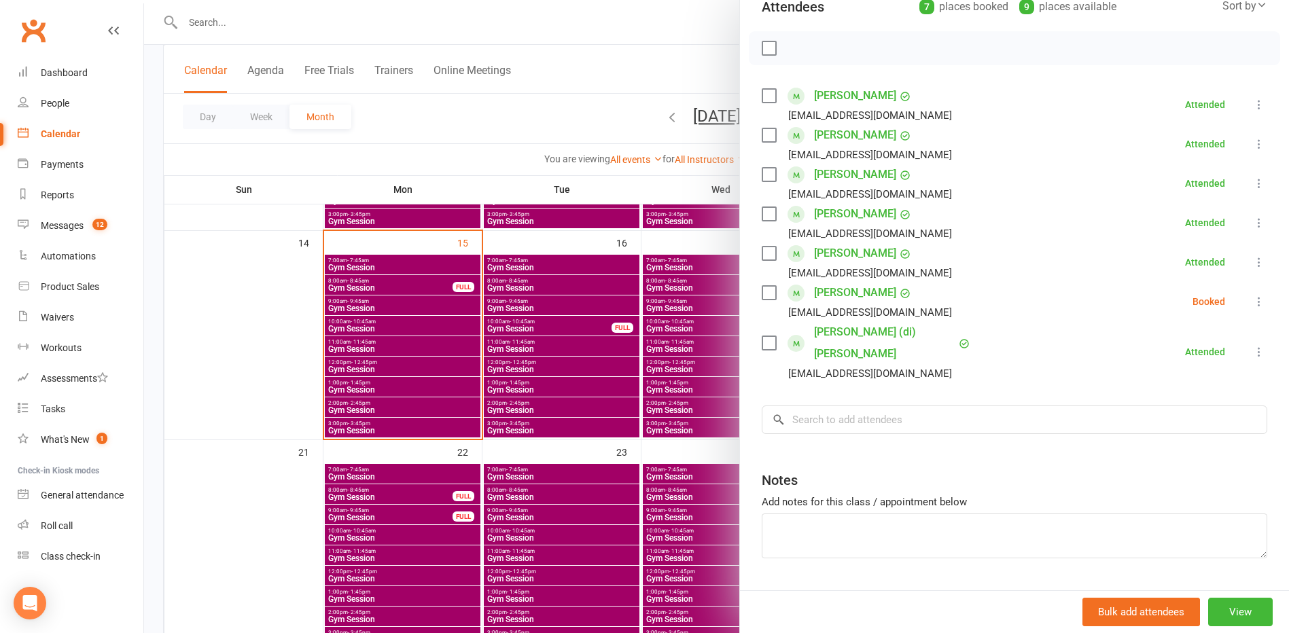
scroll to position [182, 0]
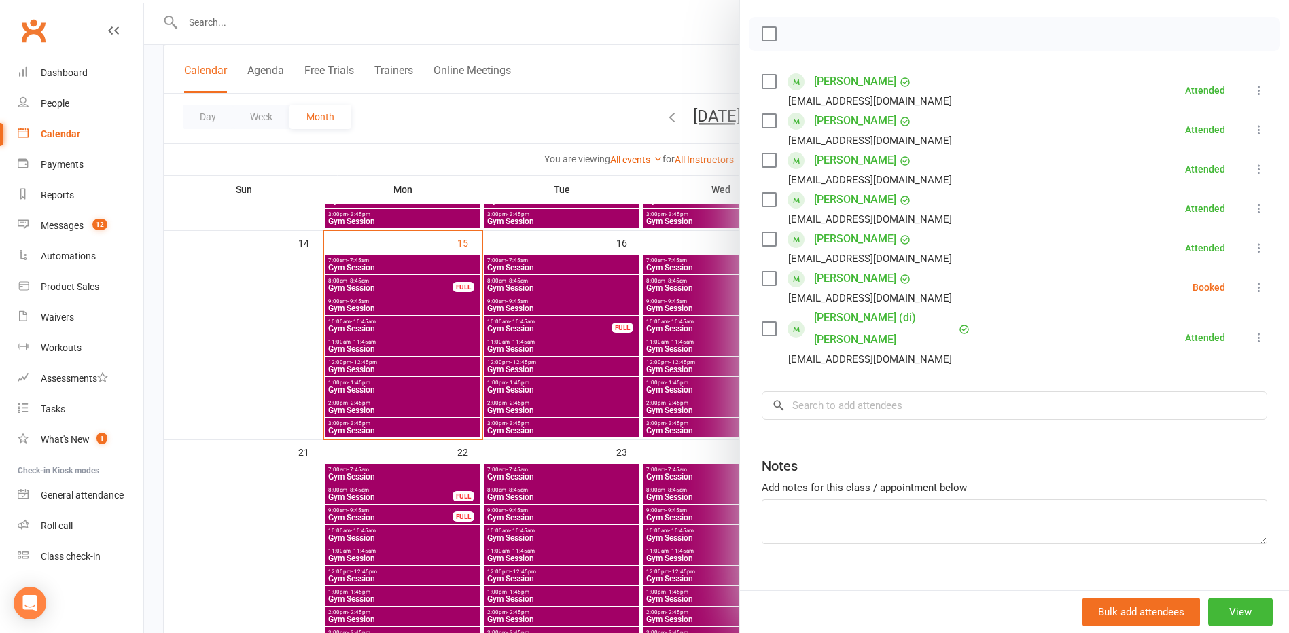
click at [1252, 291] on icon at bounding box center [1259, 288] width 14 height 14
click at [1195, 366] on link "Check in" at bounding box center [1194, 368] width 146 height 27
click at [398, 401] on div at bounding box center [716, 316] width 1145 height 633
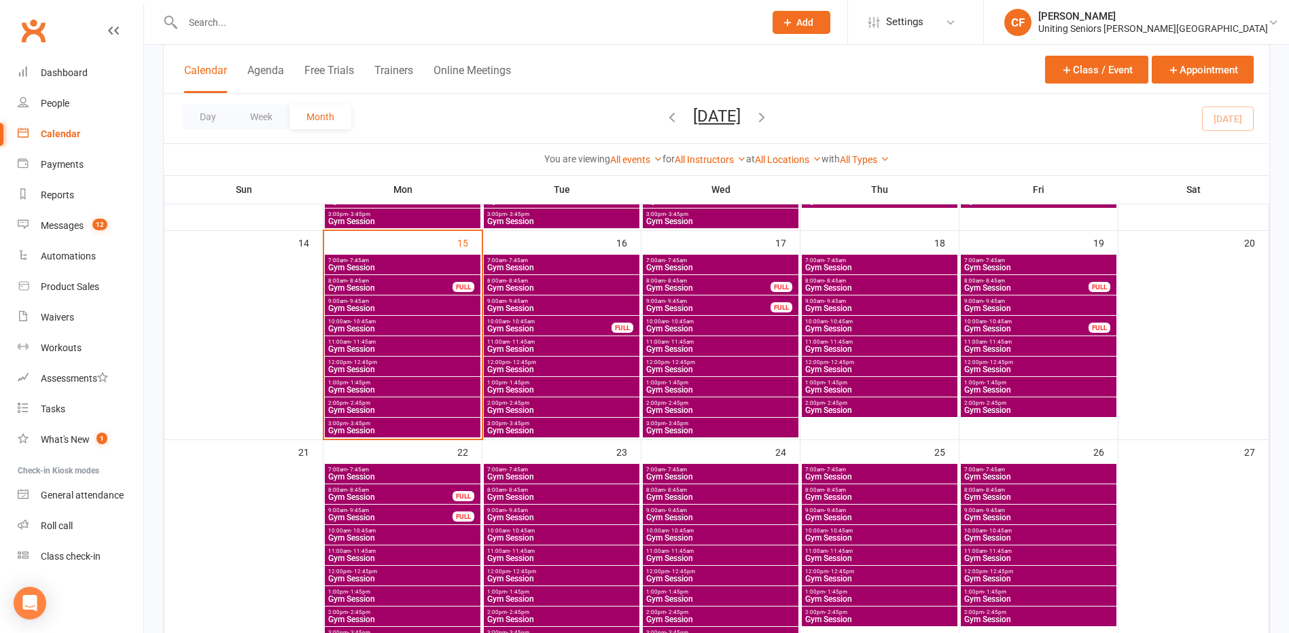
click at [371, 387] on span "Gym Session" at bounding box center [403, 390] width 150 height 8
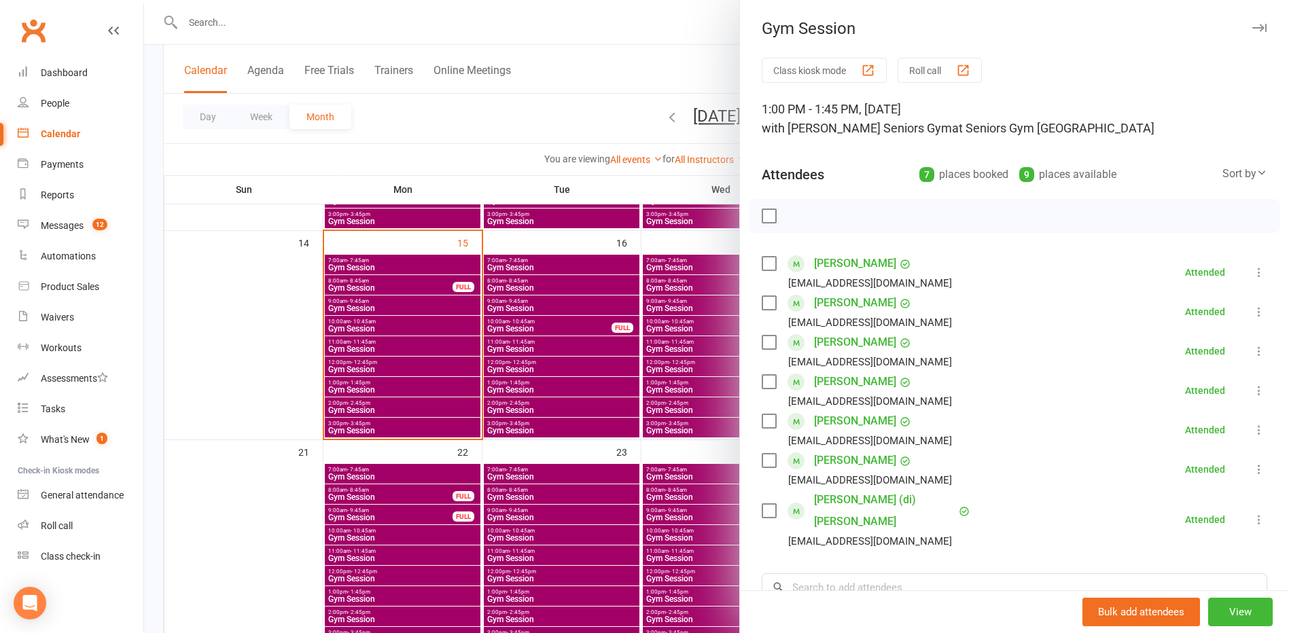
click at [444, 428] on div at bounding box center [716, 316] width 1145 height 633
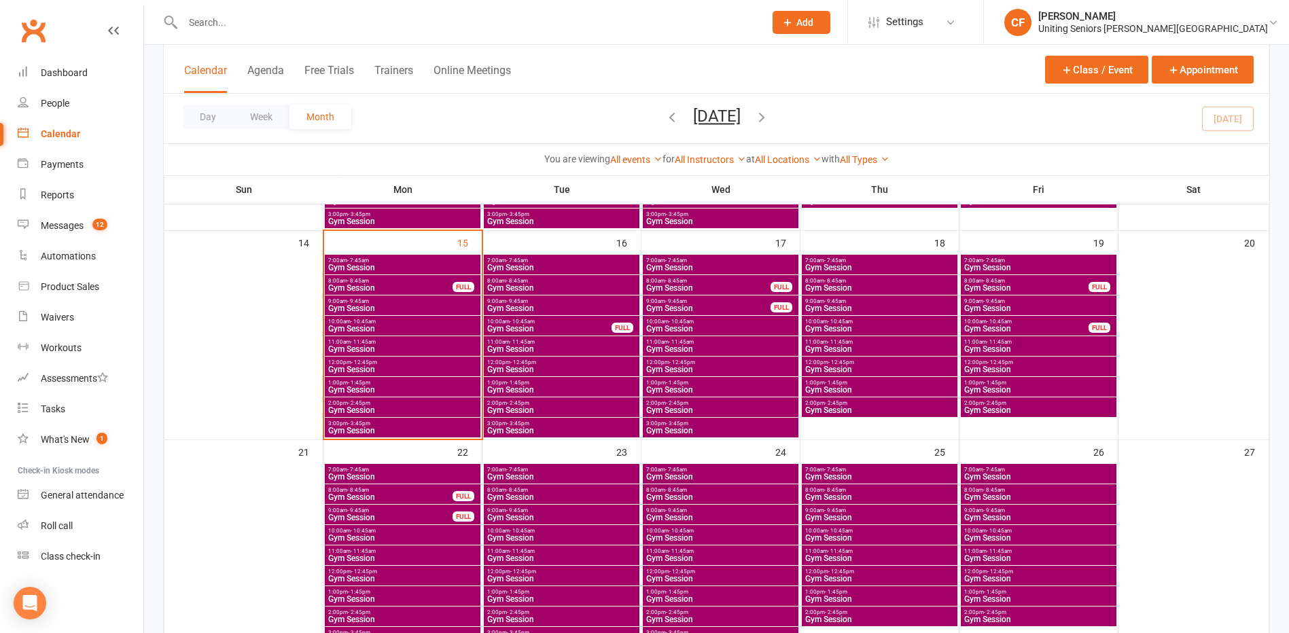
click at [381, 412] on span "Gym Session" at bounding box center [403, 410] width 150 height 8
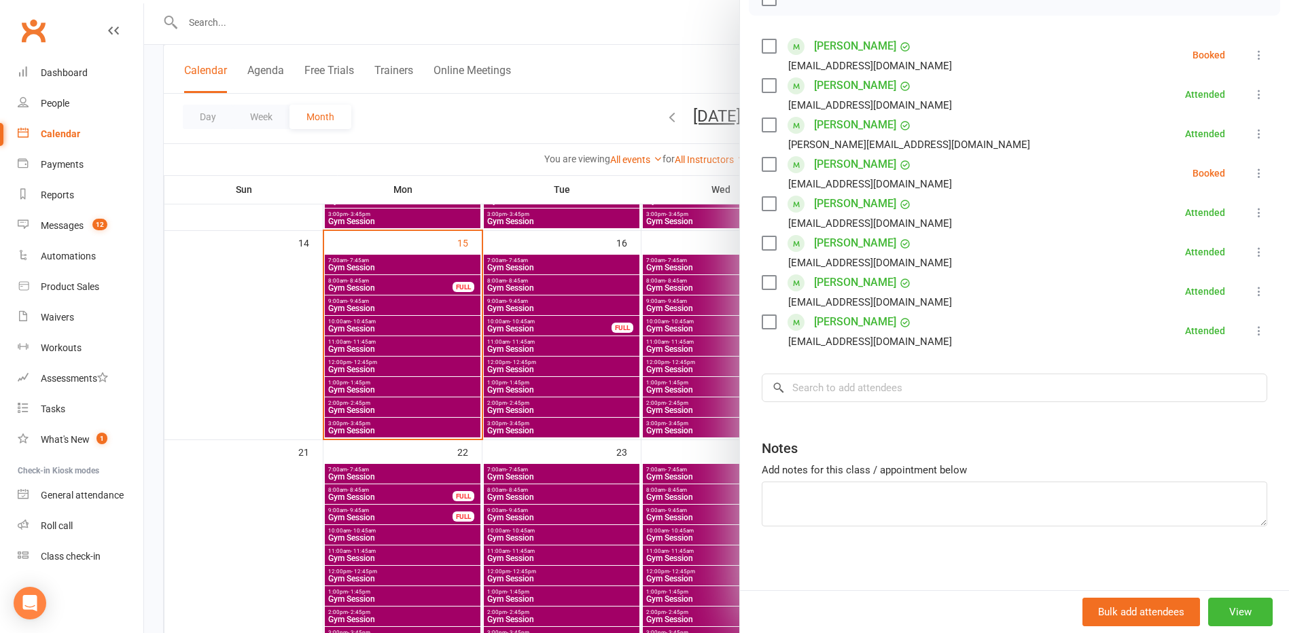
scroll to position [222, 0]
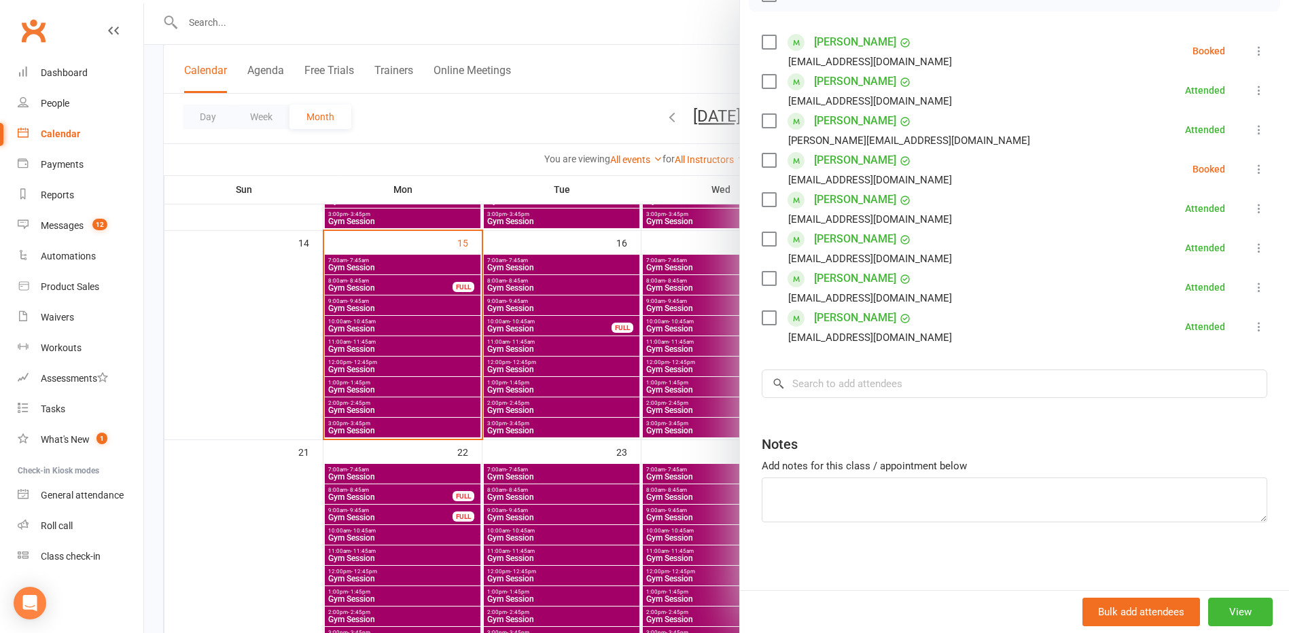
click at [227, 359] on div at bounding box center [716, 316] width 1145 height 633
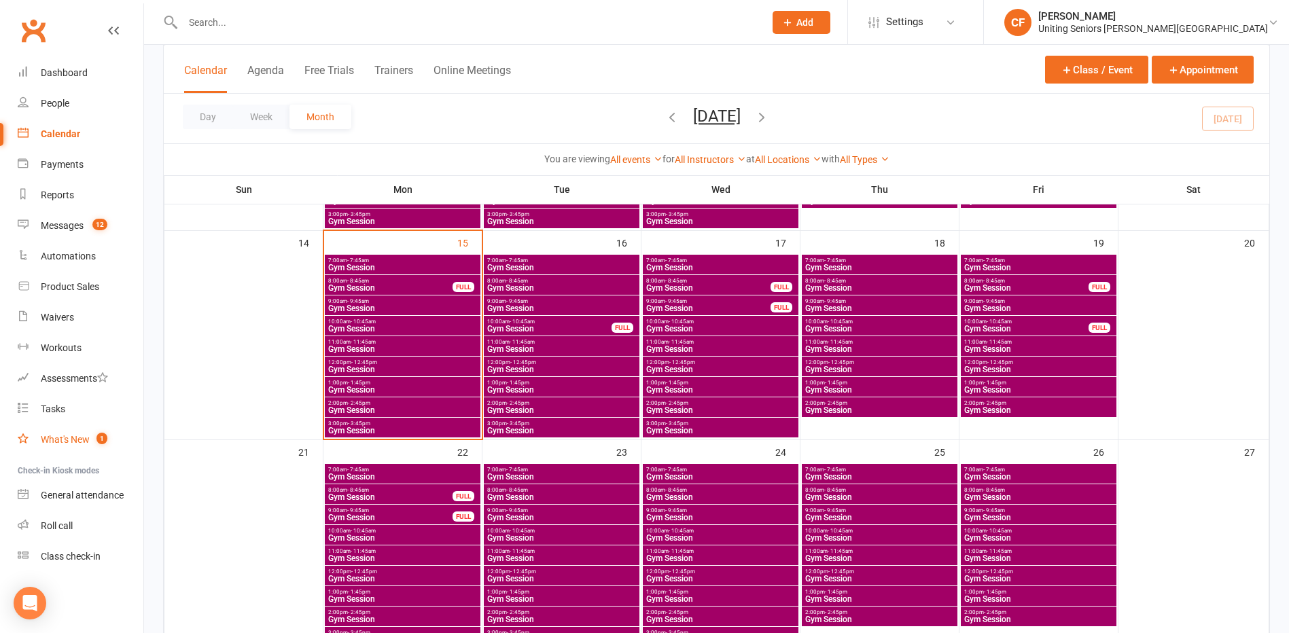
click at [90, 442] on count-badge "1" at bounding box center [99, 439] width 18 height 11
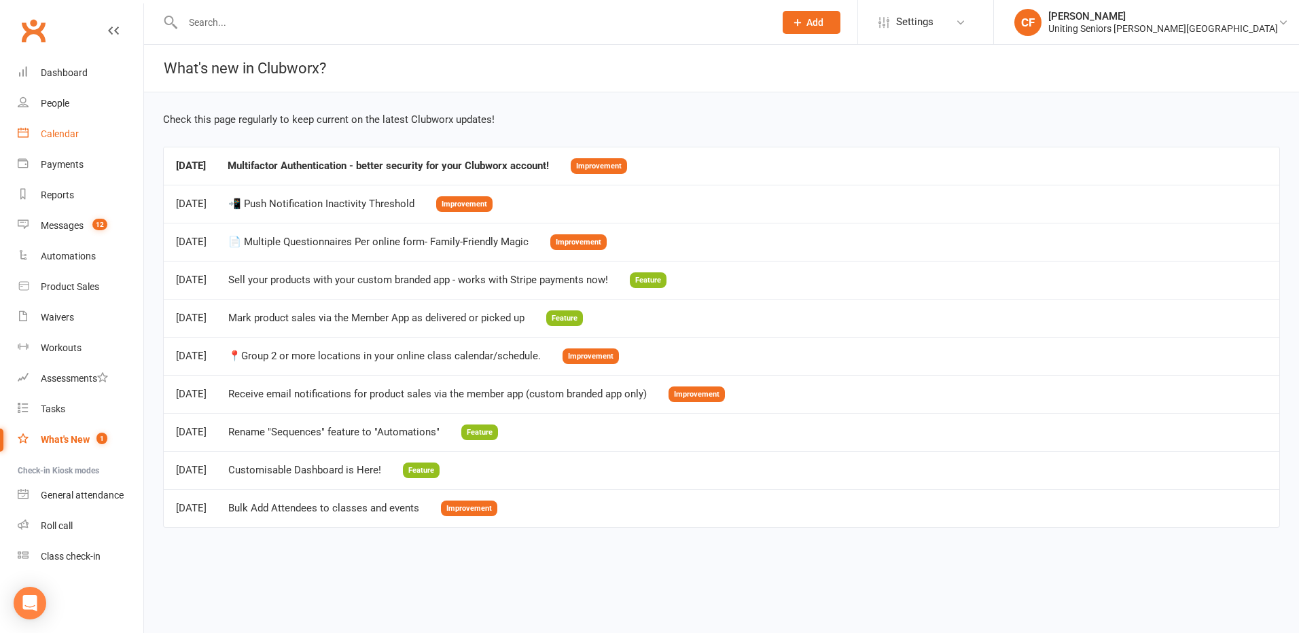
click at [43, 135] on div "Calendar" at bounding box center [60, 133] width 38 height 11
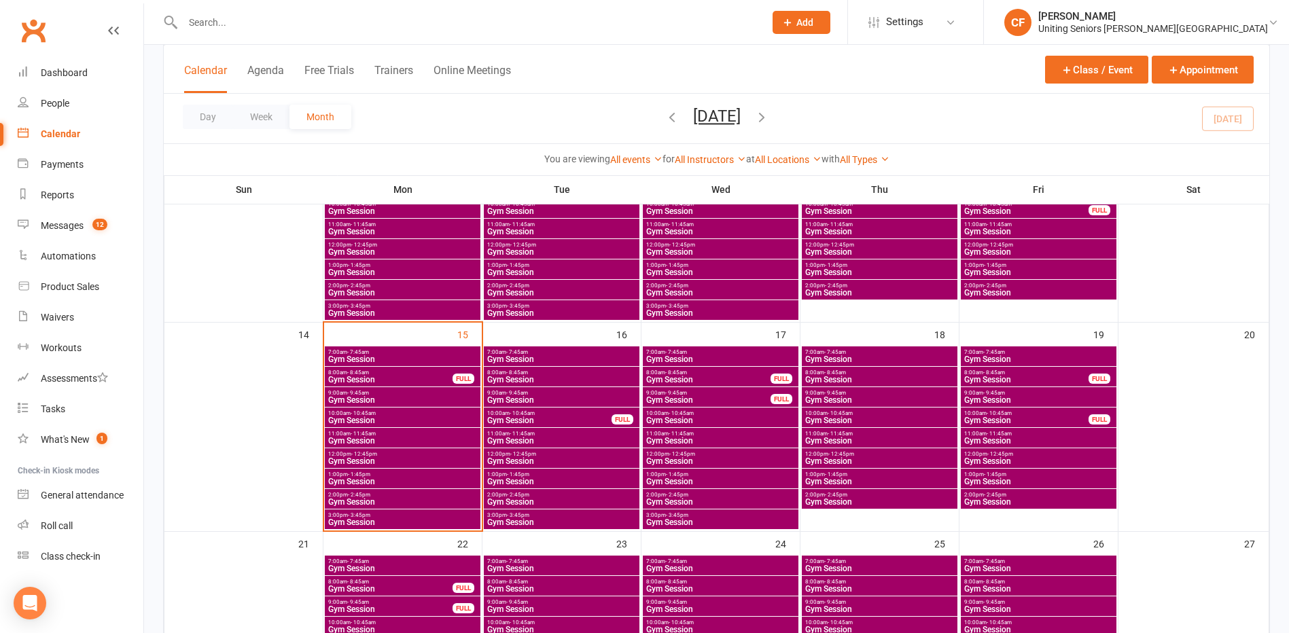
scroll to position [408, 0]
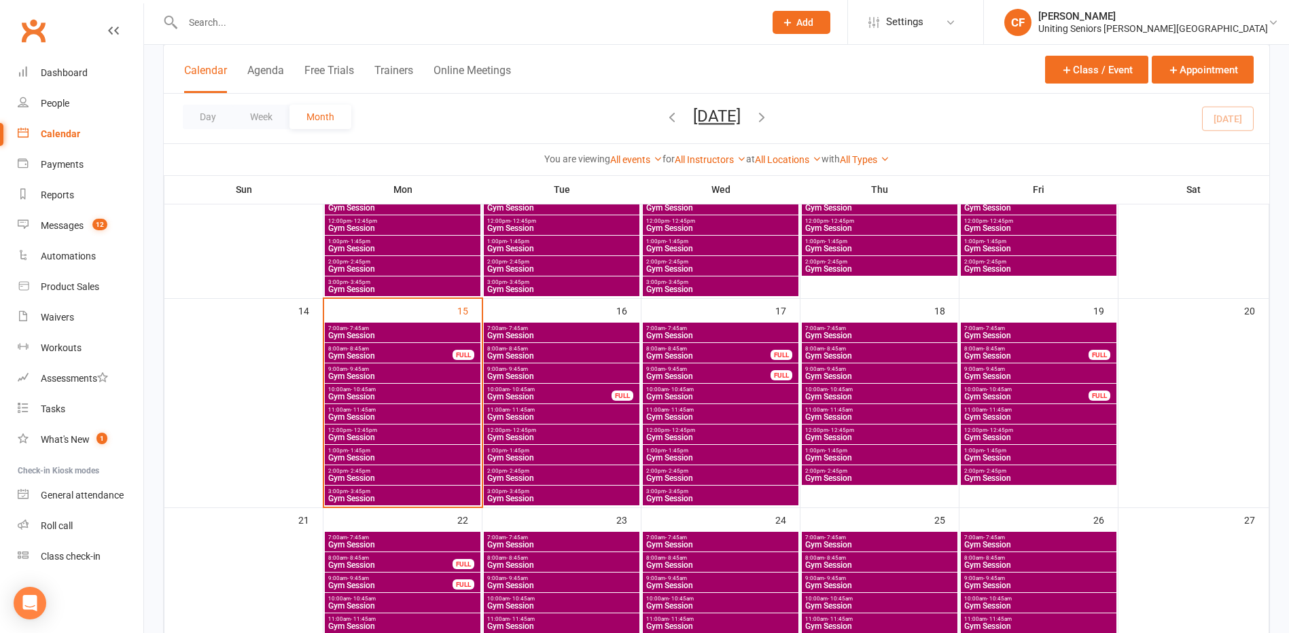
click at [407, 491] on span "3:00pm - 3:45pm" at bounding box center [403, 492] width 150 height 6
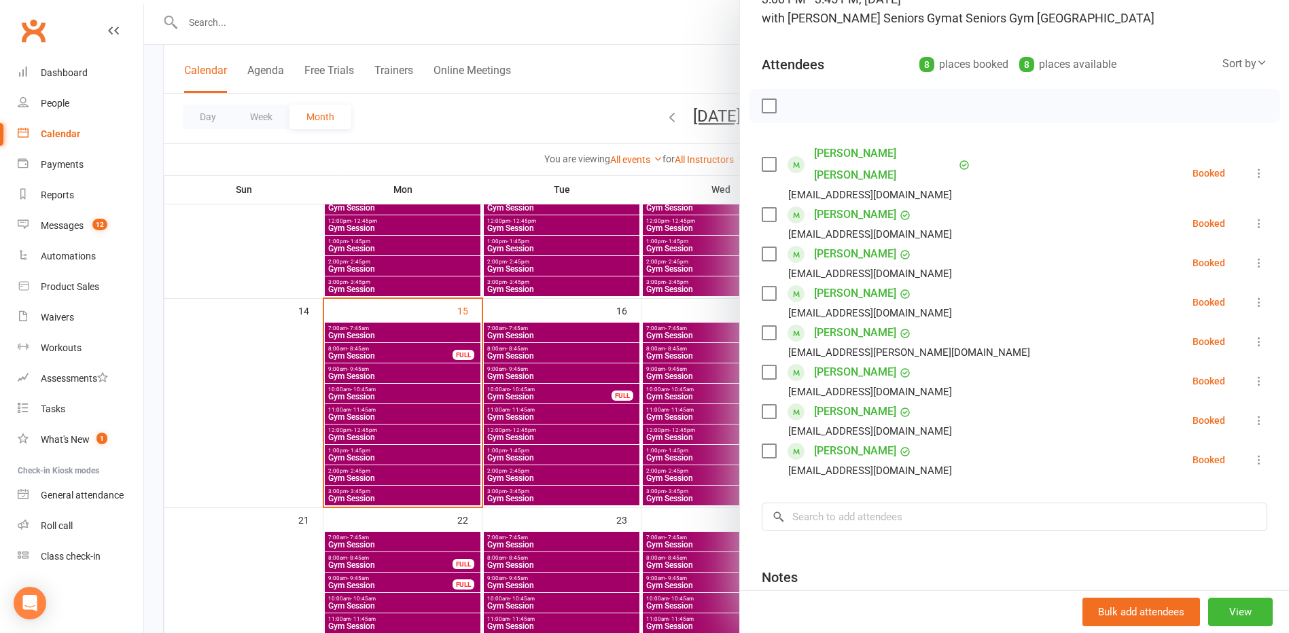
scroll to position [136, 0]
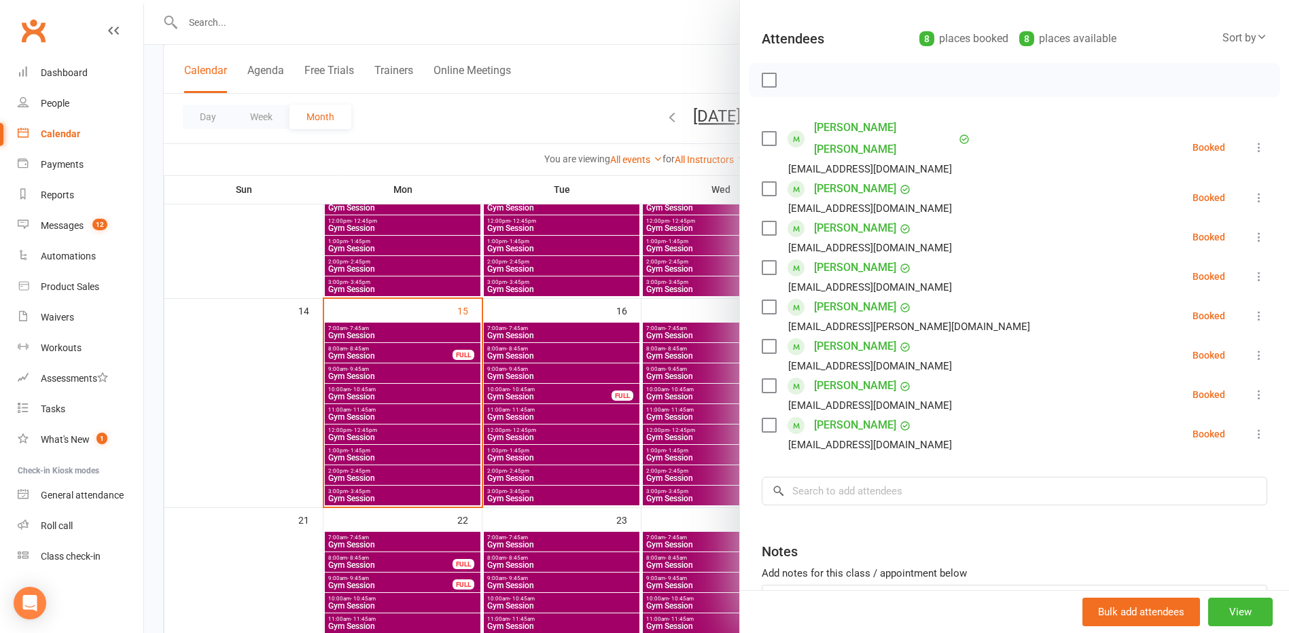
click at [208, 315] on div at bounding box center [716, 316] width 1145 height 633
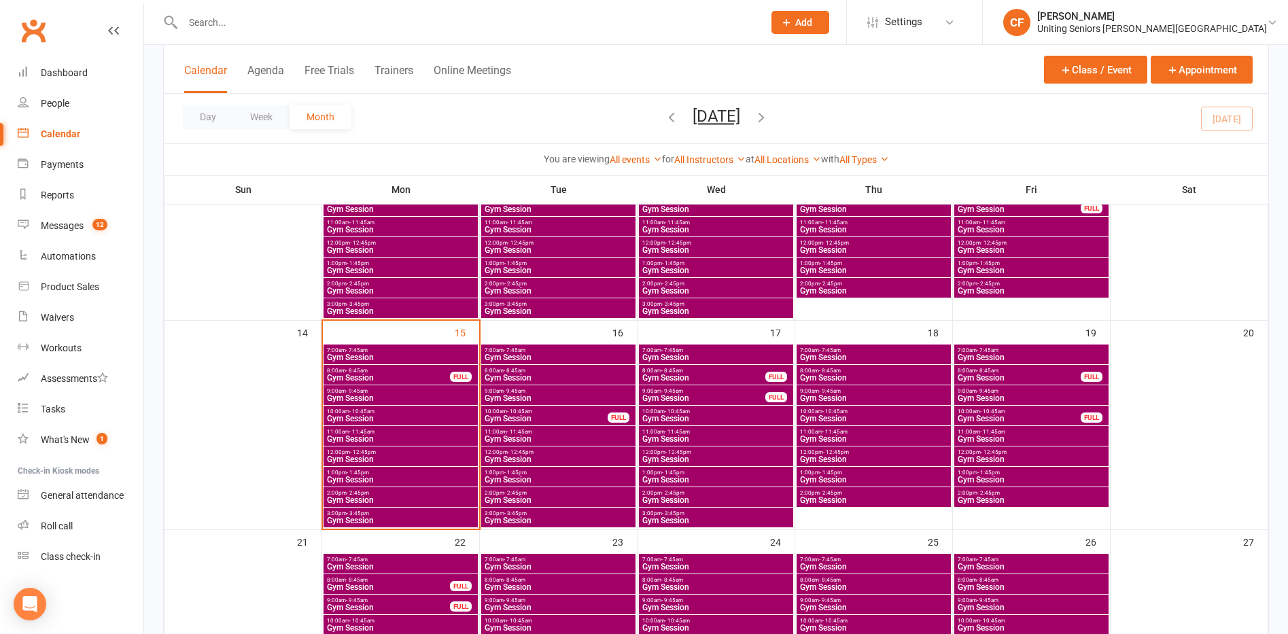
scroll to position [408, 0]
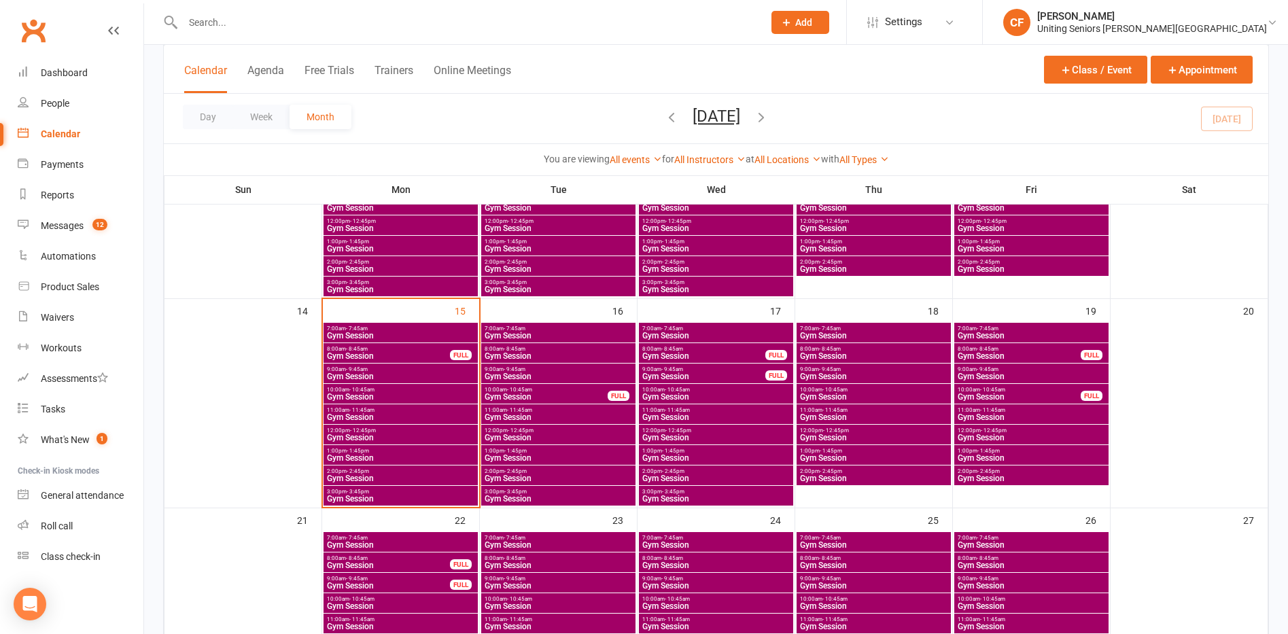
click at [404, 355] on span "Gym Session" at bounding box center [388, 356] width 124 height 8
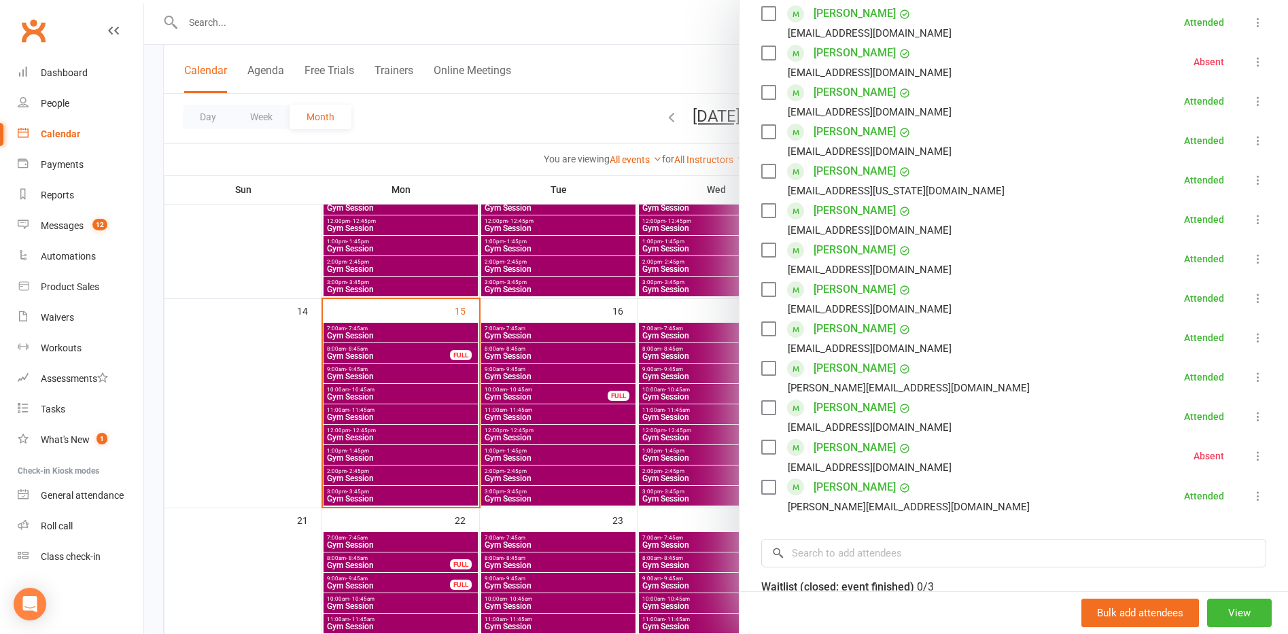
click at [480, 346] on div at bounding box center [716, 317] width 1144 height 634
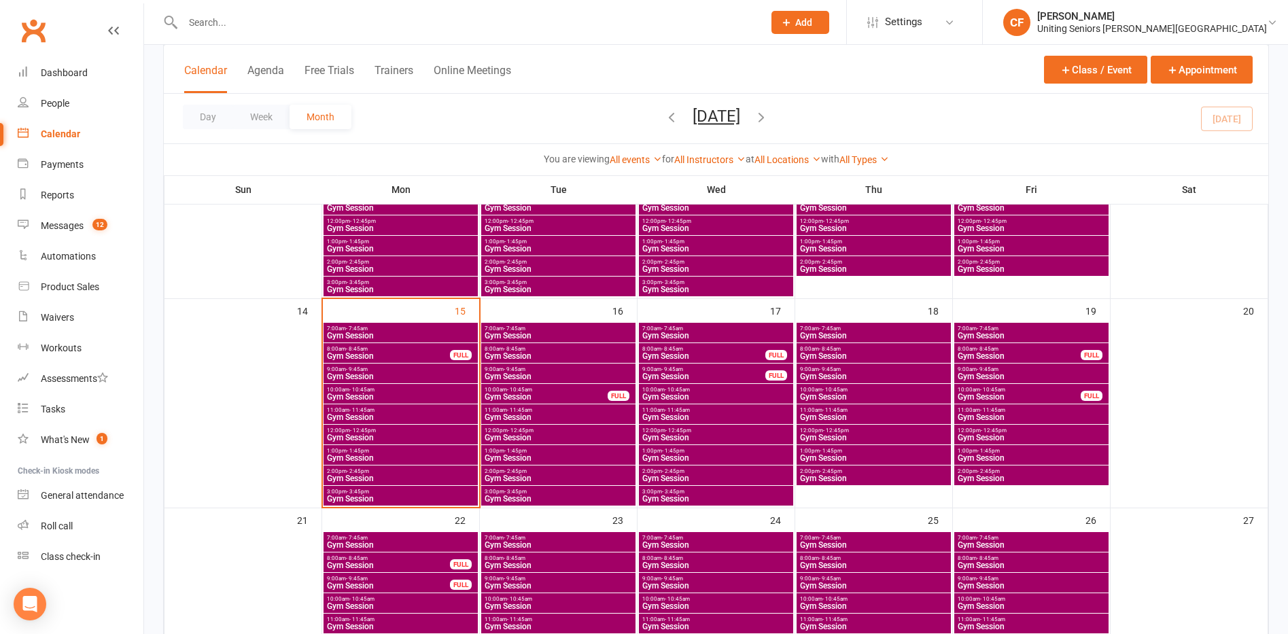
click at [367, 451] on span "- 1:45pm" at bounding box center [358, 451] width 22 height 6
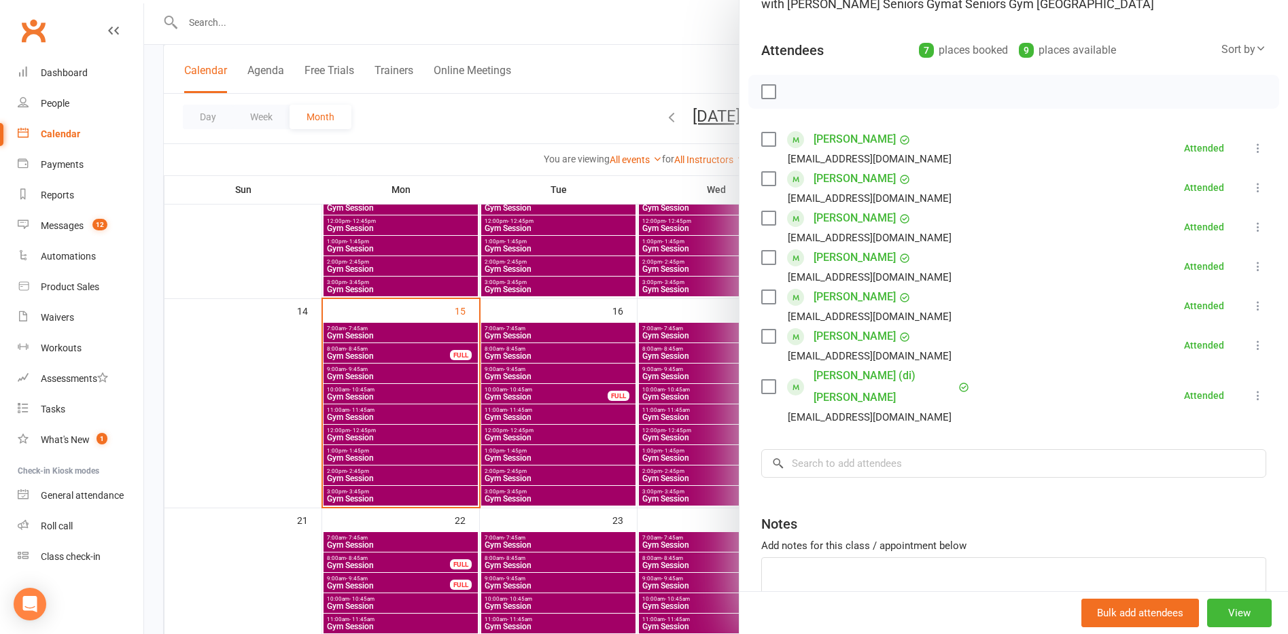
scroll to position [136, 0]
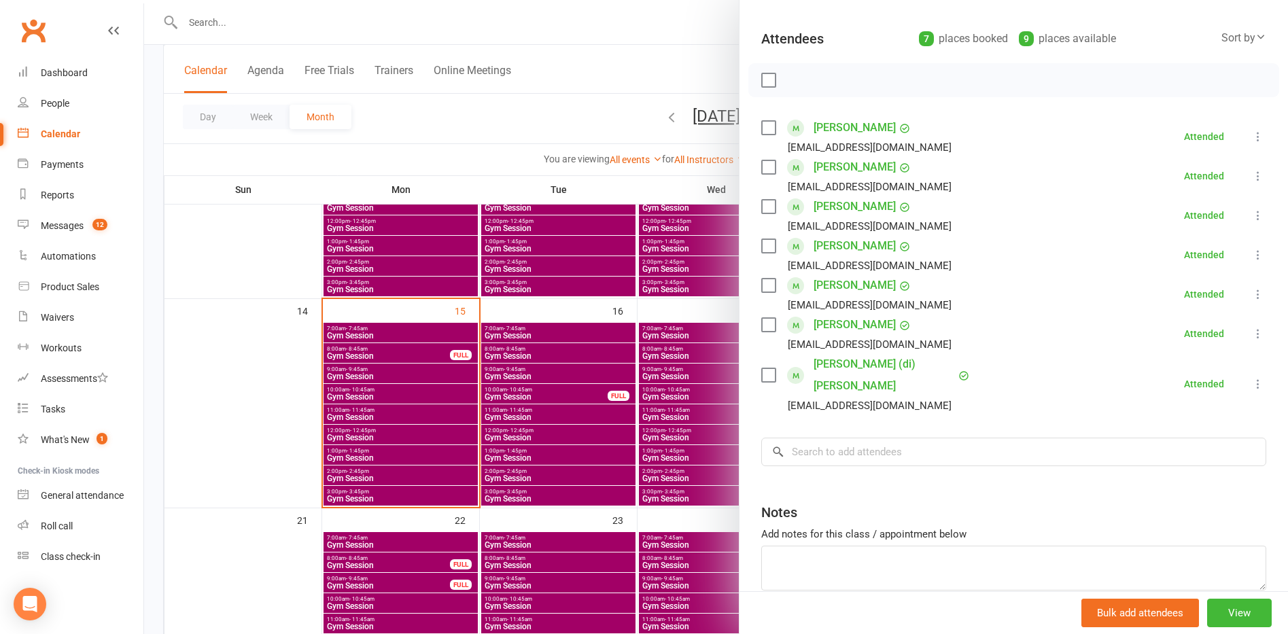
click at [416, 460] on div at bounding box center [716, 317] width 1144 height 634
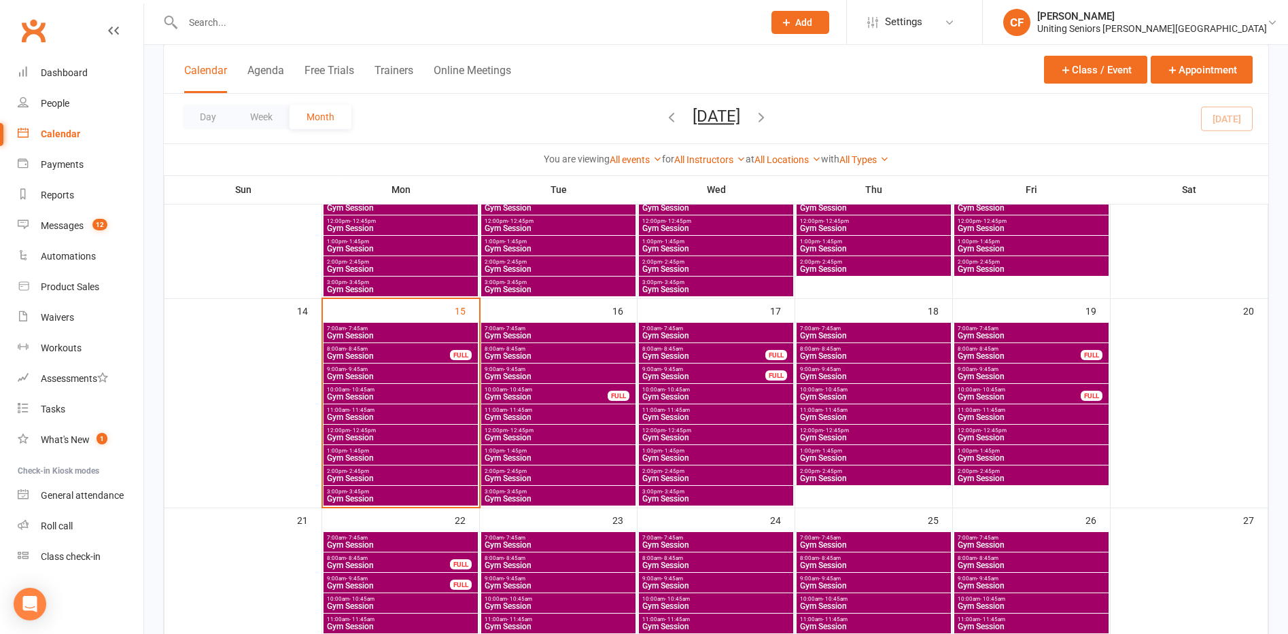
click at [397, 456] on span "Gym Session" at bounding box center [400, 458] width 149 height 8
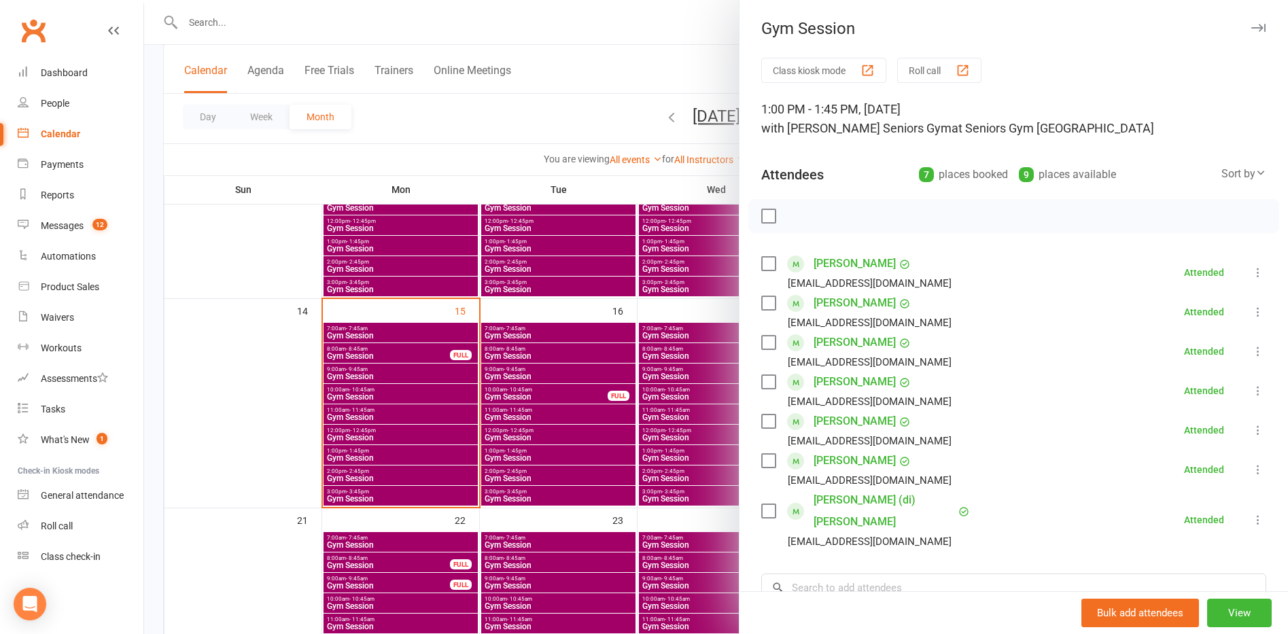
click at [389, 421] on div at bounding box center [716, 317] width 1144 height 634
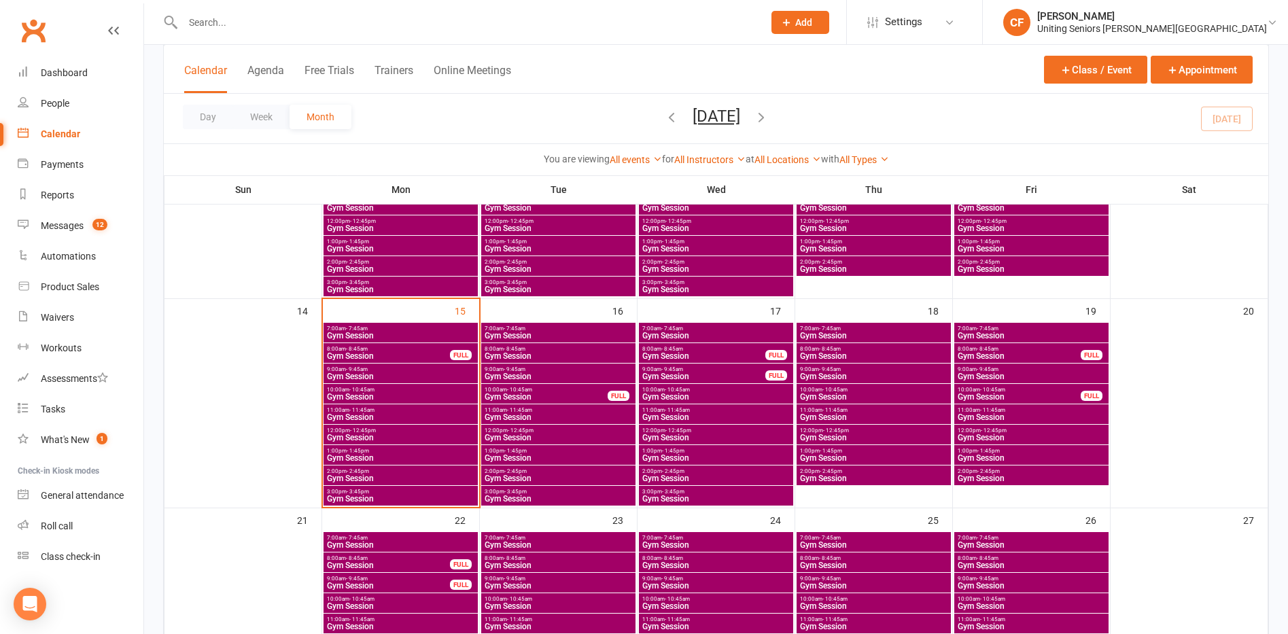
click at [376, 413] on span "Gym Session" at bounding box center [400, 417] width 149 height 8
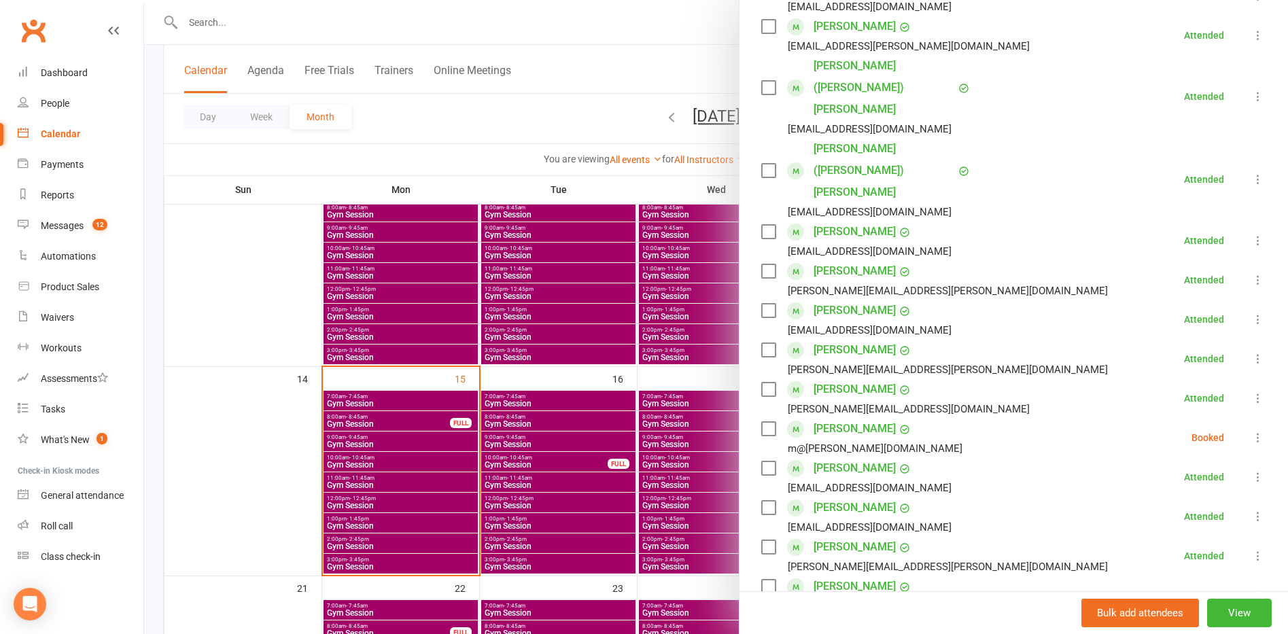
scroll to position [340, 0]
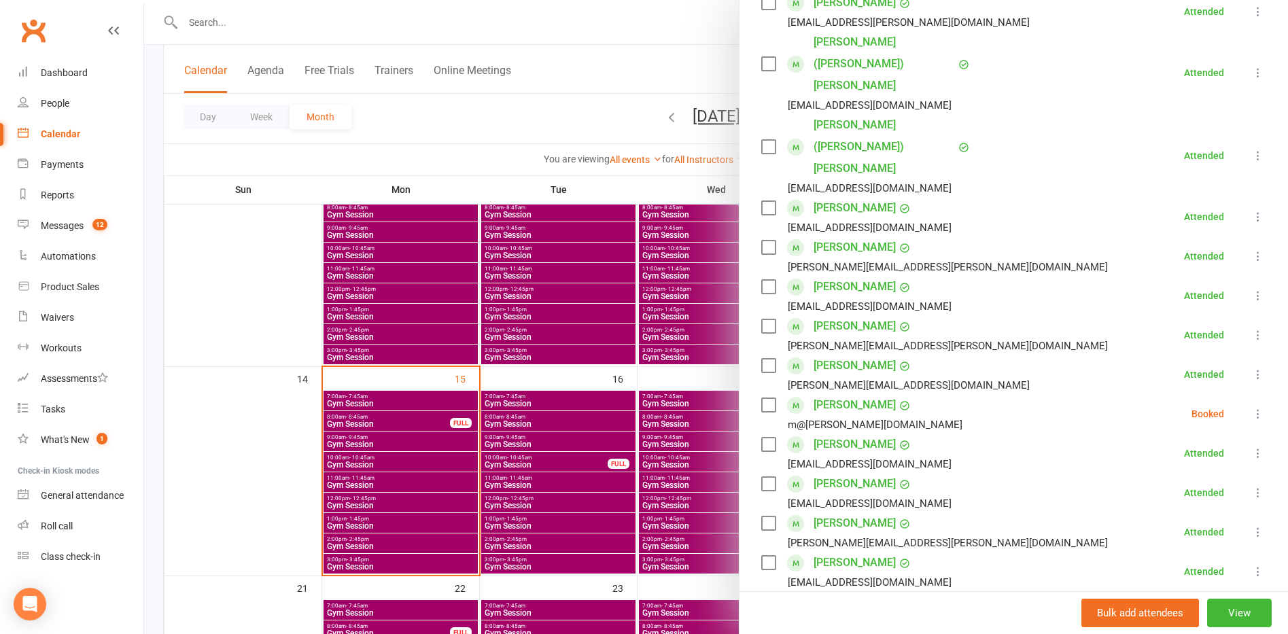
click at [836, 394] on link "[PERSON_NAME]" at bounding box center [854, 405] width 82 height 22
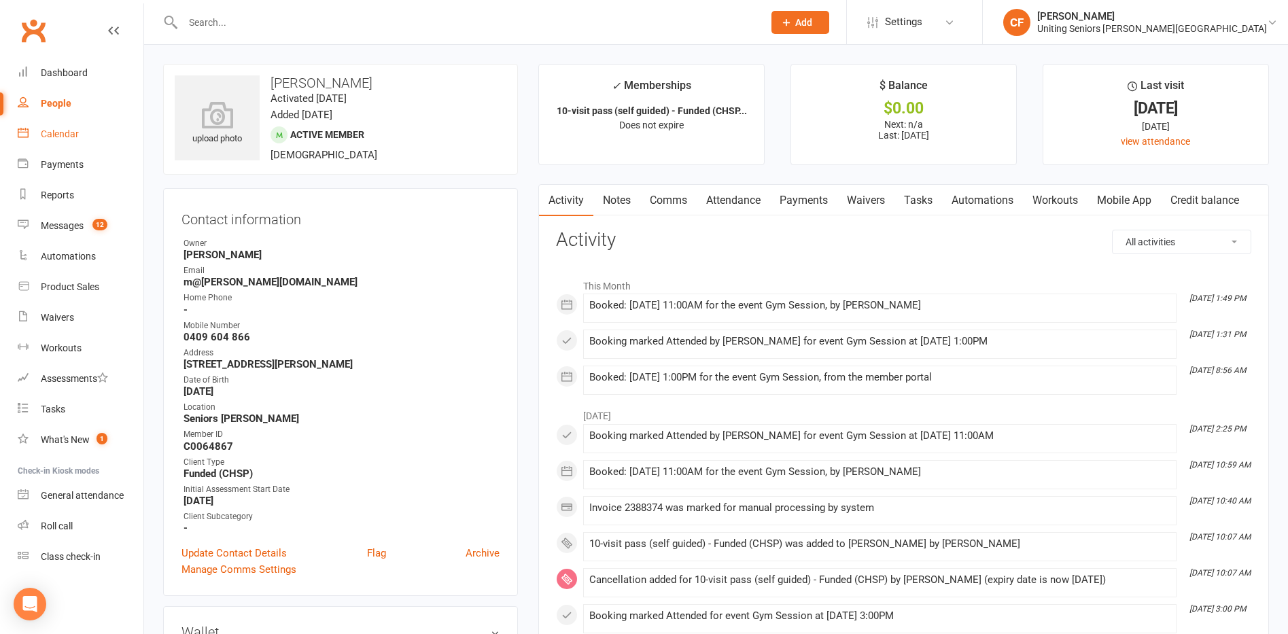
click at [90, 140] on link "Calendar" at bounding box center [81, 134] width 126 height 31
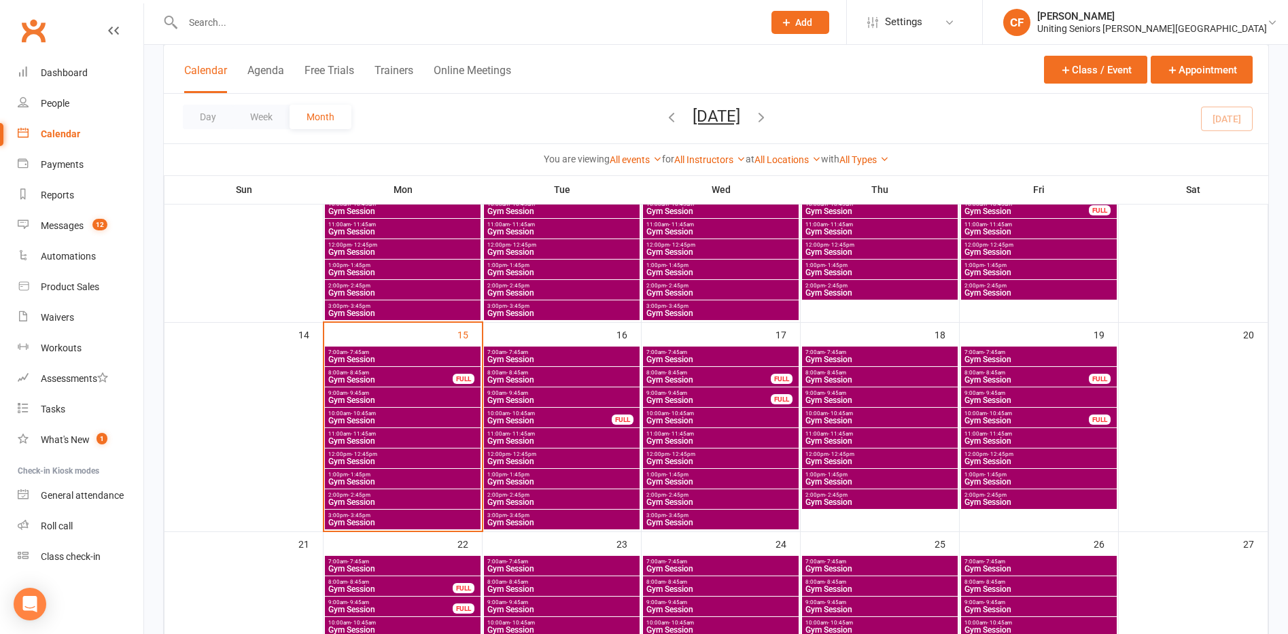
scroll to position [408, 0]
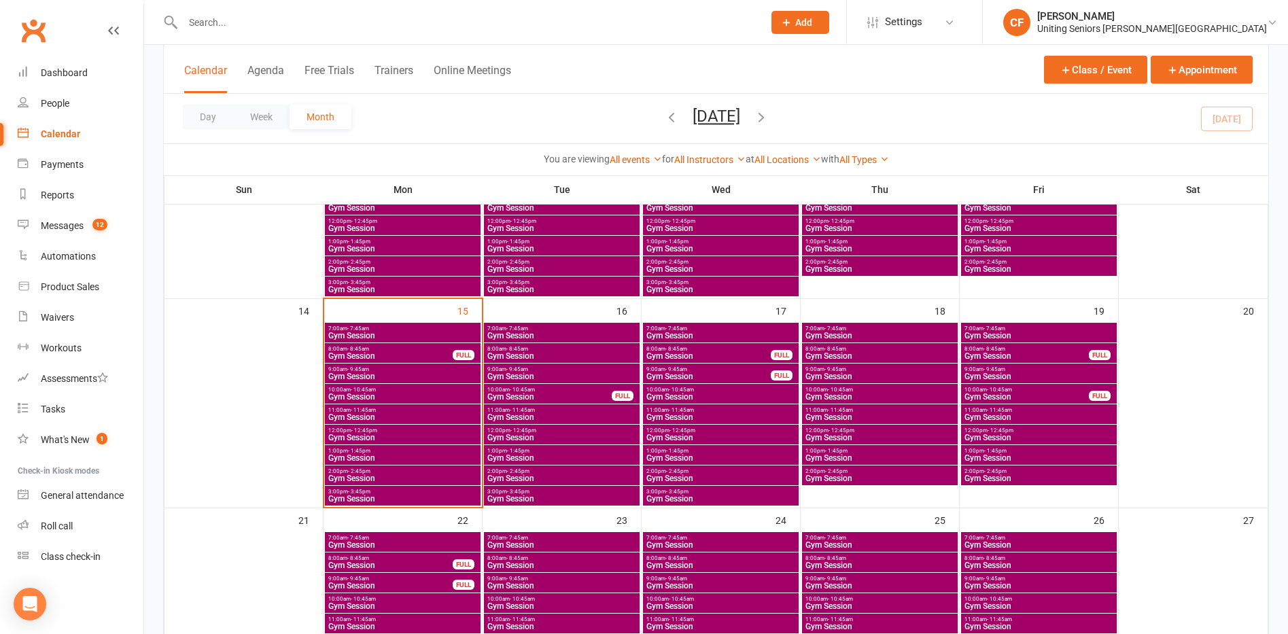
click at [572, 390] on span "10:00am - 10:45am" at bounding box center [550, 390] width 126 height 6
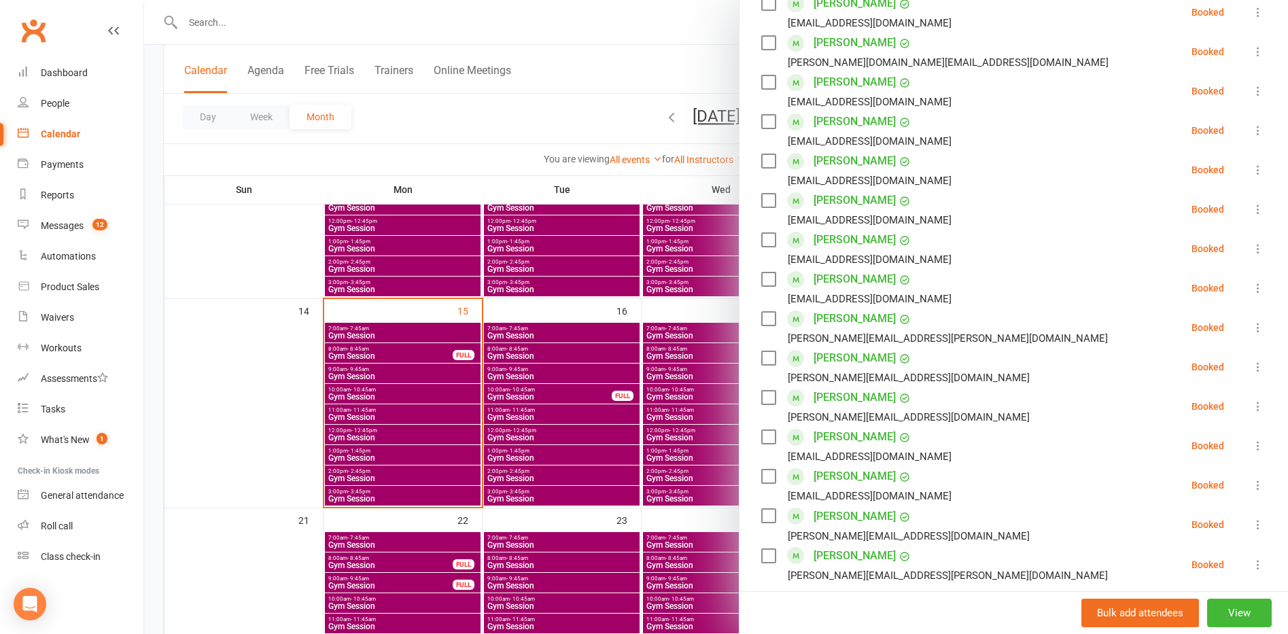
scroll to position [340, 0]
click at [249, 385] on div at bounding box center [716, 317] width 1144 height 634
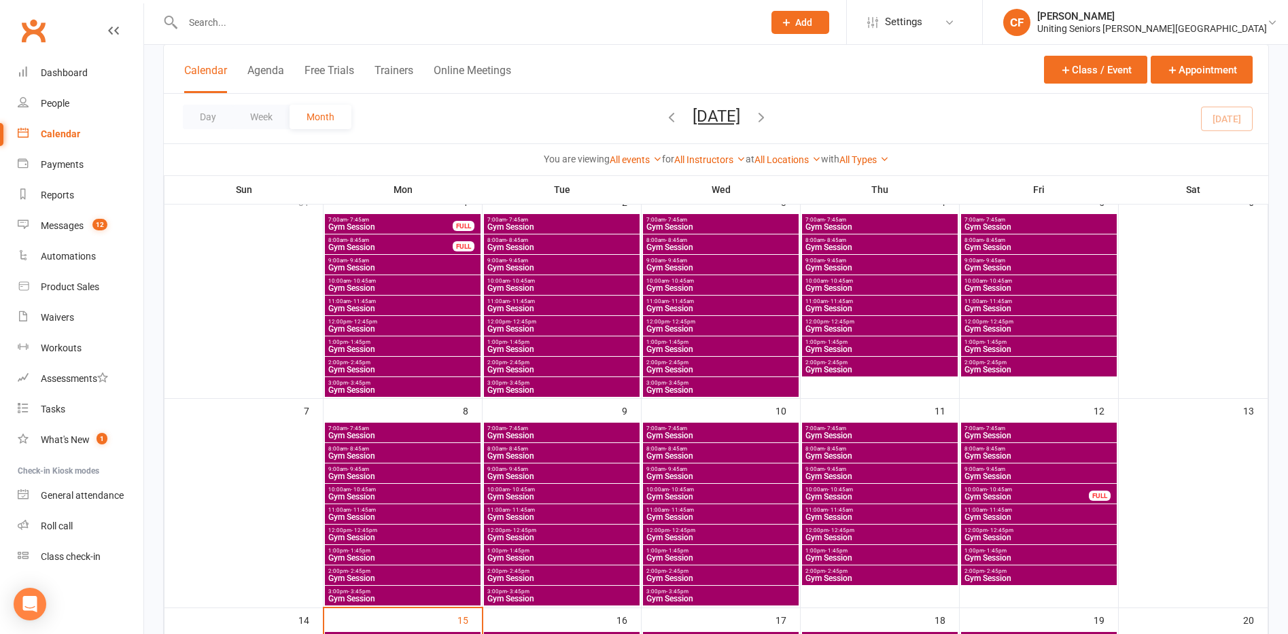
scroll to position [0, 0]
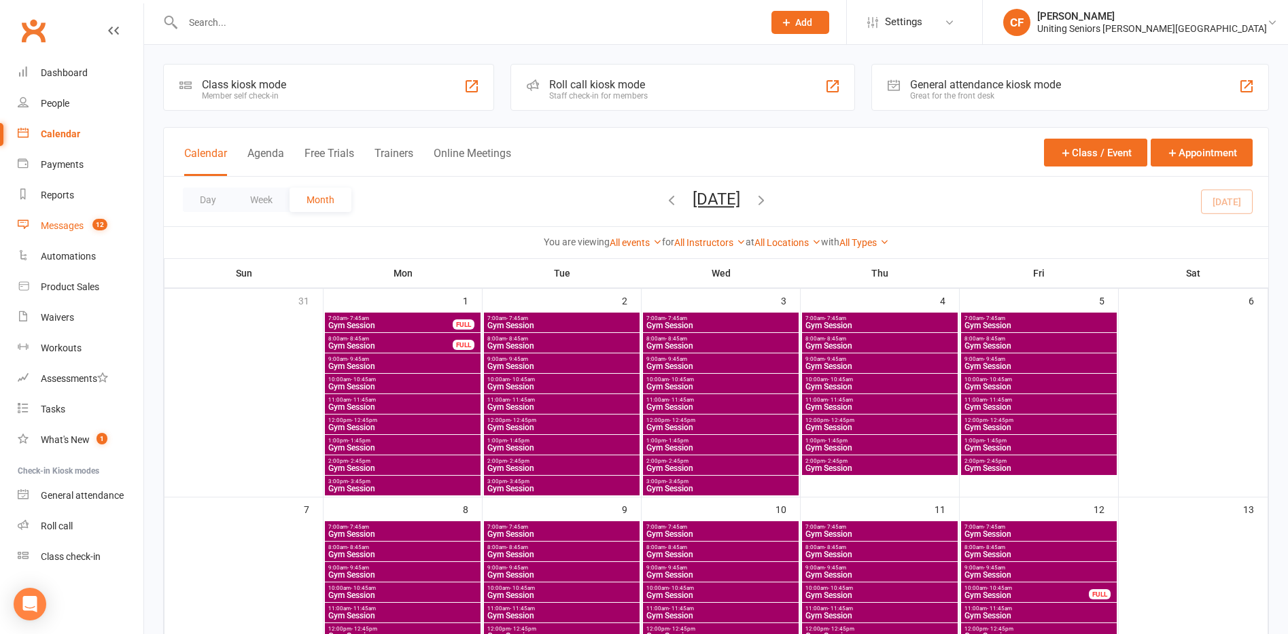
click at [75, 224] on div "Messages" at bounding box center [62, 225] width 43 height 11
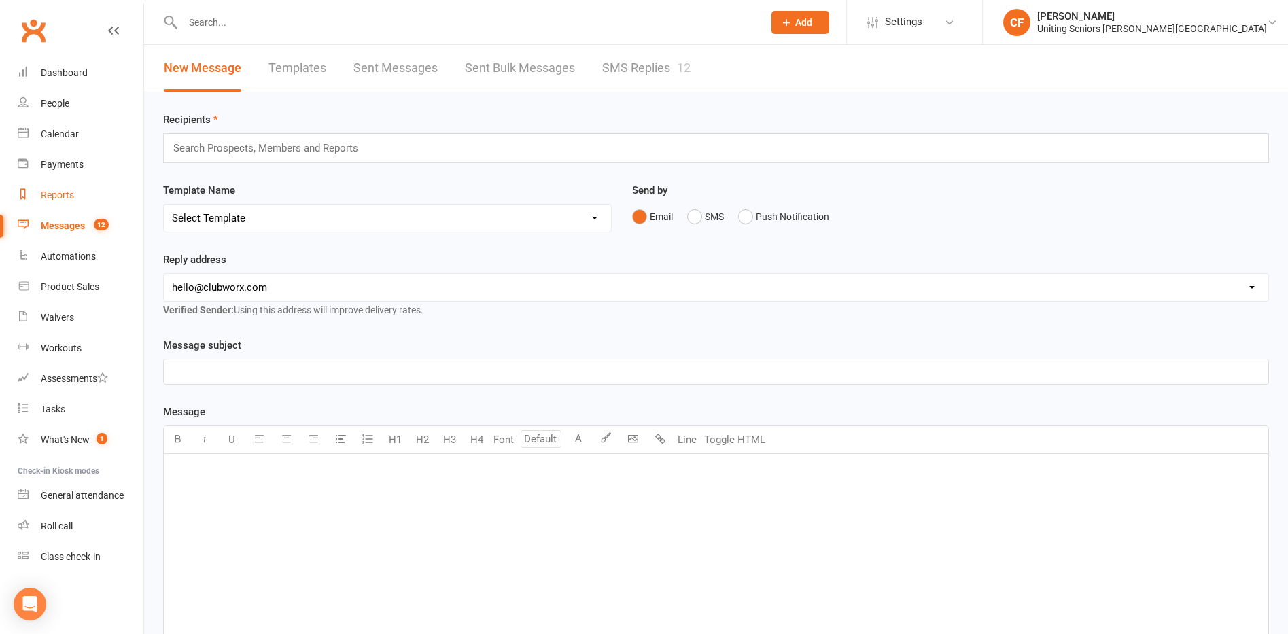
click at [60, 194] on div "Reports" at bounding box center [57, 195] width 33 height 11
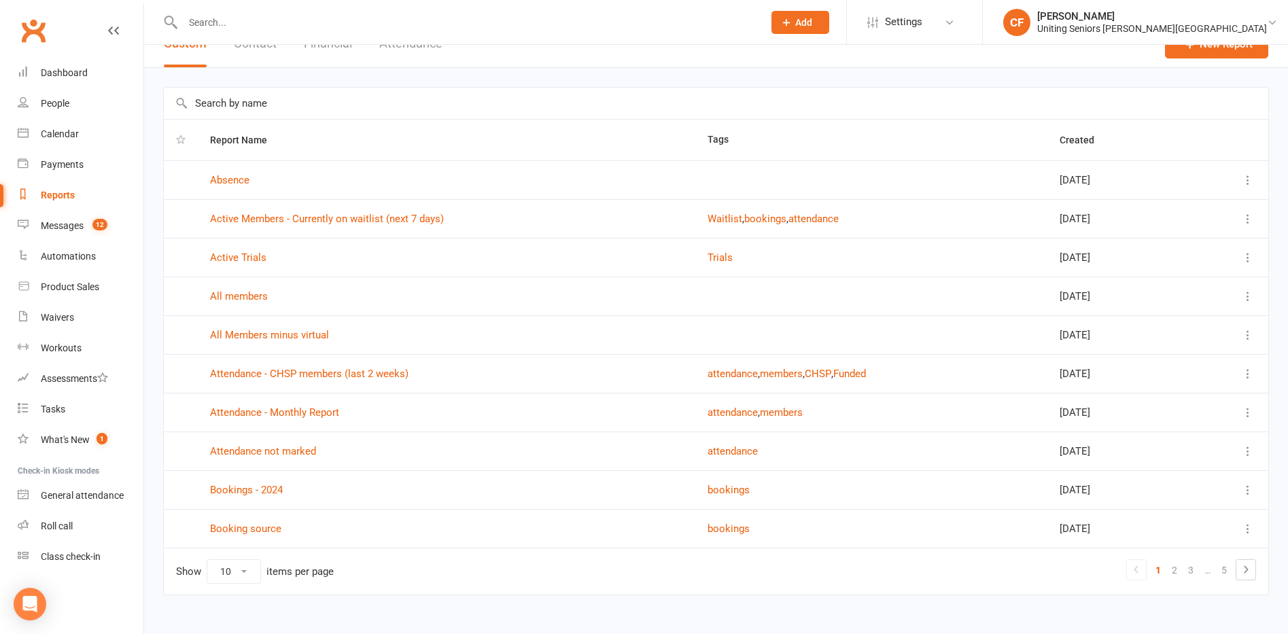
scroll to position [43, 0]
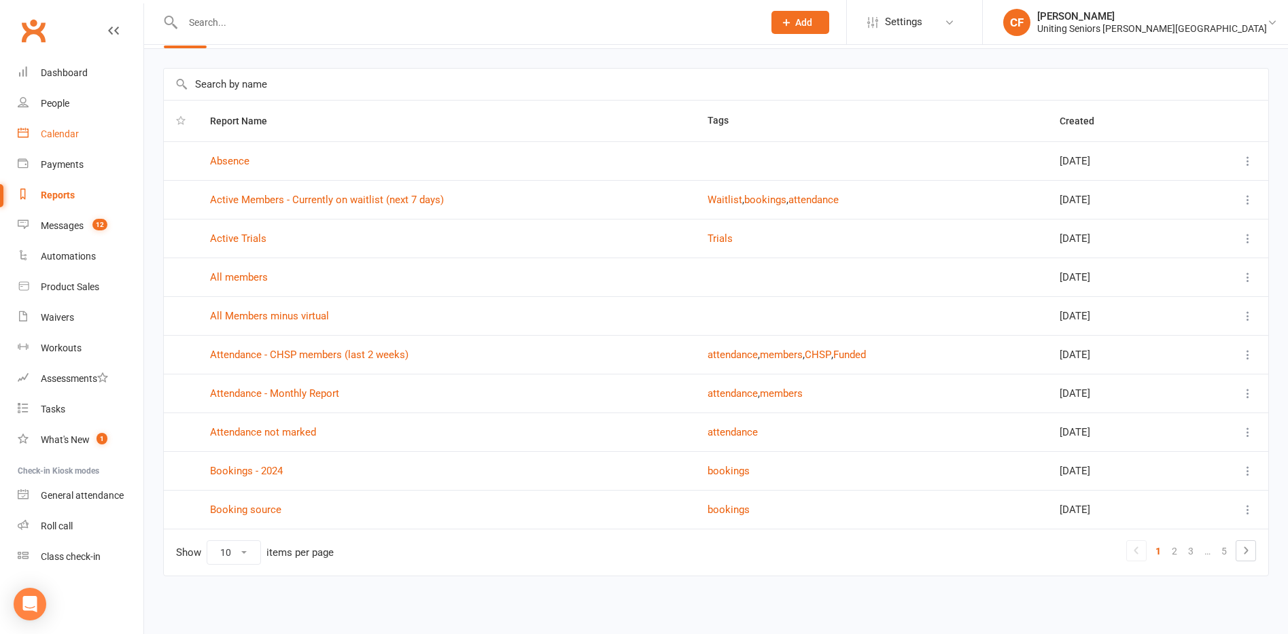
click at [65, 134] on div "Calendar" at bounding box center [60, 133] width 38 height 11
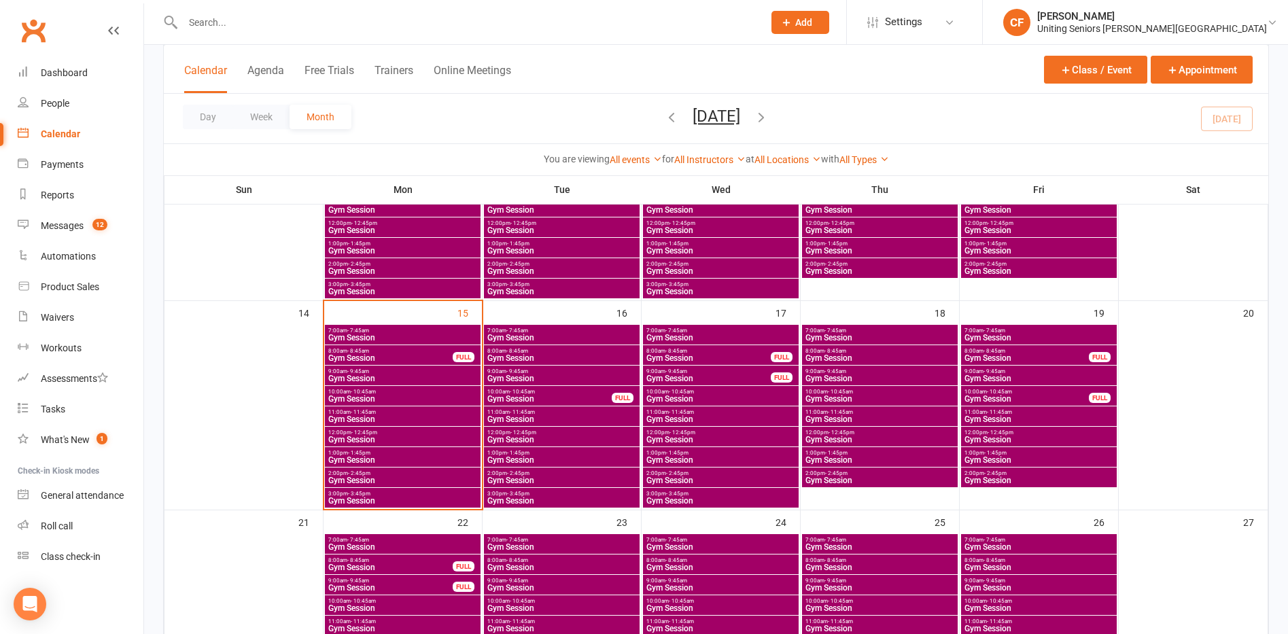
scroll to position [408, 0]
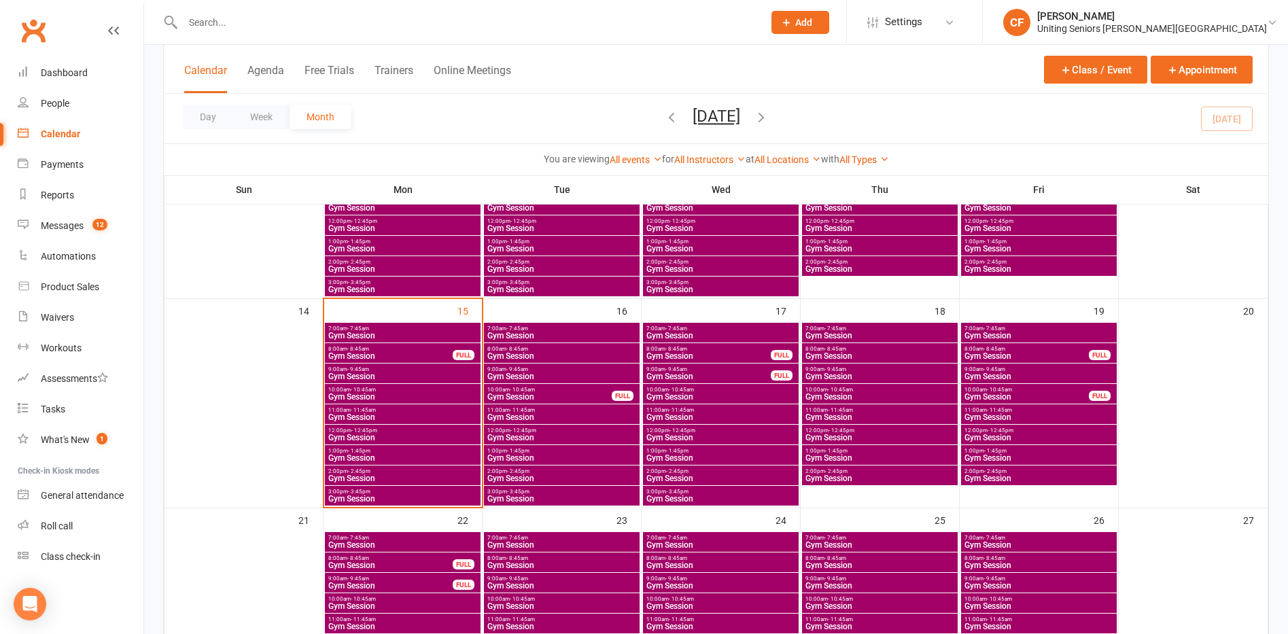
click at [390, 493] on span "3:00pm - 3:45pm" at bounding box center [403, 492] width 150 height 6
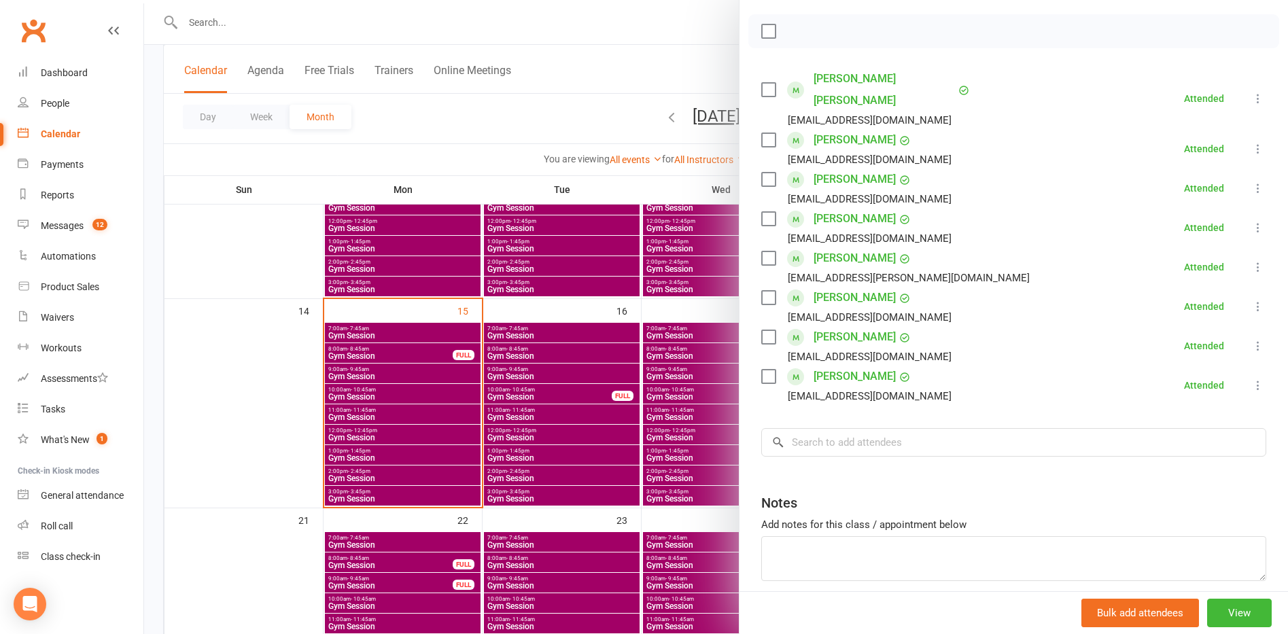
scroll to position [204, 0]
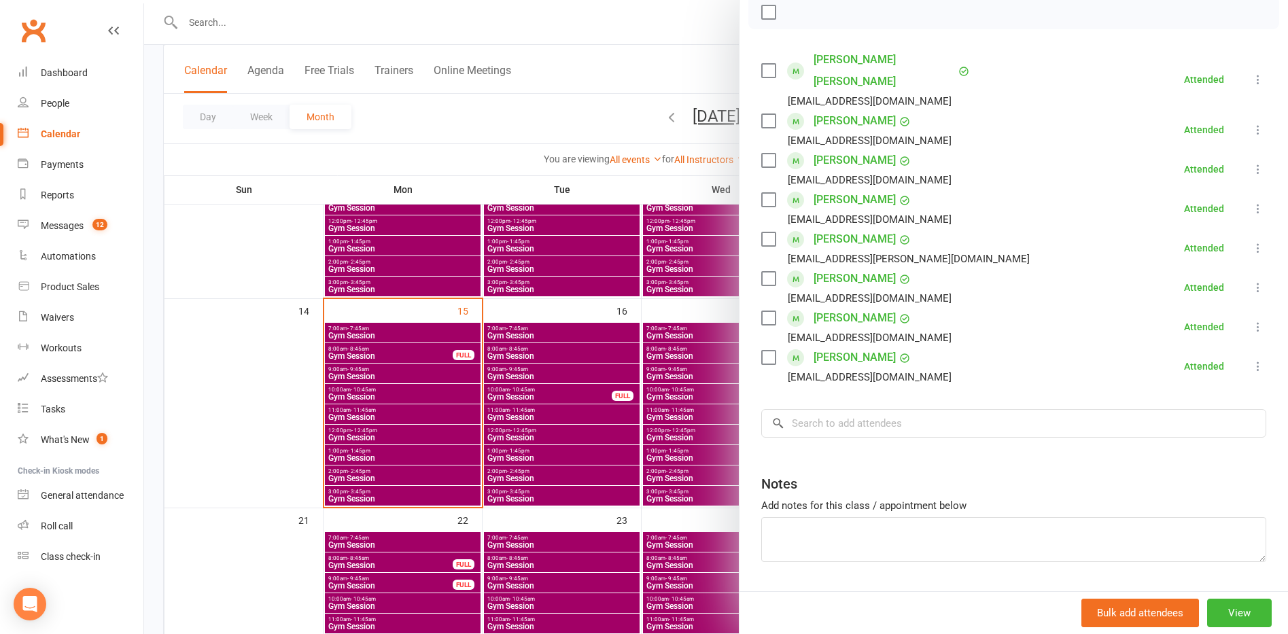
click at [443, 474] on div at bounding box center [716, 317] width 1144 height 634
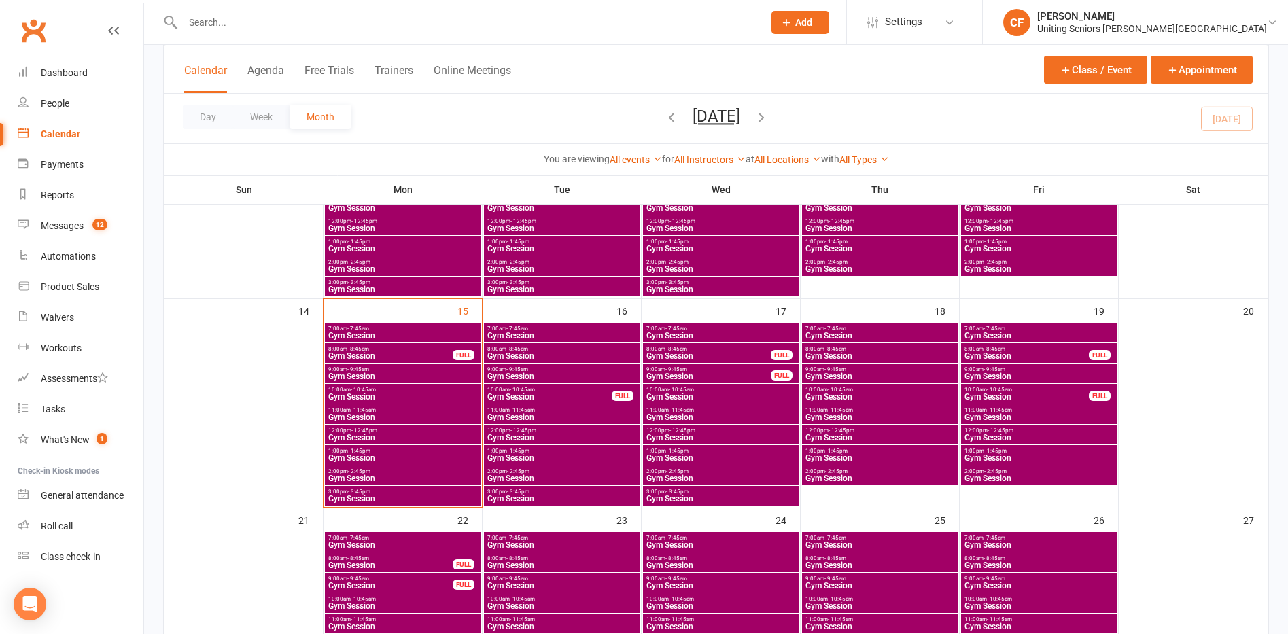
click at [412, 475] on span "Gym Session" at bounding box center [403, 478] width 150 height 8
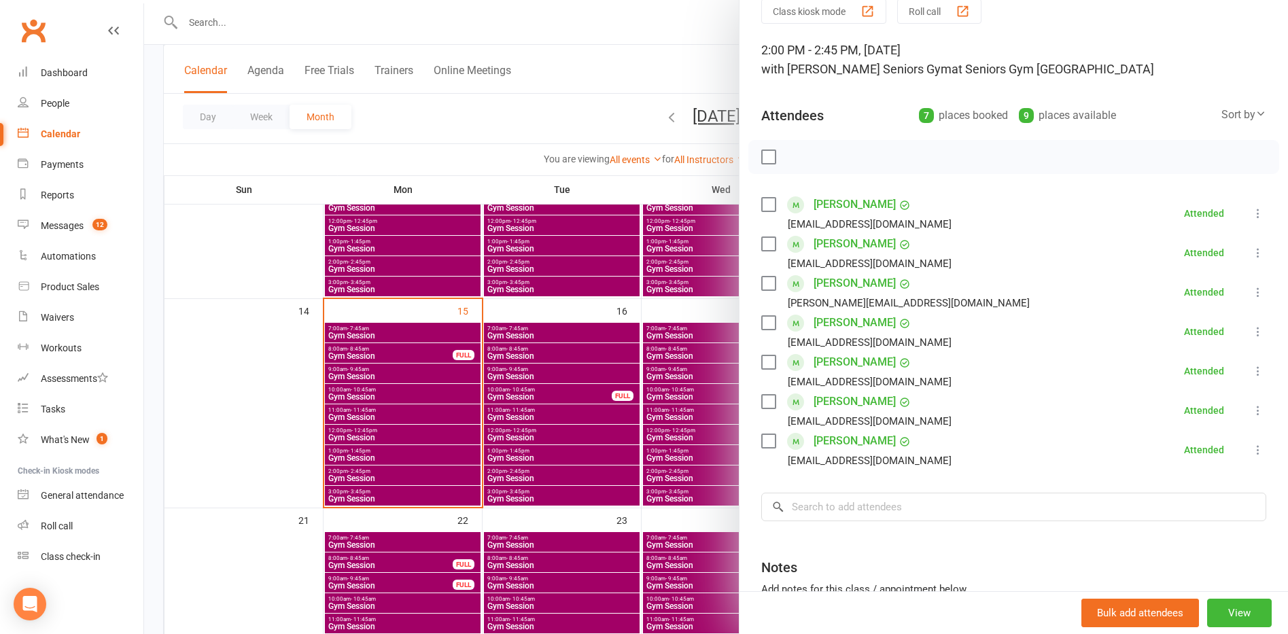
scroll to position [181, 0]
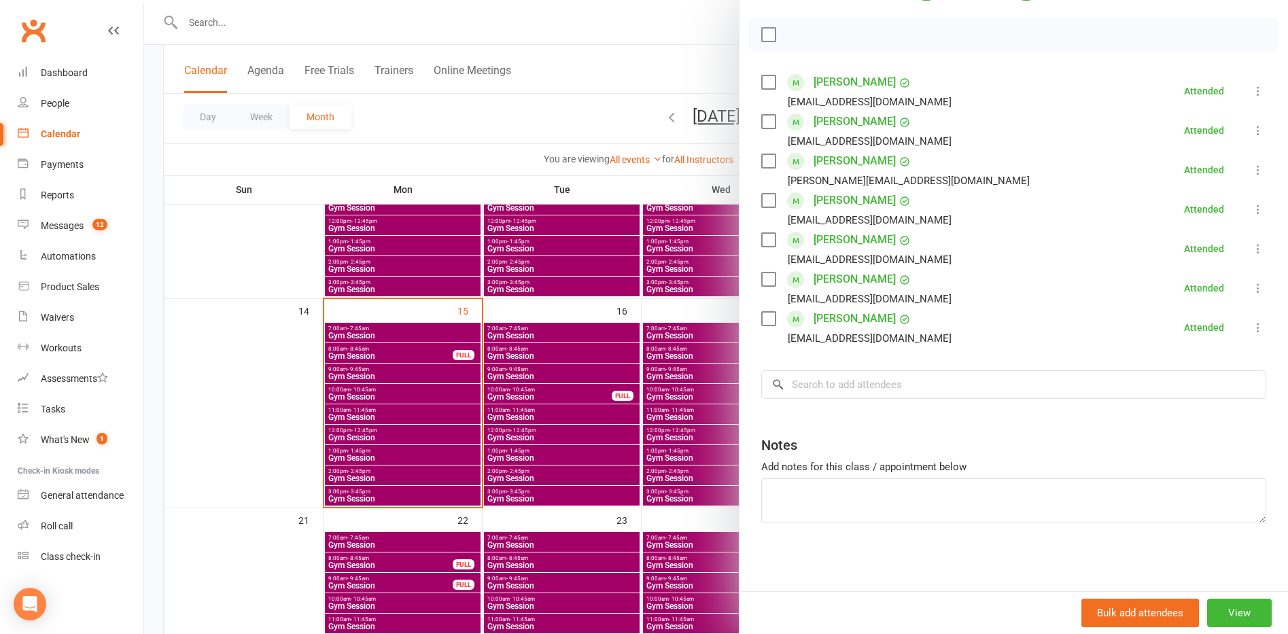
click at [412, 440] on div at bounding box center [716, 317] width 1144 height 634
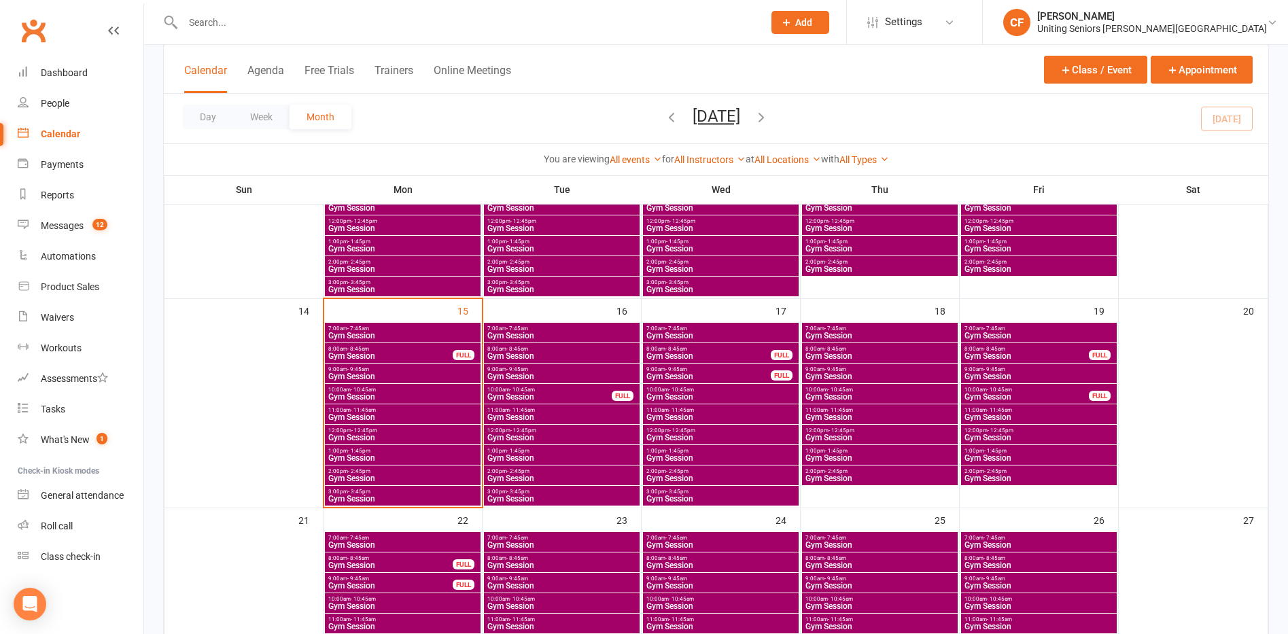
click at [429, 454] on span "Gym Session" at bounding box center [403, 458] width 150 height 8
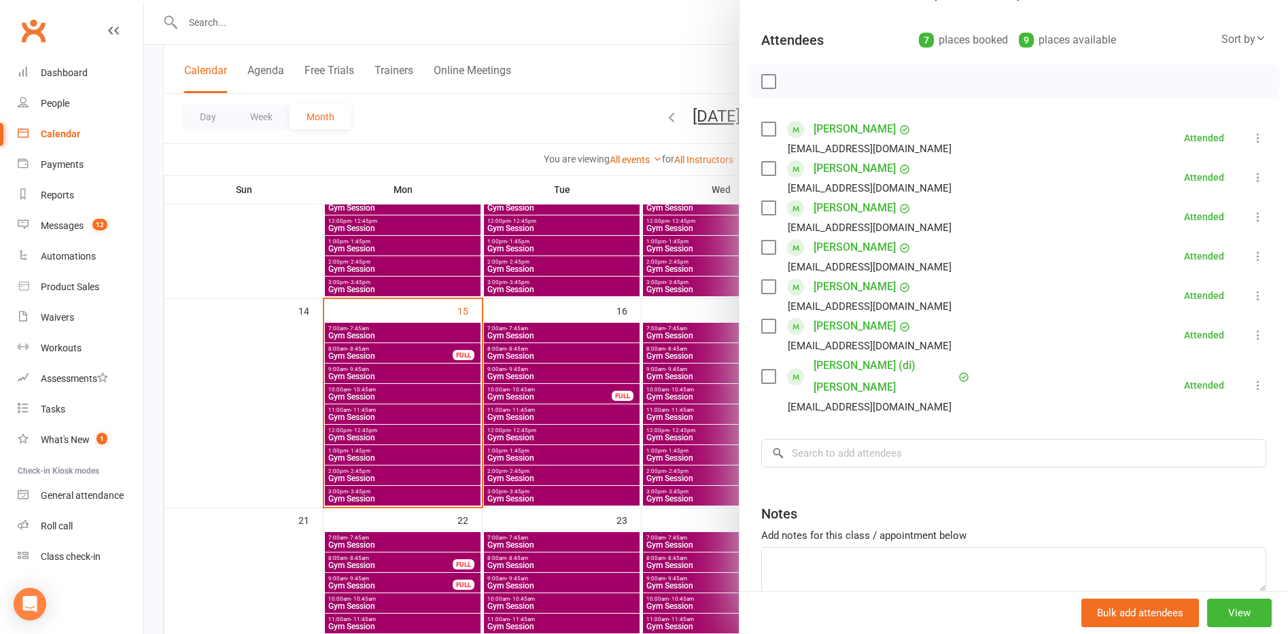
scroll to position [136, 0]
click at [317, 430] on div at bounding box center [716, 317] width 1144 height 634
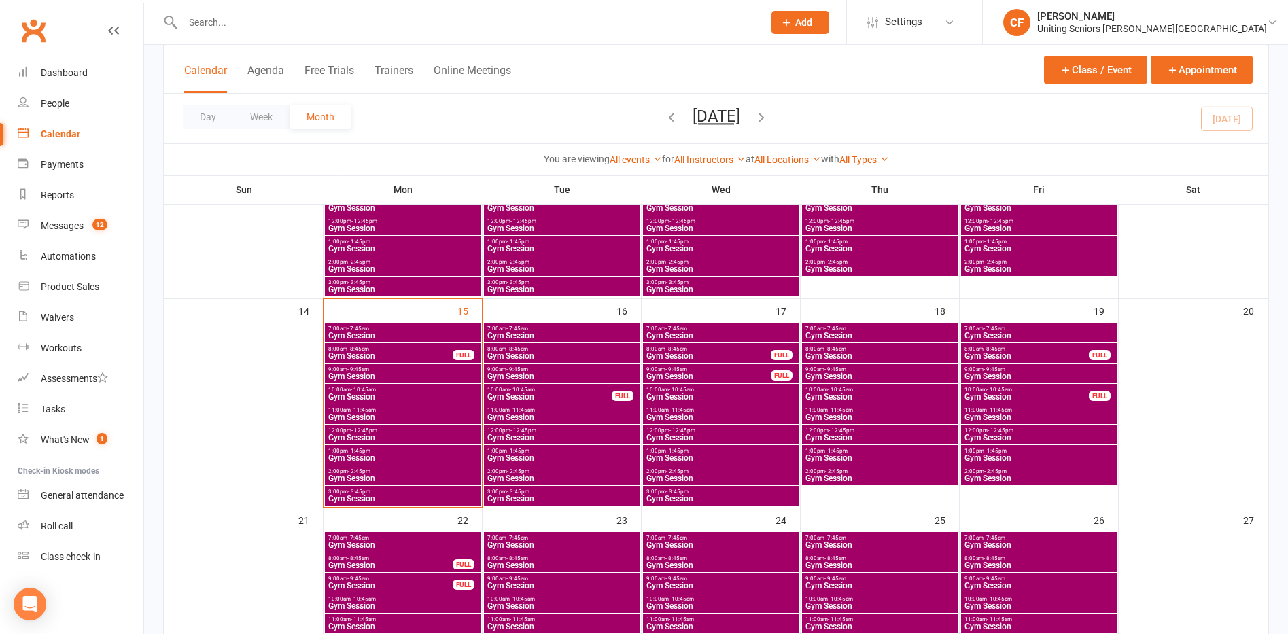
click at [383, 435] on span "Gym Session" at bounding box center [403, 438] width 150 height 8
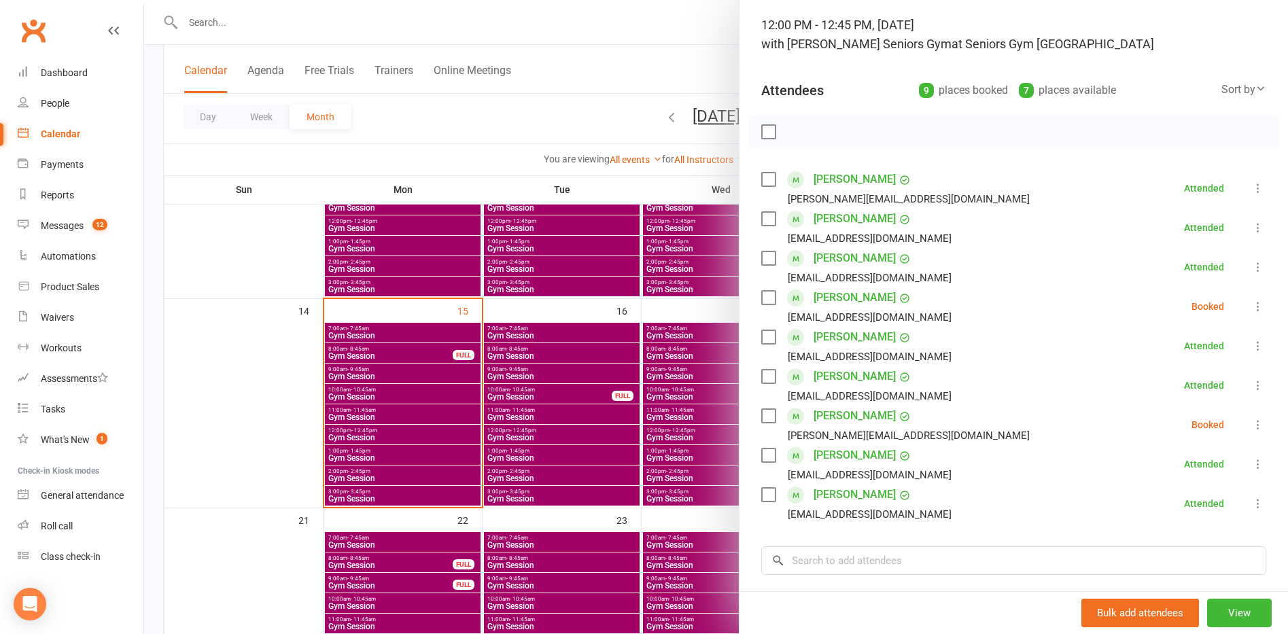
scroll to position [204, 0]
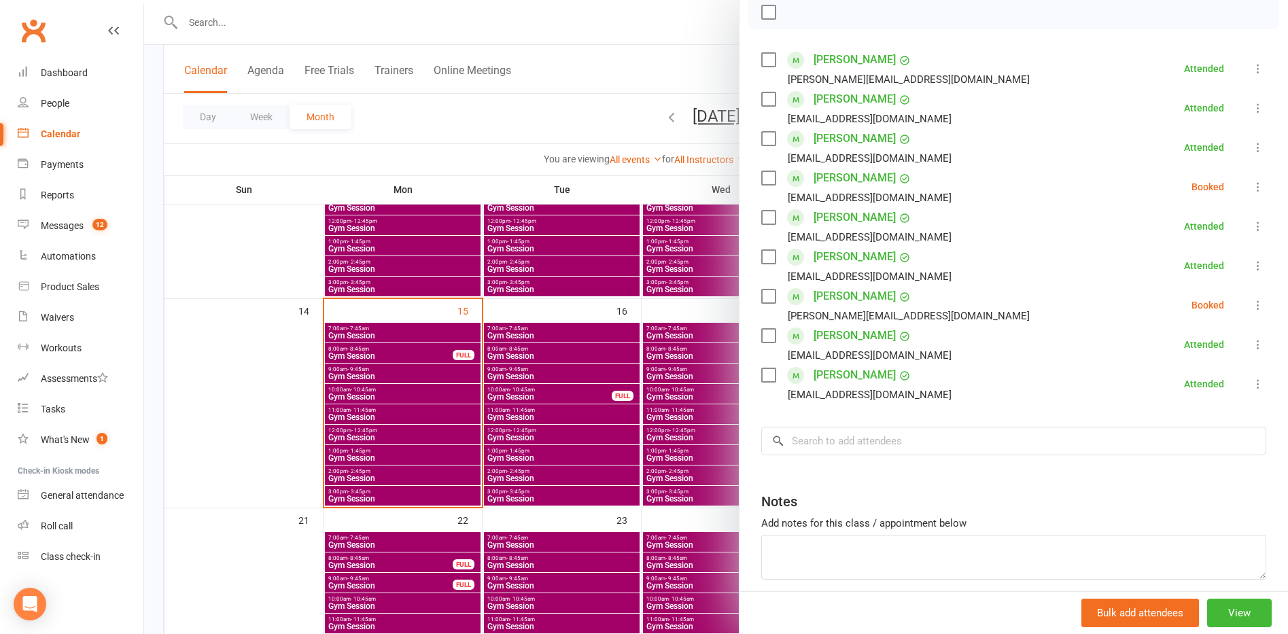
click at [236, 290] on div at bounding box center [716, 317] width 1144 height 634
